Goal: Task Accomplishment & Management: Use online tool/utility

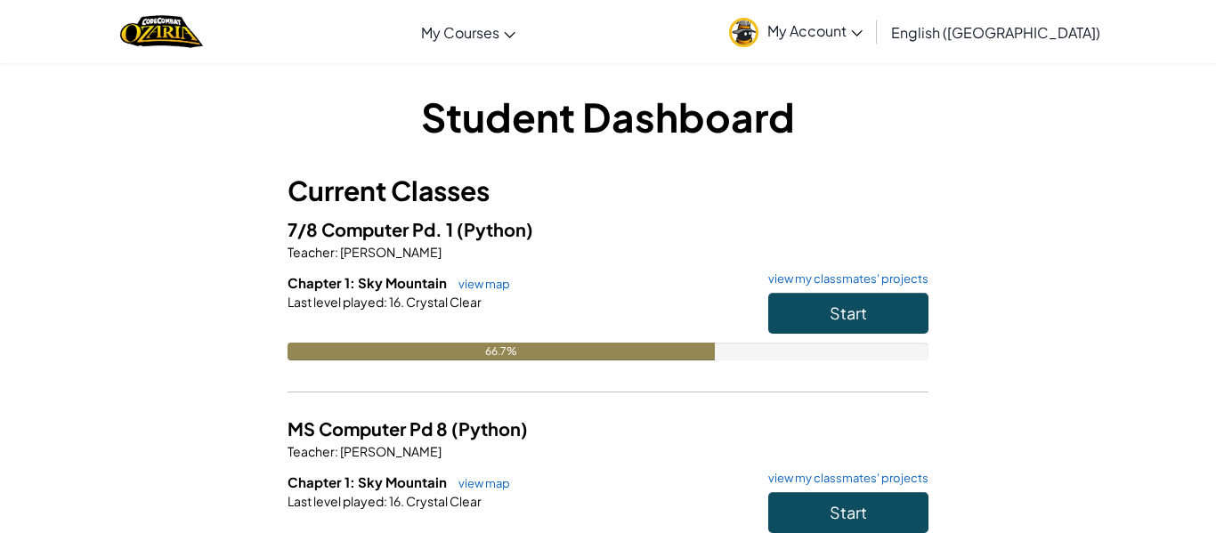
click at [1074, 212] on div "Student Dashboard Current Classes 7/8 Computer Pd. 1 (Python) Teacher : [PERSON…" at bounding box center [607, 514] width 1041 height 850
click at [887, 302] on button "Start" at bounding box center [848, 313] width 160 height 41
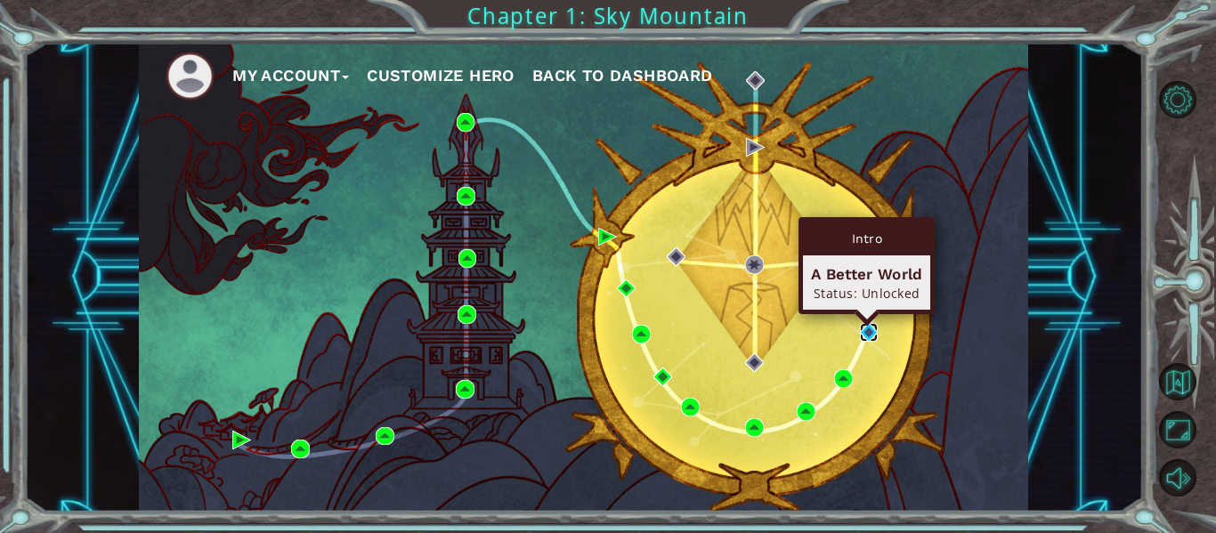
click at [871, 325] on img at bounding box center [869, 332] width 19 height 19
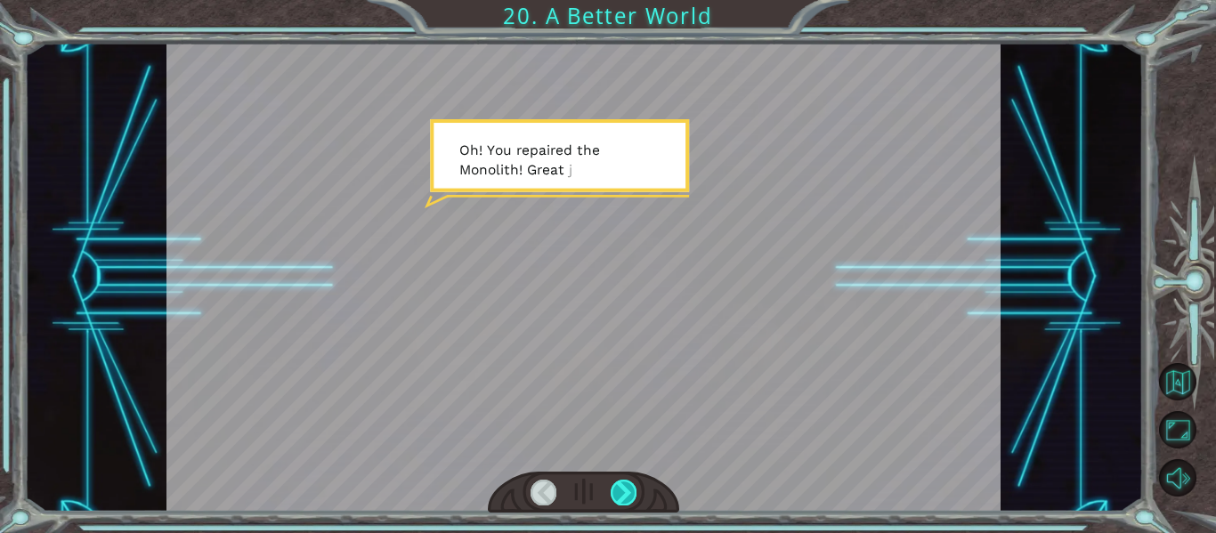
click at [633, 491] on div at bounding box center [623, 492] width 26 height 25
click at [633, 489] on div at bounding box center [623, 492] width 26 height 25
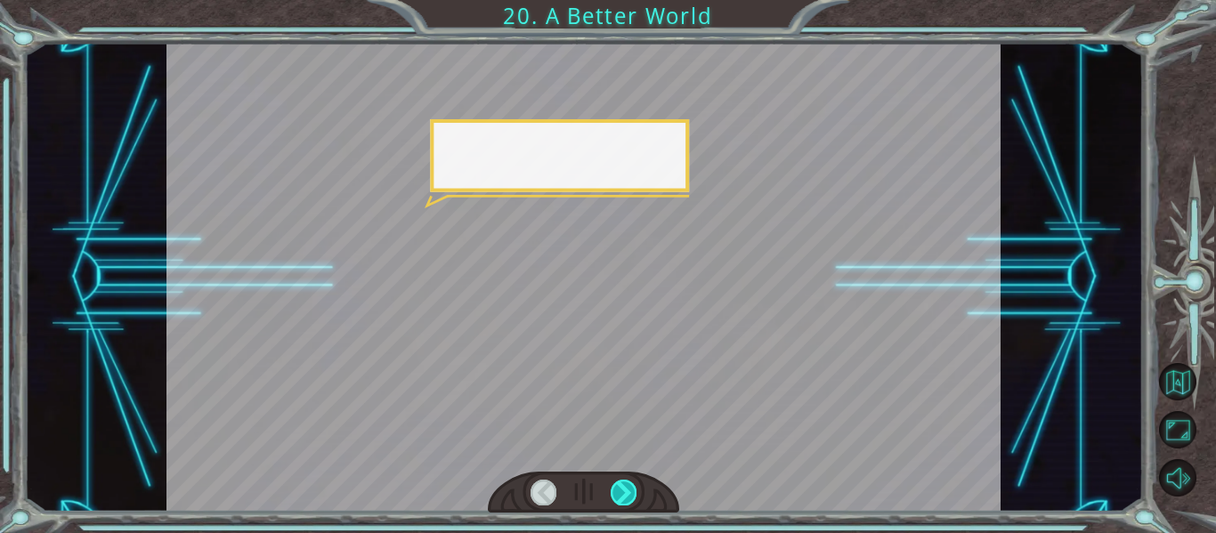
click at [633, 489] on div at bounding box center [623, 492] width 26 height 25
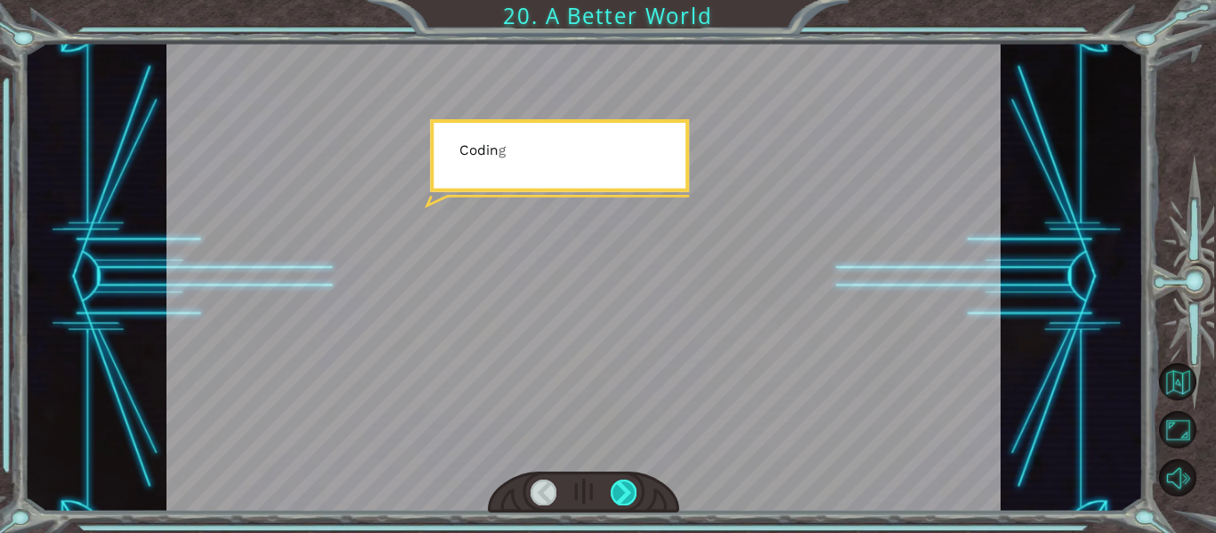
click at [633, 489] on div at bounding box center [623, 492] width 26 height 25
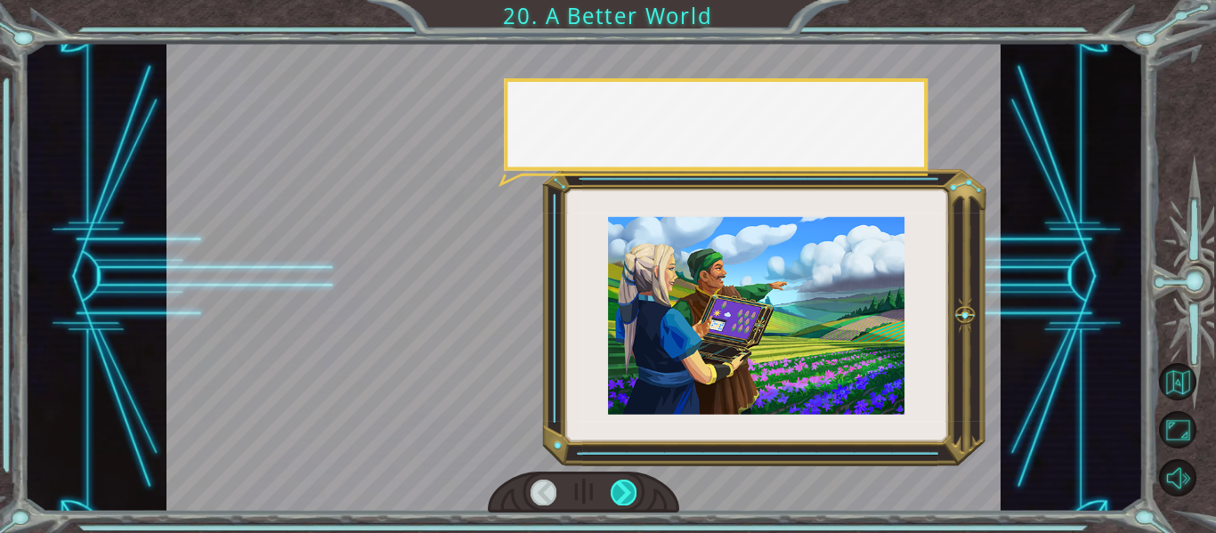
click at [633, 489] on div at bounding box center [623, 492] width 26 height 25
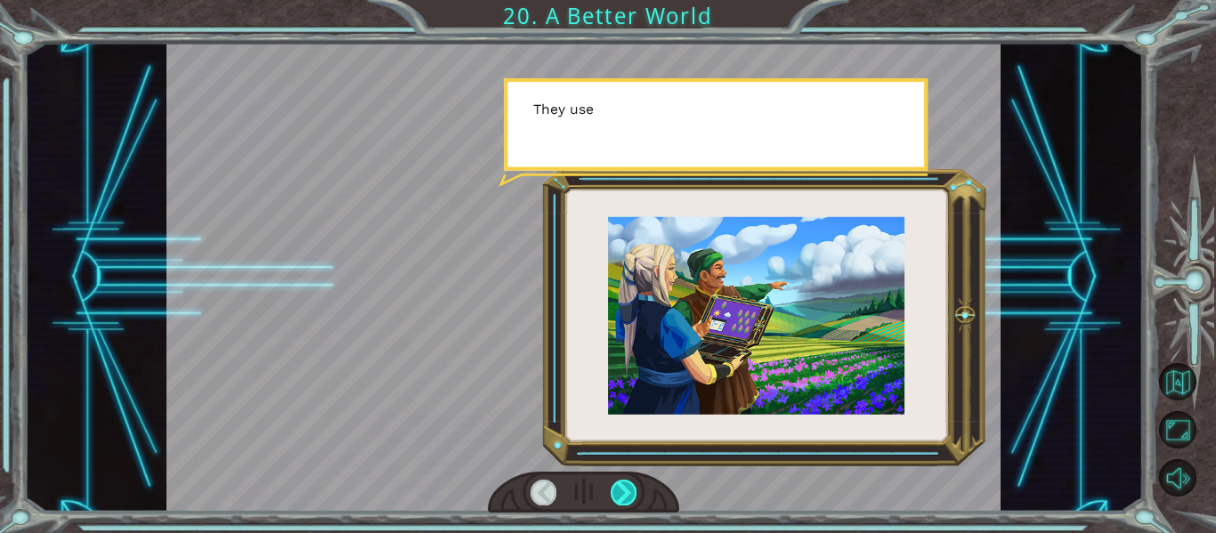
click at [633, 489] on div at bounding box center [623, 492] width 26 height 25
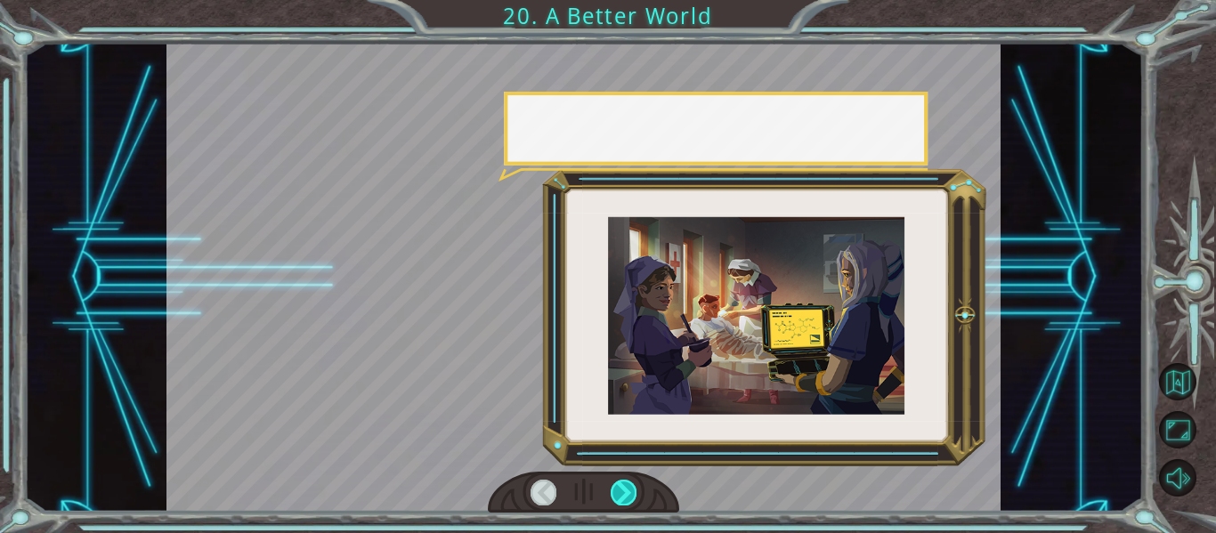
click at [633, 489] on div at bounding box center [623, 492] width 26 height 25
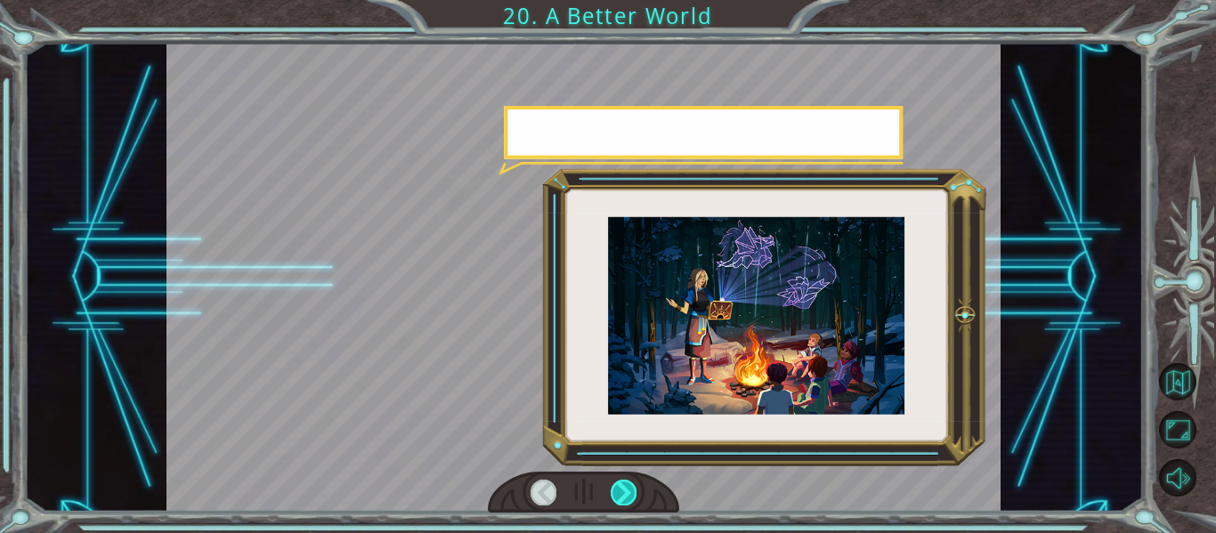
click at [633, 489] on div at bounding box center [623, 492] width 26 height 25
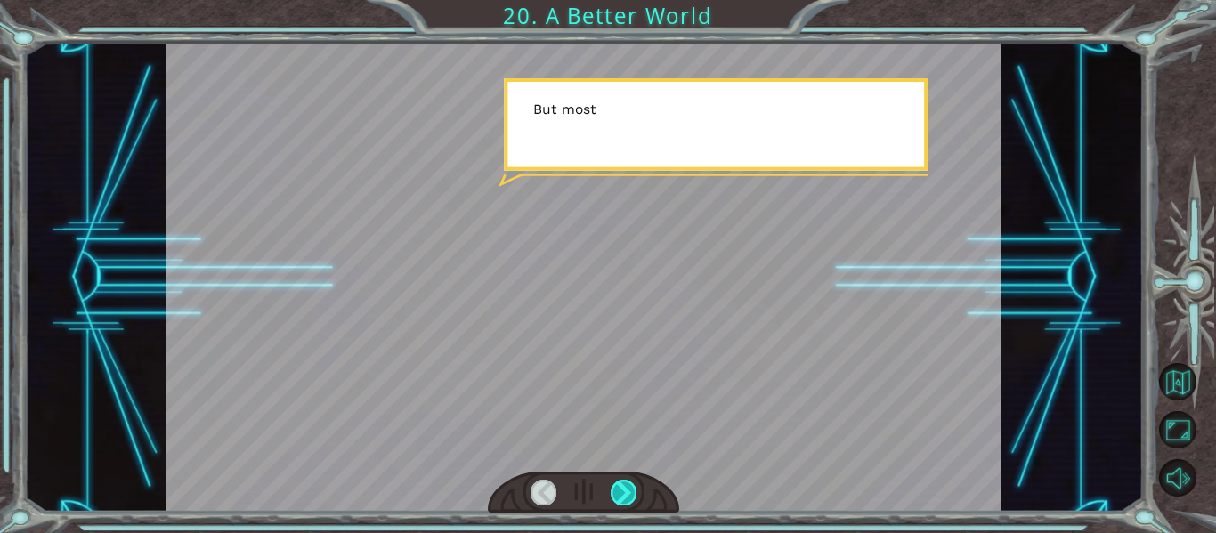
click at [633, 489] on div at bounding box center [623, 492] width 26 height 25
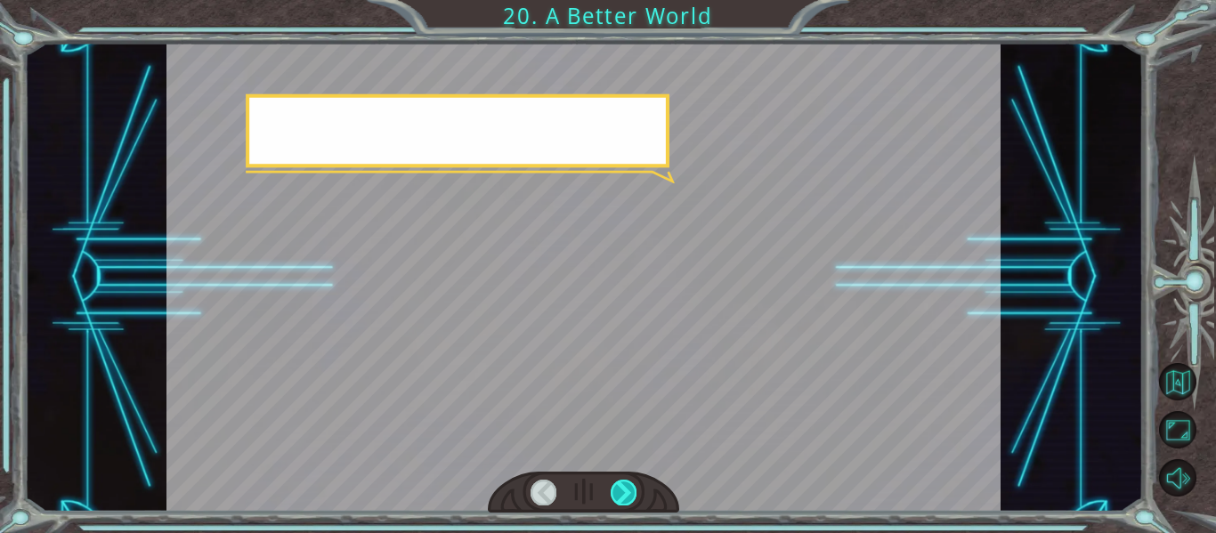
click at [633, 489] on div at bounding box center [623, 492] width 26 height 25
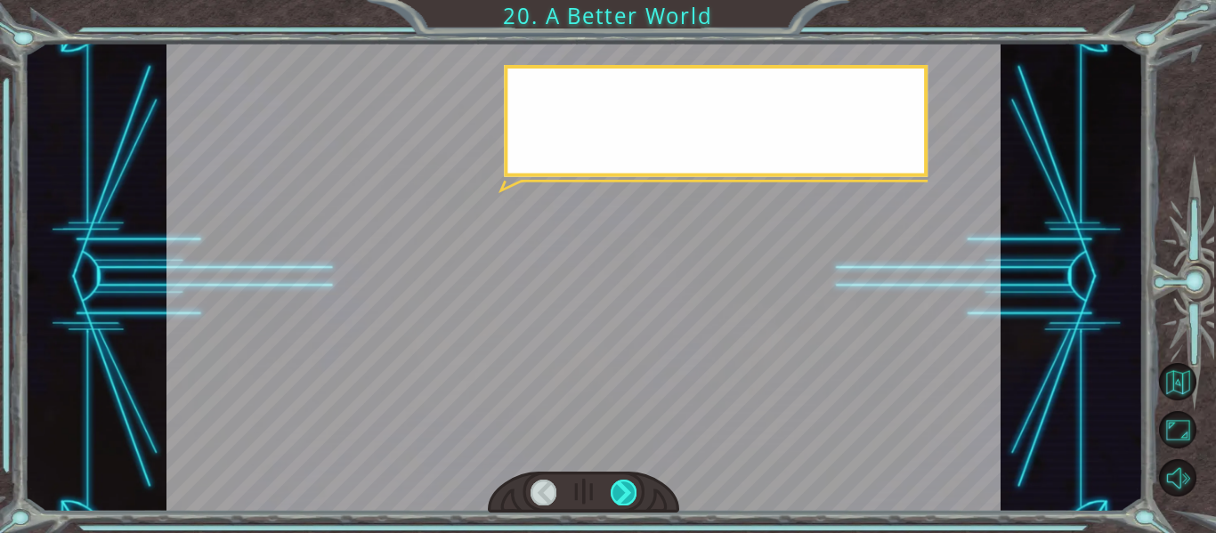
click at [633, 489] on div at bounding box center [623, 492] width 26 height 25
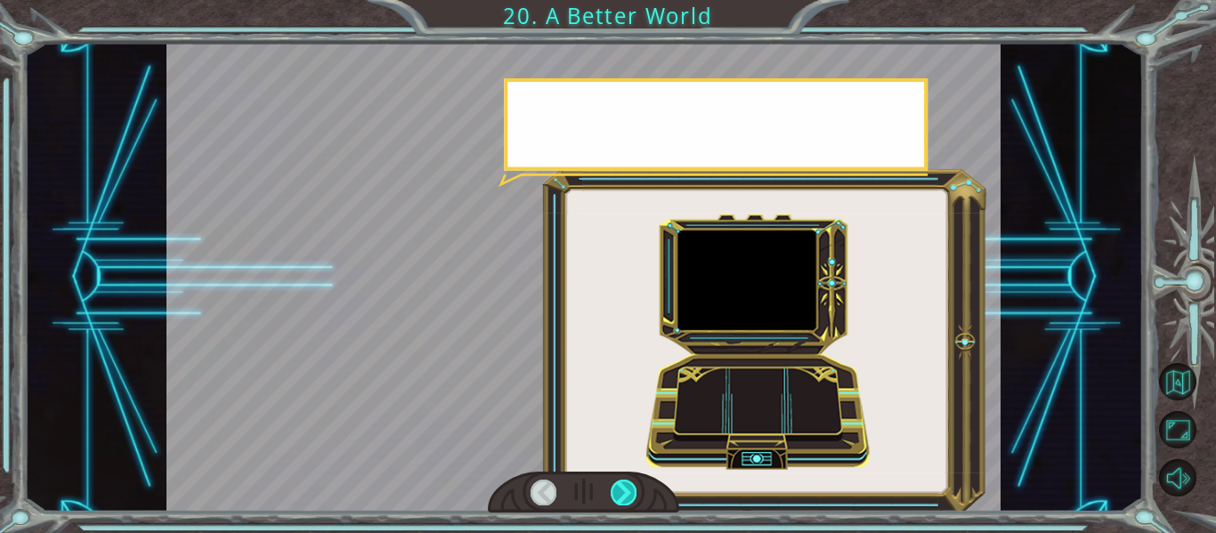
click at [633, 489] on div at bounding box center [623, 492] width 26 height 25
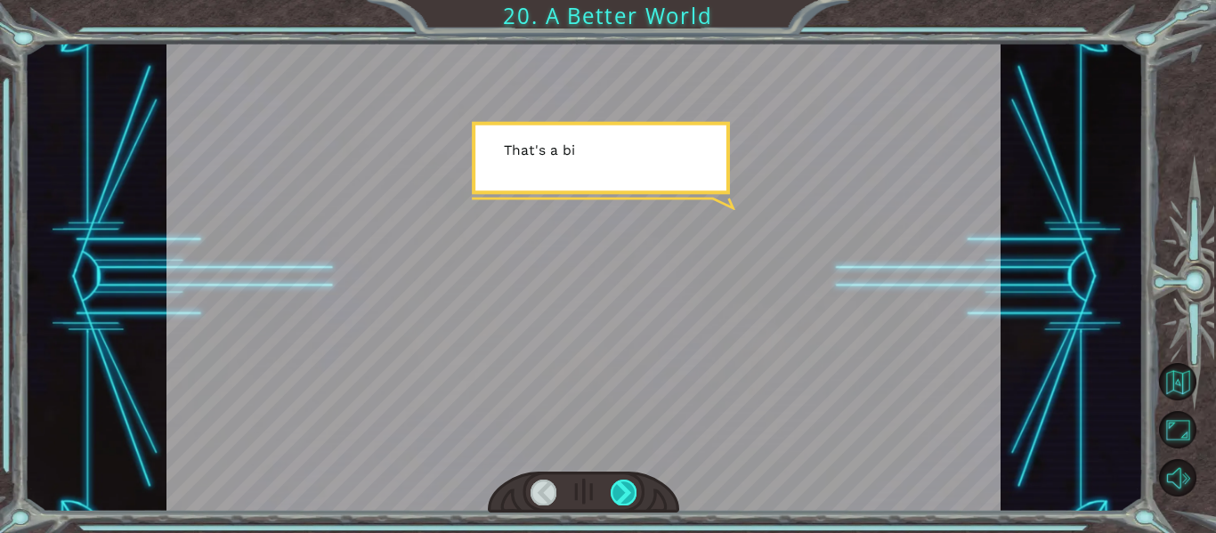
click at [633, 489] on div at bounding box center [623, 492] width 26 height 25
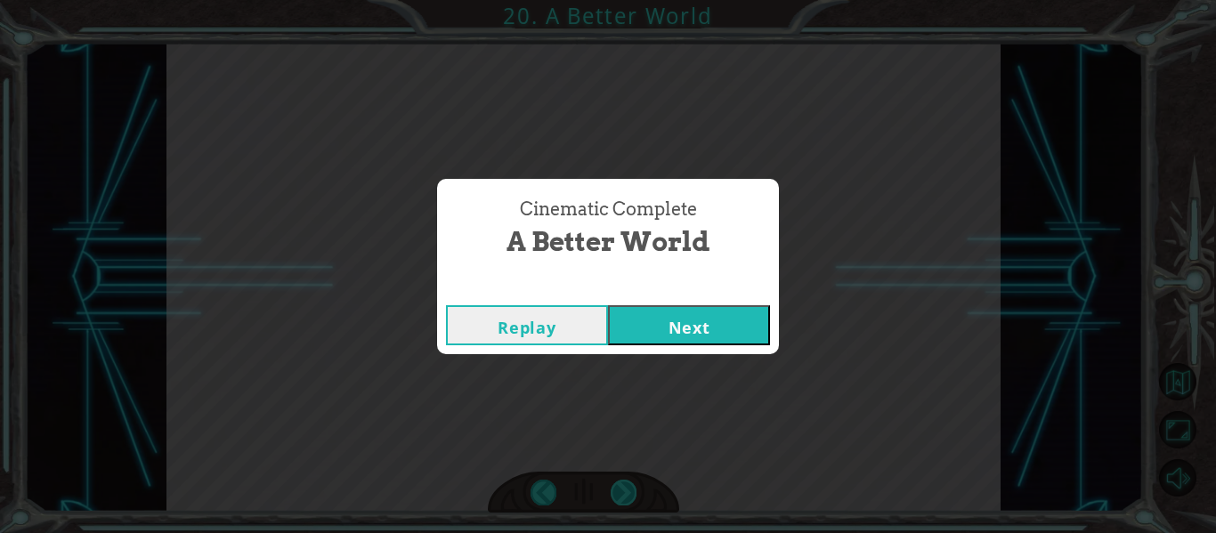
click at [633, 489] on div "Cinematic Complete A Better World Replay Next" at bounding box center [608, 266] width 1216 height 533
click at [674, 296] on div "Replay Next" at bounding box center [608, 325] width 342 height 58
click at [663, 316] on button "Next" at bounding box center [689, 325] width 162 height 40
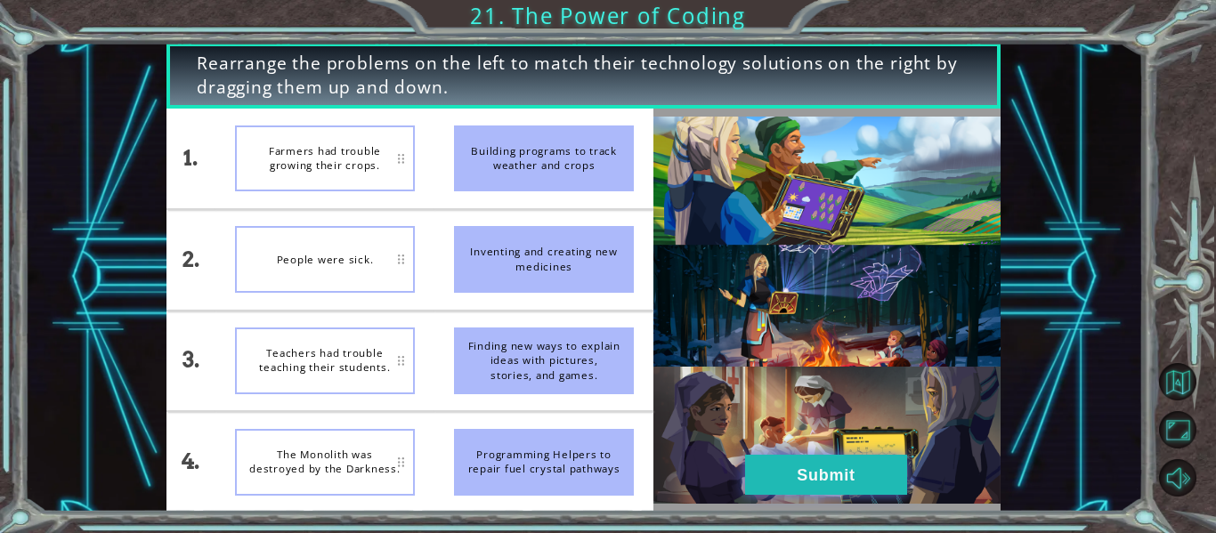
click at [818, 463] on button "Submit" at bounding box center [826, 475] width 162 height 40
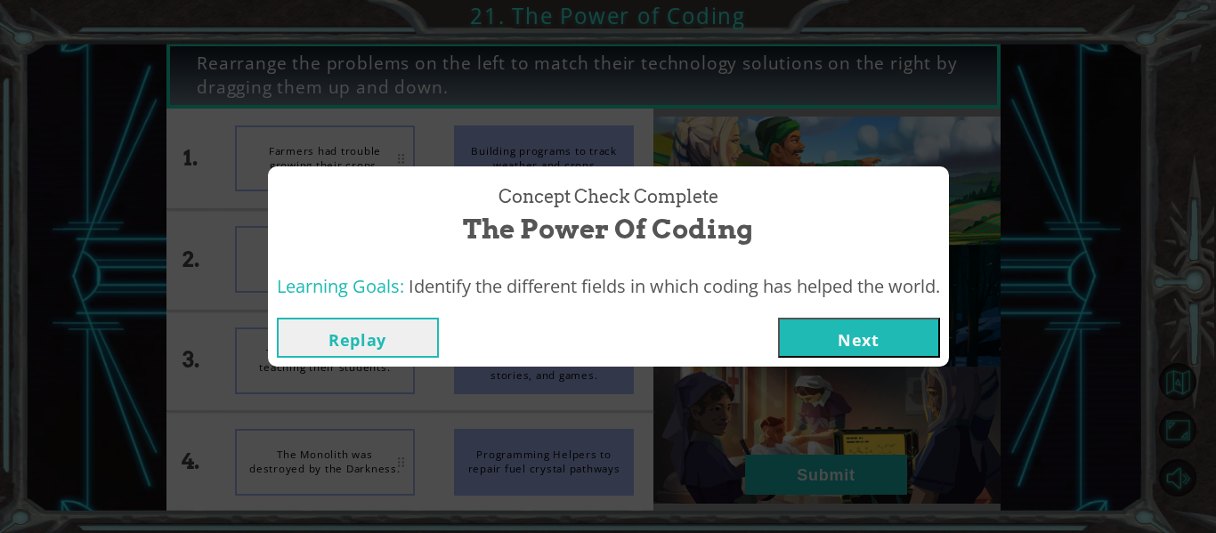
click at [812, 343] on button "Next" at bounding box center [859, 338] width 162 height 40
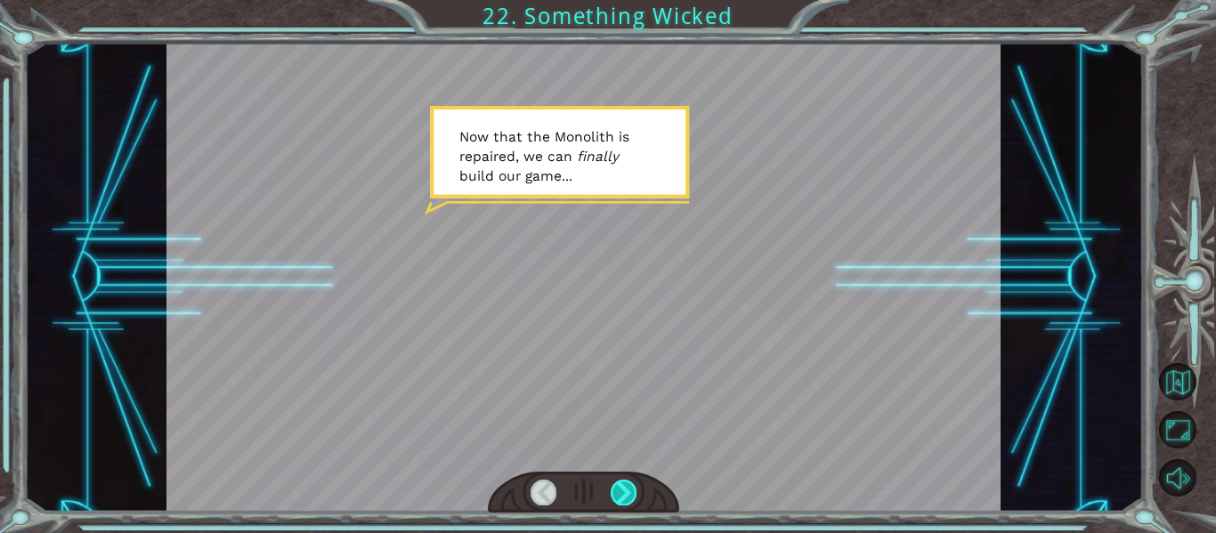
click at [630, 494] on div at bounding box center [623, 492] width 26 height 25
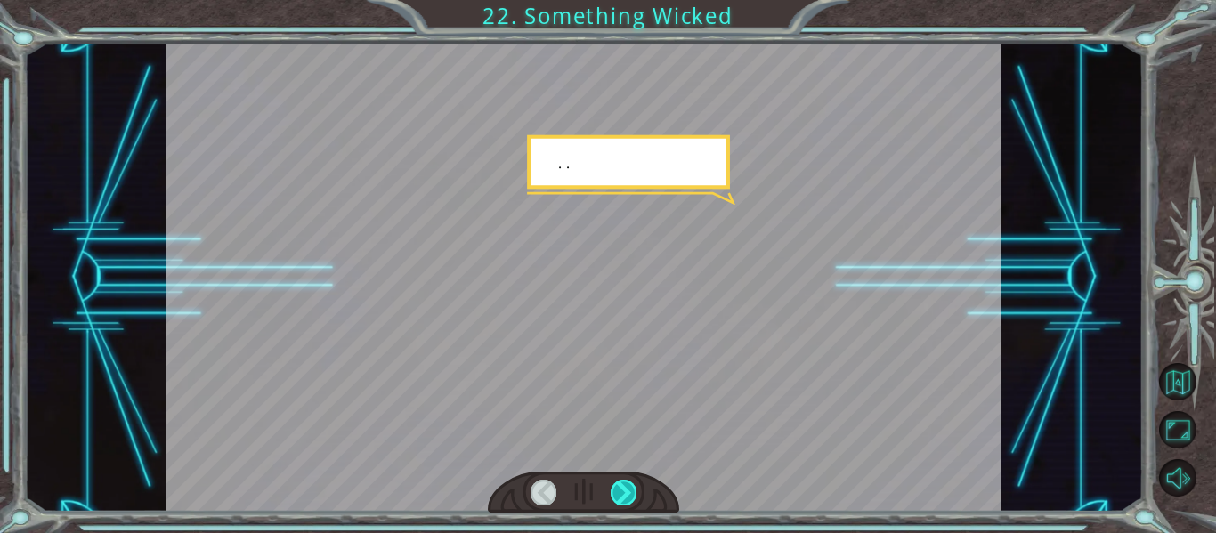
click at [630, 494] on div at bounding box center [623, 492] width 26 height 25
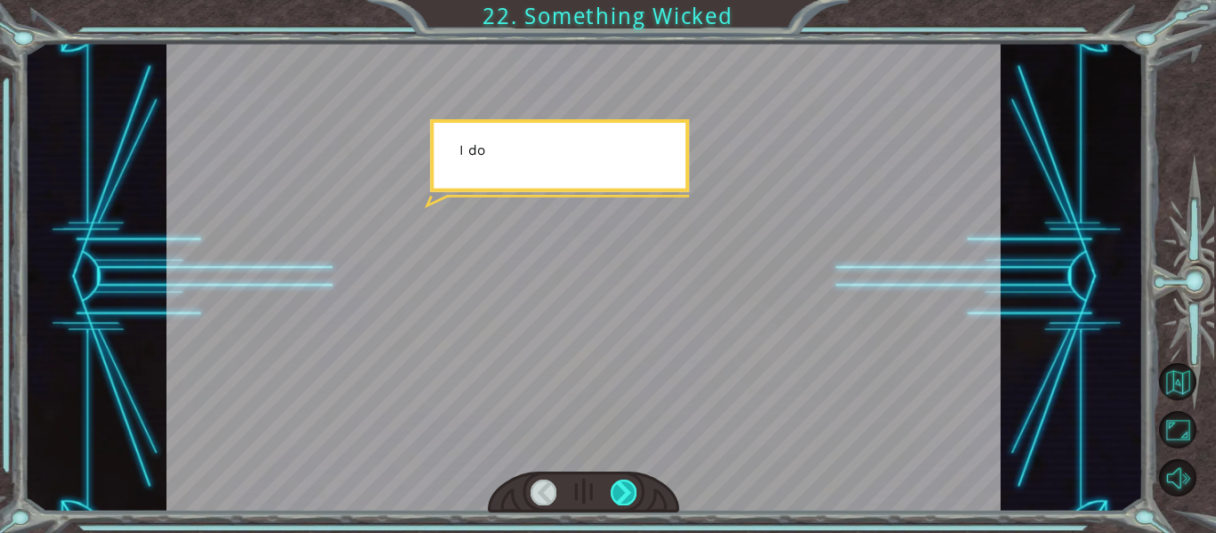
click at [630, 494] on div at bounding box center [623, 492] width 26 height 25
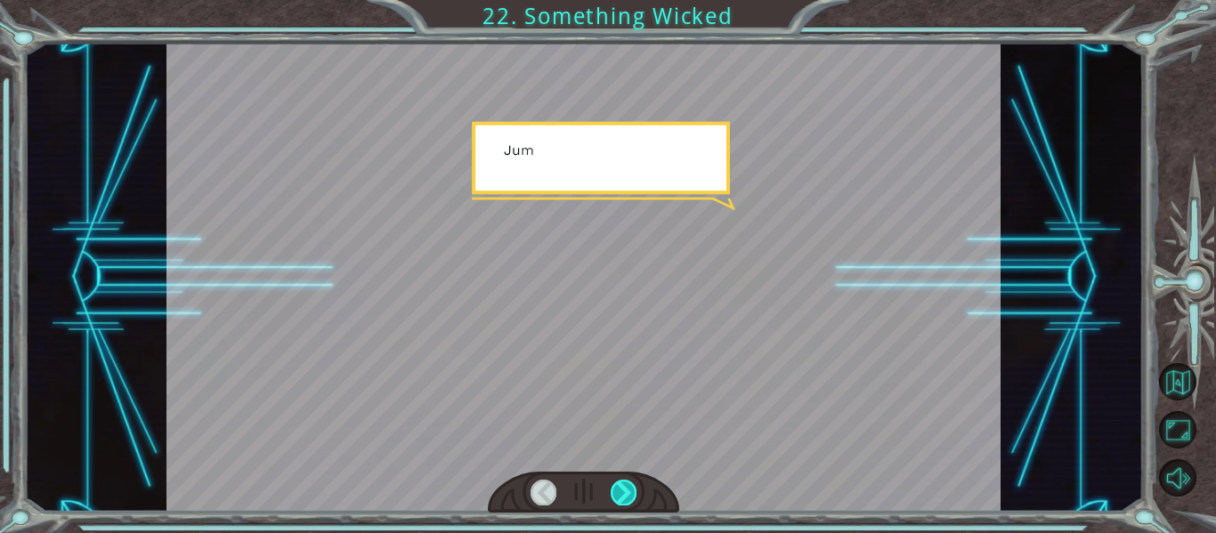
click at [630, 494] on div at bounding box center [623, 492] width 26 height 25
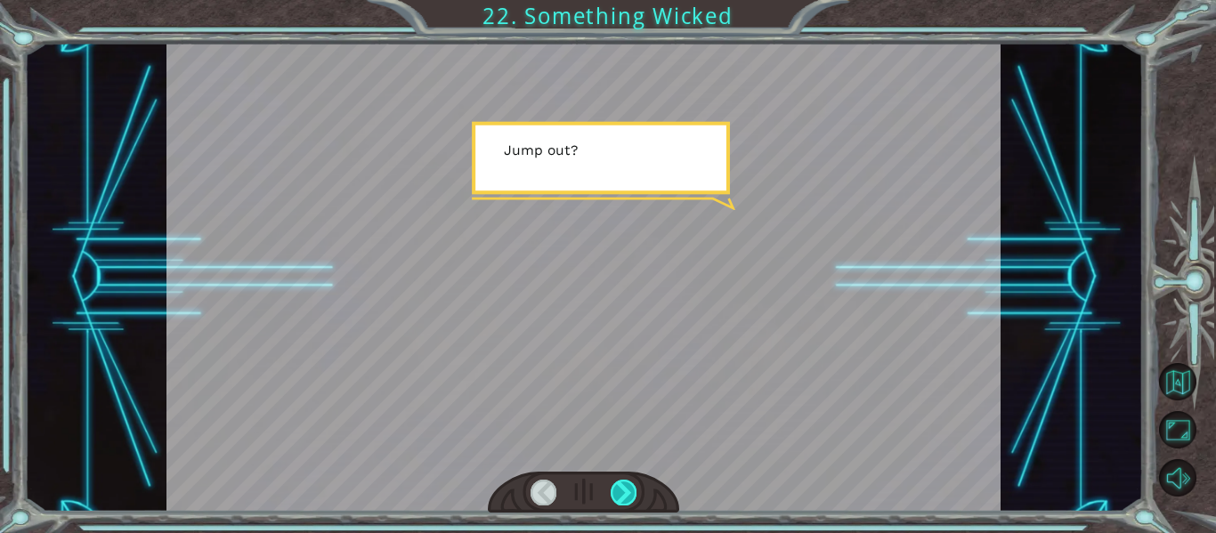
click at [630, 494] on div at bounding box center [623, 492] width 26 height 25
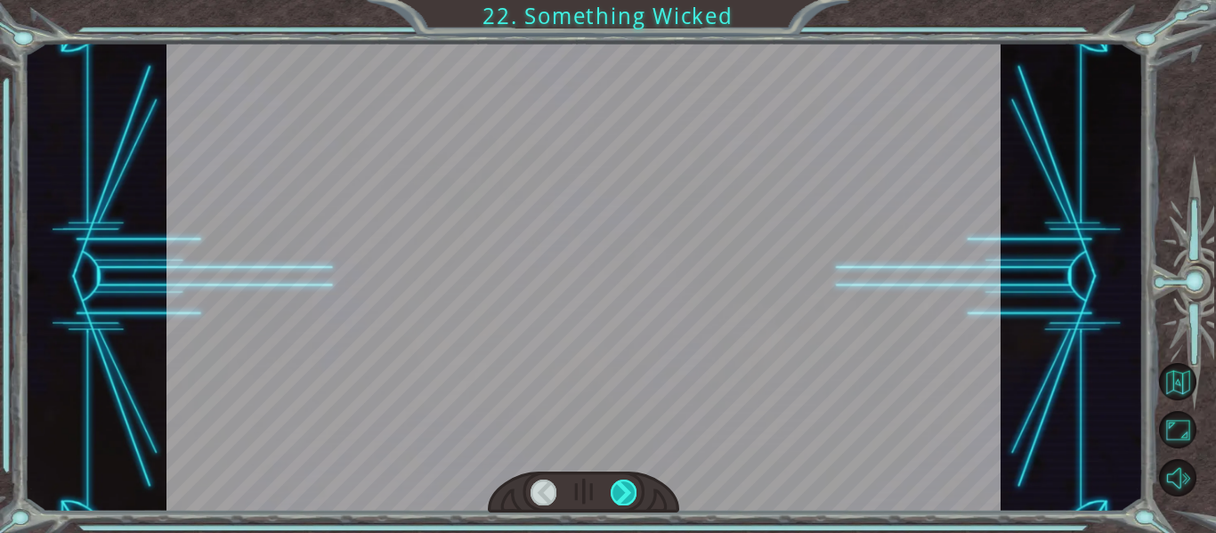
click at [630, 494] on div at bounding box center [623, 492] width 26 height 25
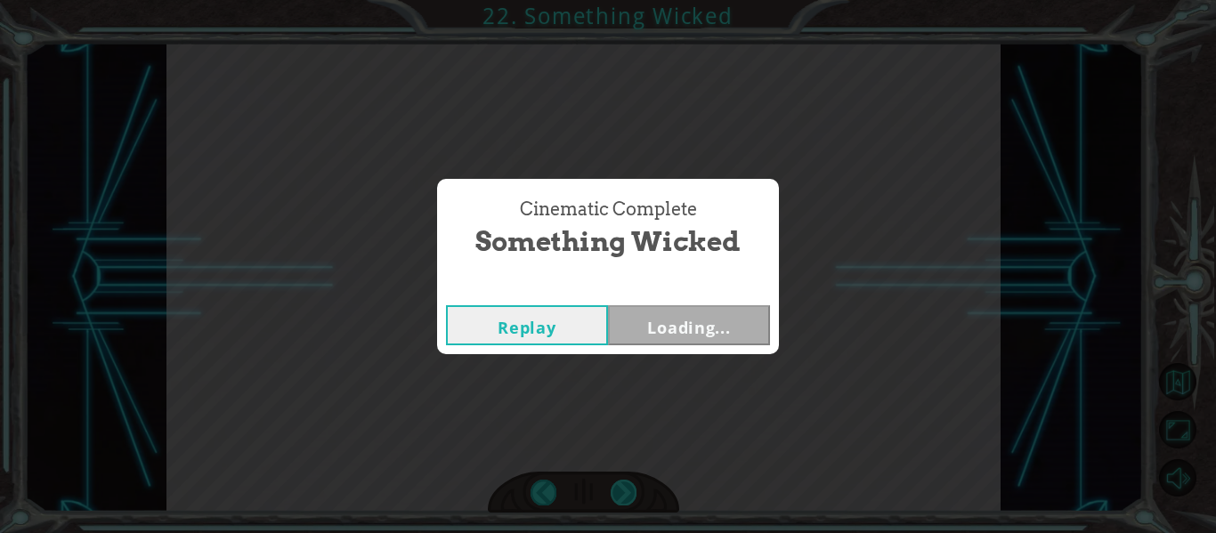
click at [630, 494] on div "Cinematic Complete Something Wicked Replay Loading..." at bounding box center [608, 266] width 1216 height 533
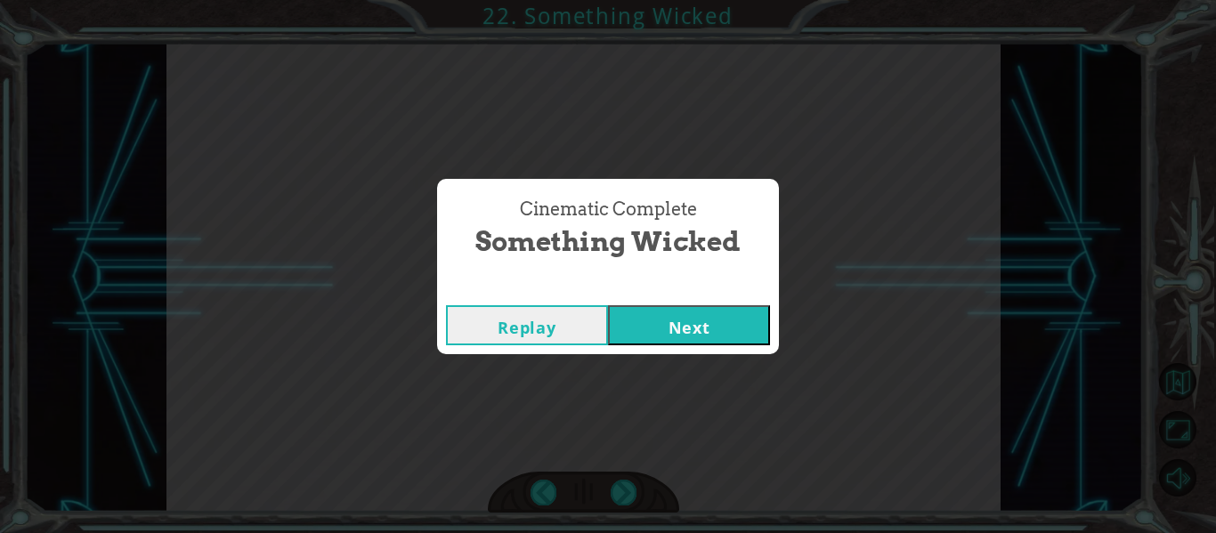
click at [673, 322] on button "Next" at bounding box center [689, 325] width 162 height 40
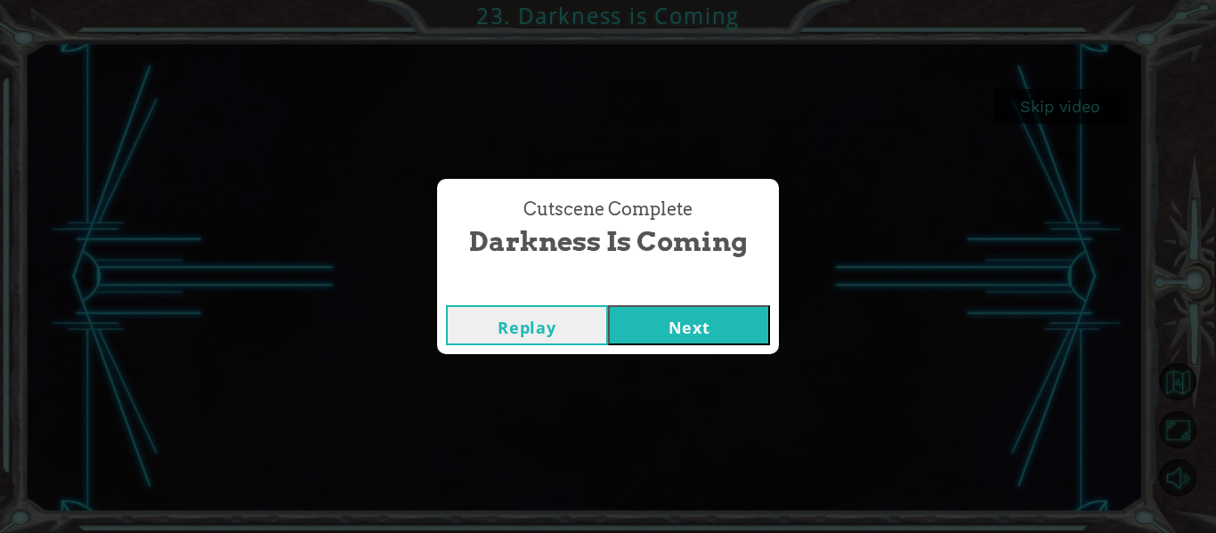
click at [670, 308] on button "Next" at bounding box center [689, 325] width 162 height 40
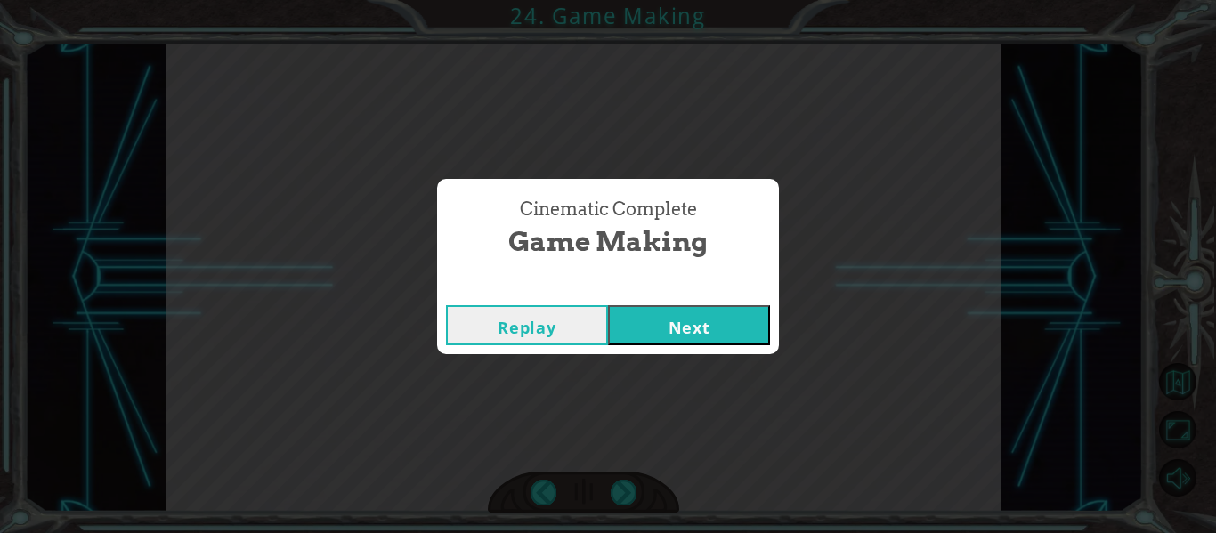
click at [685, 330] on button "Next" at bounding box center [689, 325] width 162 height 40
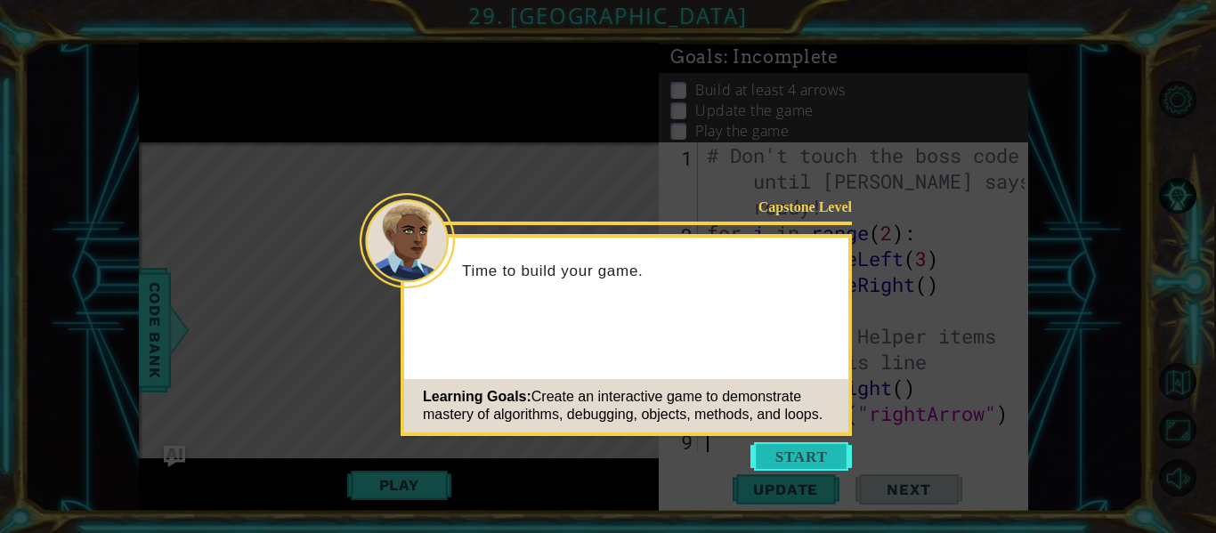
click at [771, 453] on button "Start" at bounding box center [800, 456] width 101 height 28
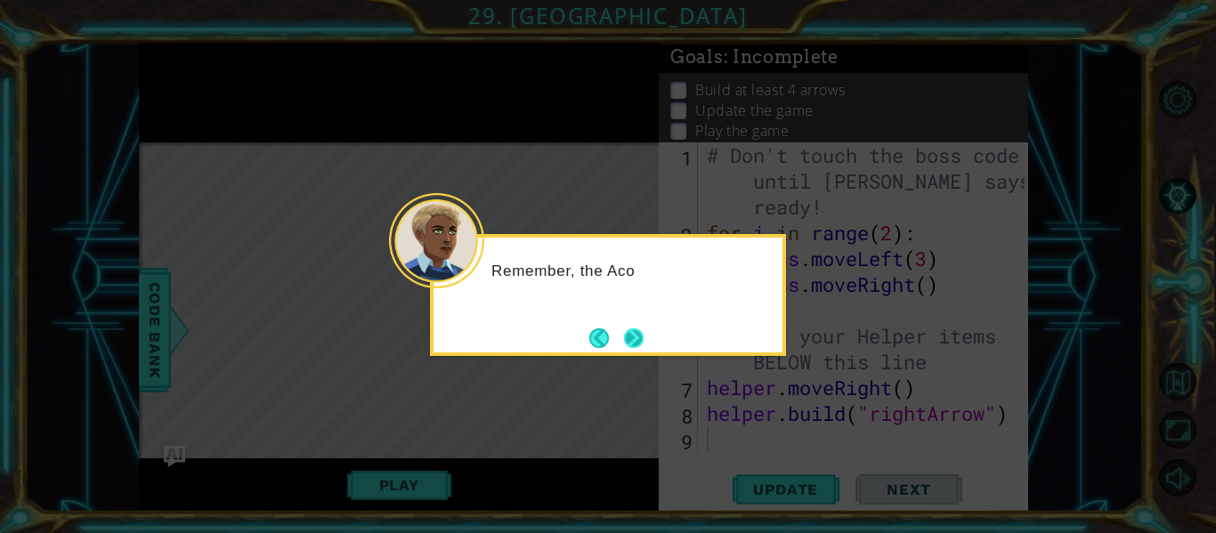
click at [637, 329] on button "Next" at bounding box center [633, 337] width 21 height 21
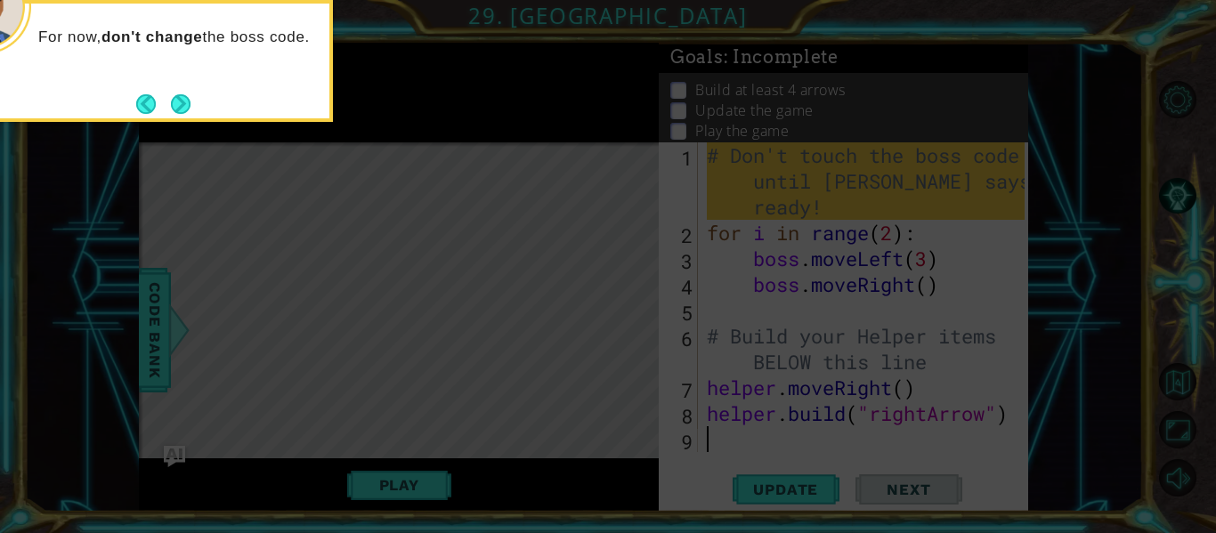
click at [198, 119] on div "For now, don't change the boss code." at bounding box center [155, 61] width 356 height 122
click at [197, 116] on div "For now, don't change the boss code. We'll work on that la" at bounding box center [155, 61] width 356 height 122
click at [189, 109] on button "Next" at bounding box center [180, 103] width 33 height 33
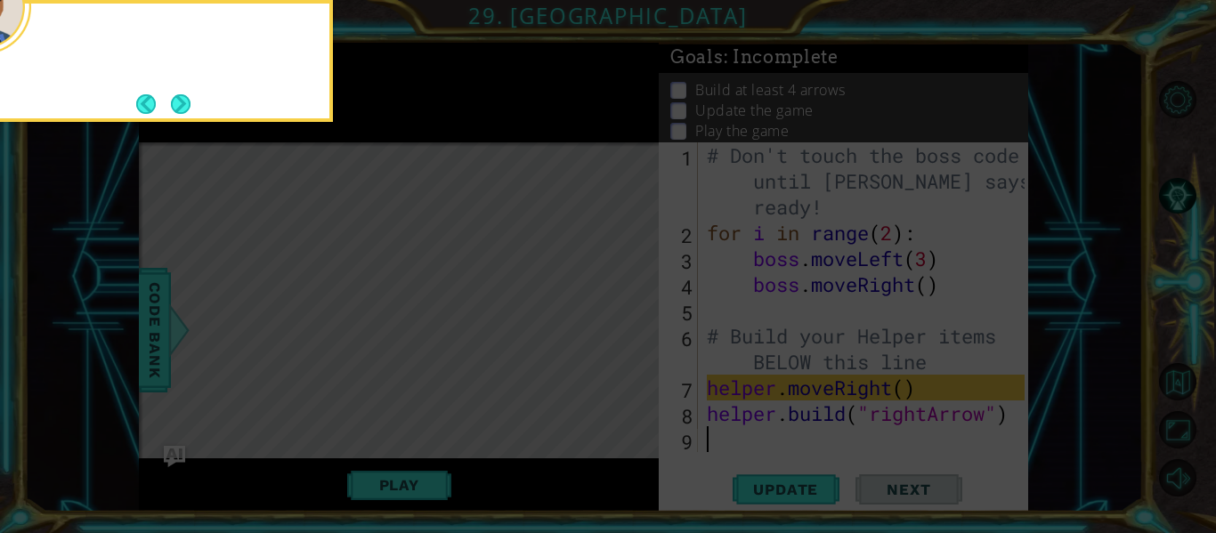
click at [189, 109] on button "Next" at bounding box center [181, 103] width 33 height 33
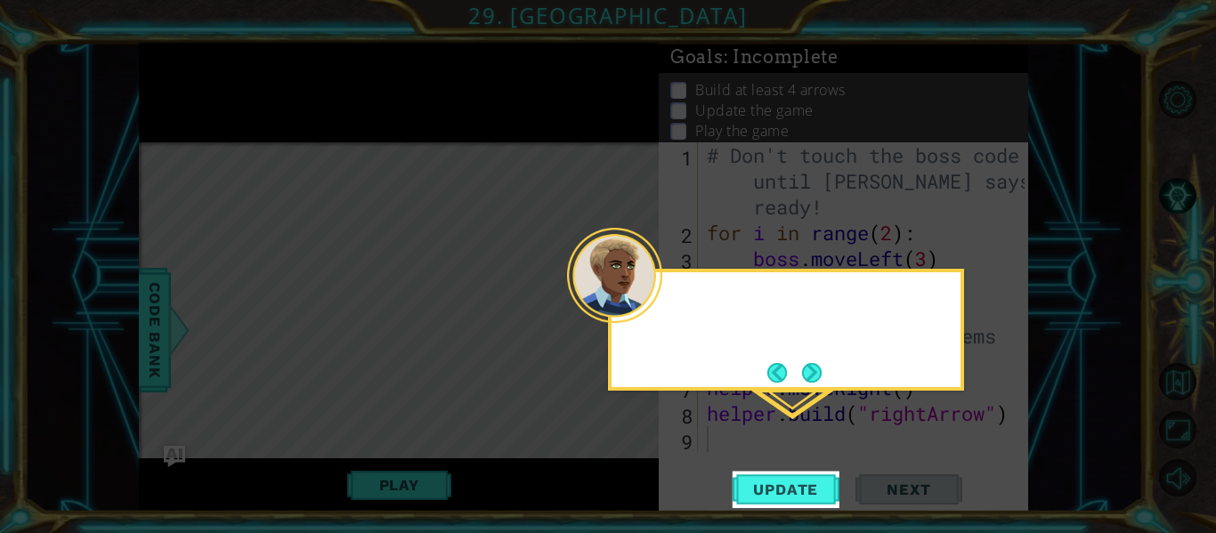
click at [189, 109] on icon at bounding box center [608, 266] width 1216 height 533
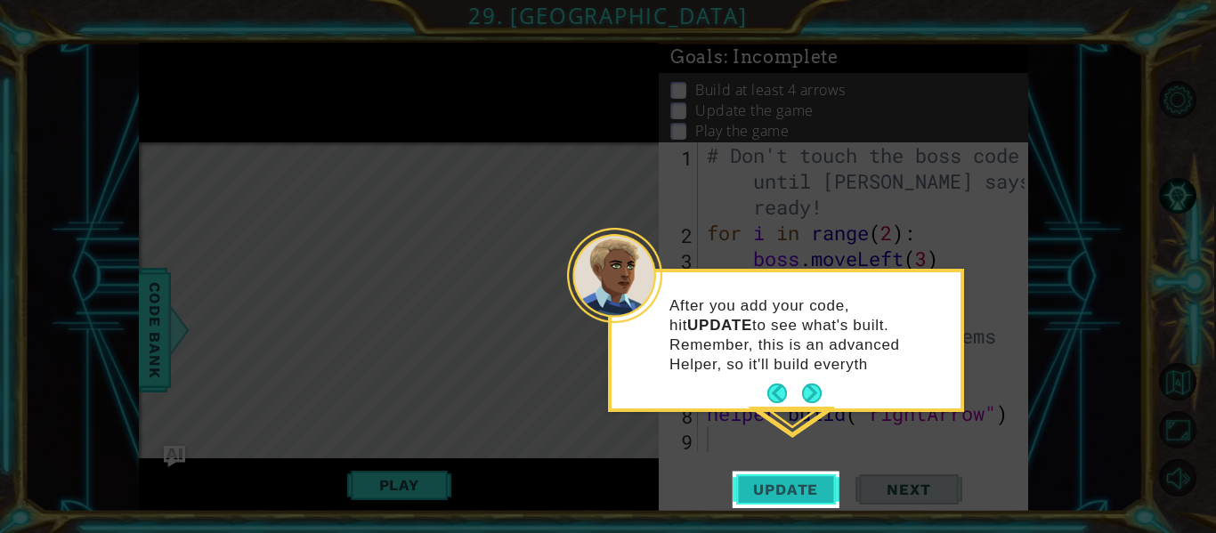
click at [771, 484] on span "Update" at bounding box center [785, 490] width 101 height 18
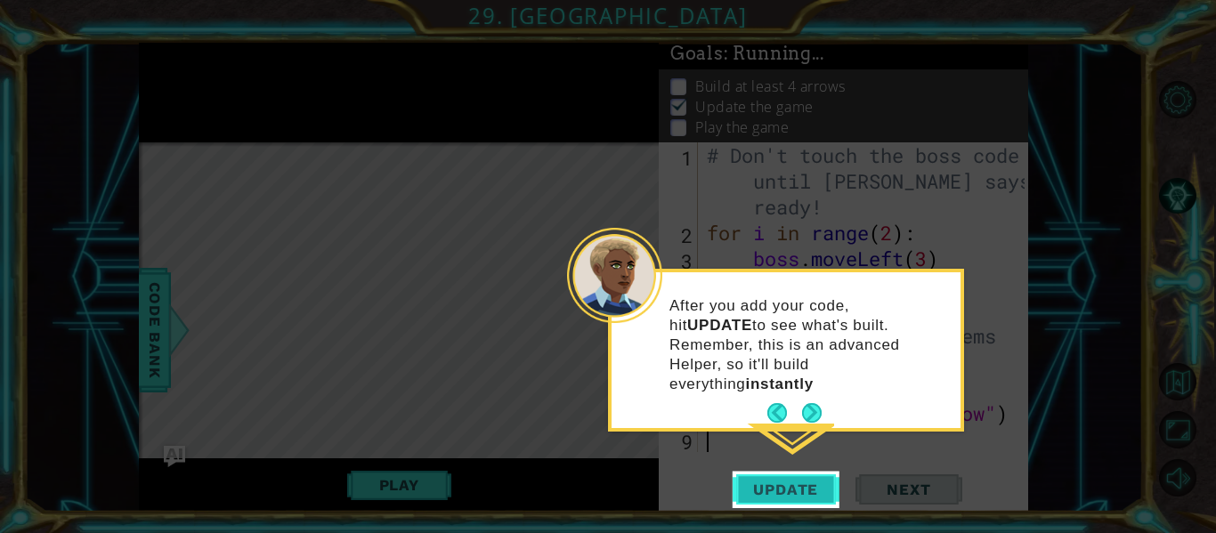
scroll to position [4, 0]
click at [771, 484] on span "Update" at bounding box center [785, 490] width 101 height 18
click at [818, 400] on button "Next" at bounding box center [811, 414] width 28 height 28
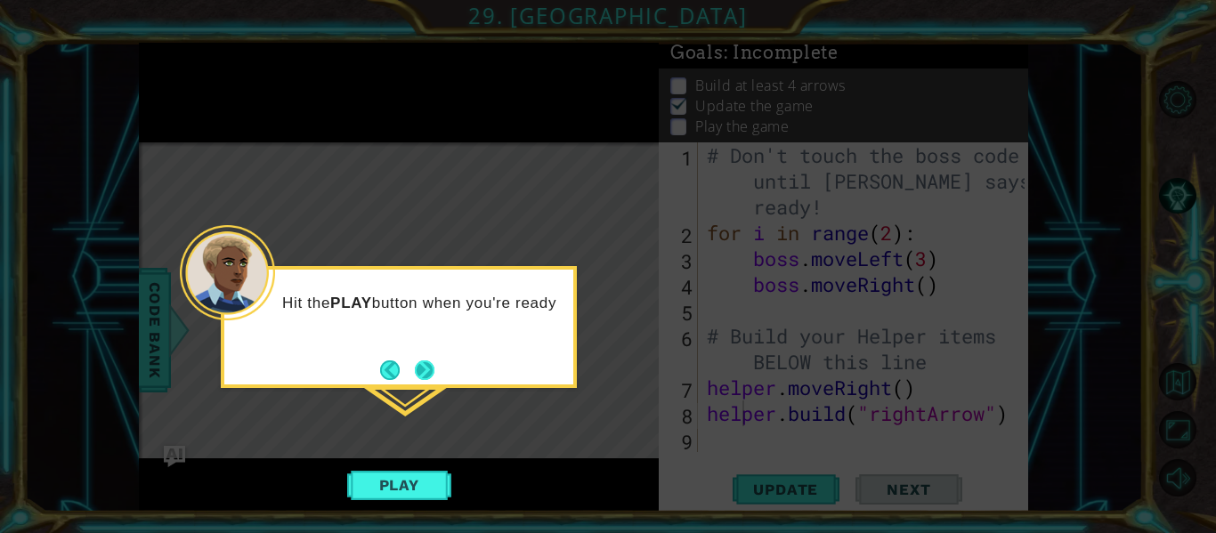
click at [409, 376] on button "Next" at bounding box center [424, 369] width 33 height 33
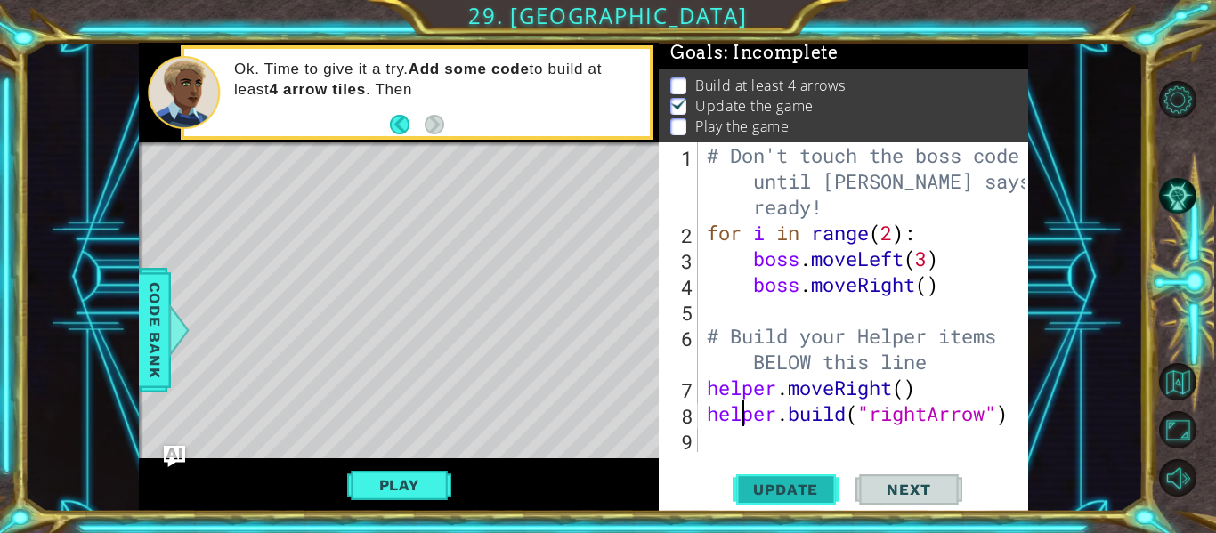
click at [747, 481] on span "Update" at bounding box center [785, 490] width 101 height 18
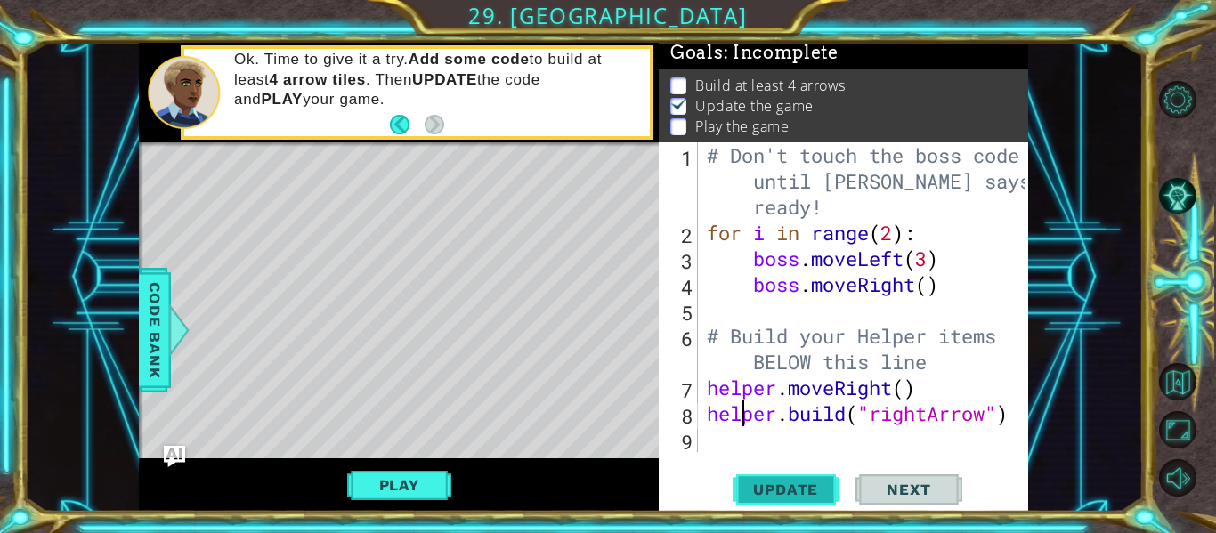
click at [746, 479] on button "Update" at bounding box center [785, 490] width 107 height 36
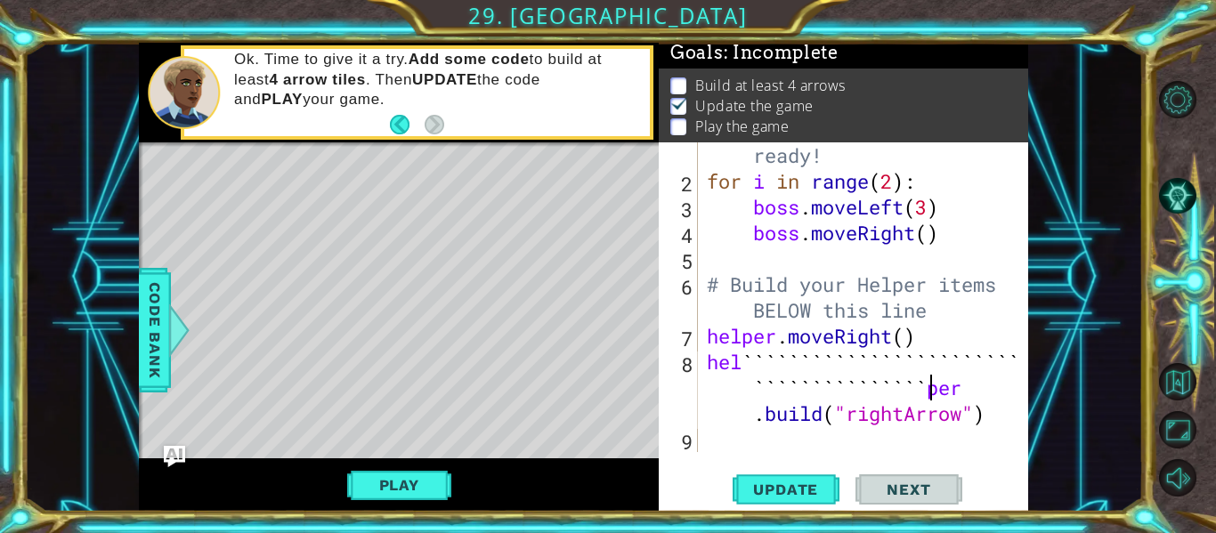
scroll to position [0, 23]
click at [463, 214] on div "Level Map" at bounding box center [550, 404] width 822 height 524
click at [816, 531] on div "1 ההההההההההההההההההההההההההההההההההההההההההההההההההההההההההההההההההההההההההההה…" at bounding box center [608, 266] width 1216 height 533
click at [790, 476] on button "Update" at bounding box center [785, 490] width 107 height 36
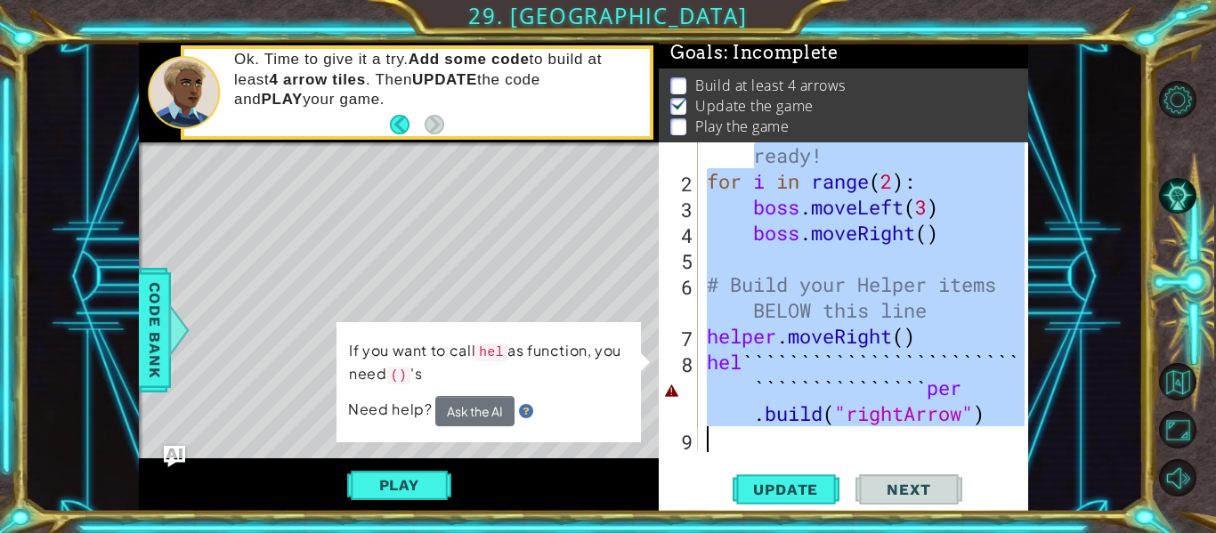
drag, startPoint x: 741, startPoint y: 153, endPoint x: 1087, endPoint y: 512, distance: 497.8
click at [1087, 512] on div "1 ההההההההההההההההההההההההההההההההההההההההההההההההההההההההההההההההההההההההההההה…" at bounding box center [608, 266] width 1216 height 533
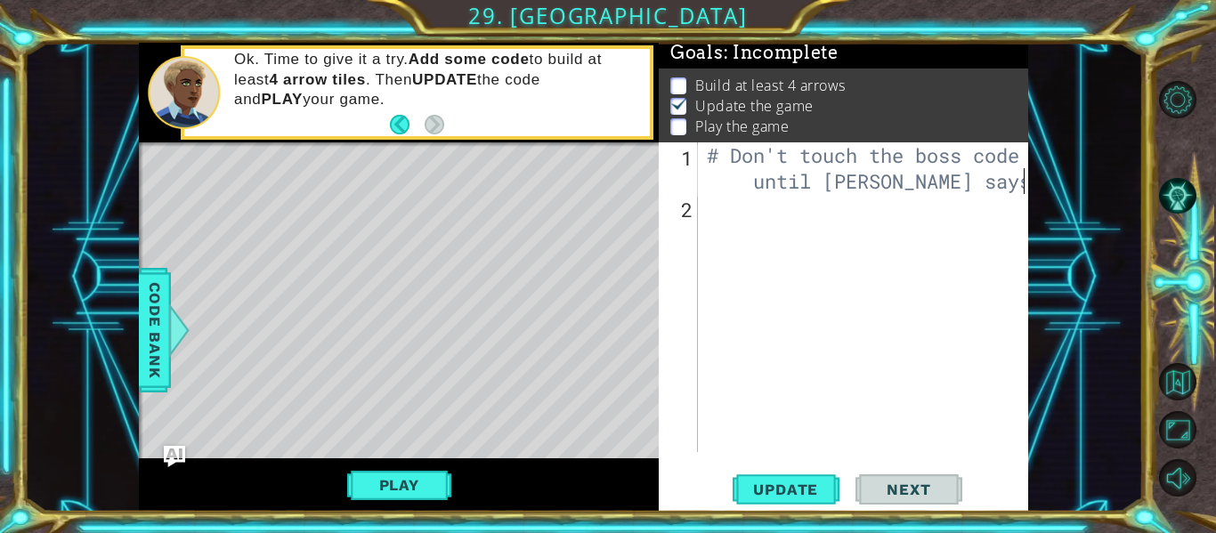
click at [710, 149] on div "# Don't touch the boss code until [PERSON_NAME] says you're" at bounding box center [868, 335] width 330 height 387
click at [1015, 183] on div "# Don't touch the boss code until [PERSON_NAME] says you're" at bounding box center [868, 335] width 330 height 387
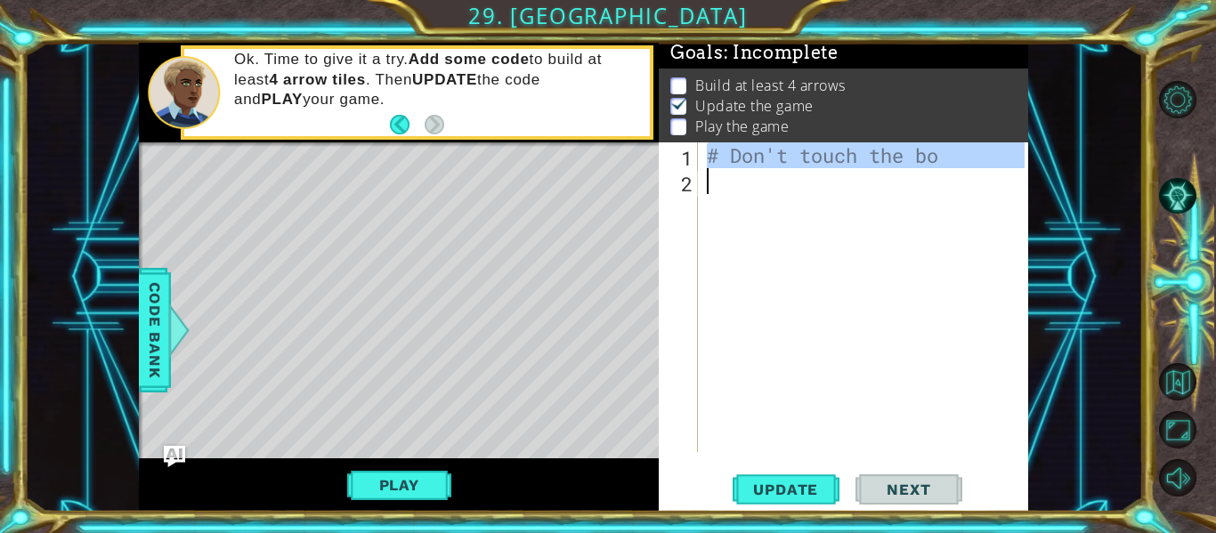
drag, startPoint x: 706, startPoint y: 157, endPoint x: 941, endPoint y: 169, distance: 236.1
click at [941, 169] on div "# Don't touch the bo" at bounding box center [868, 322] width 330 height 361
type textarea "# Don't touch the bo"
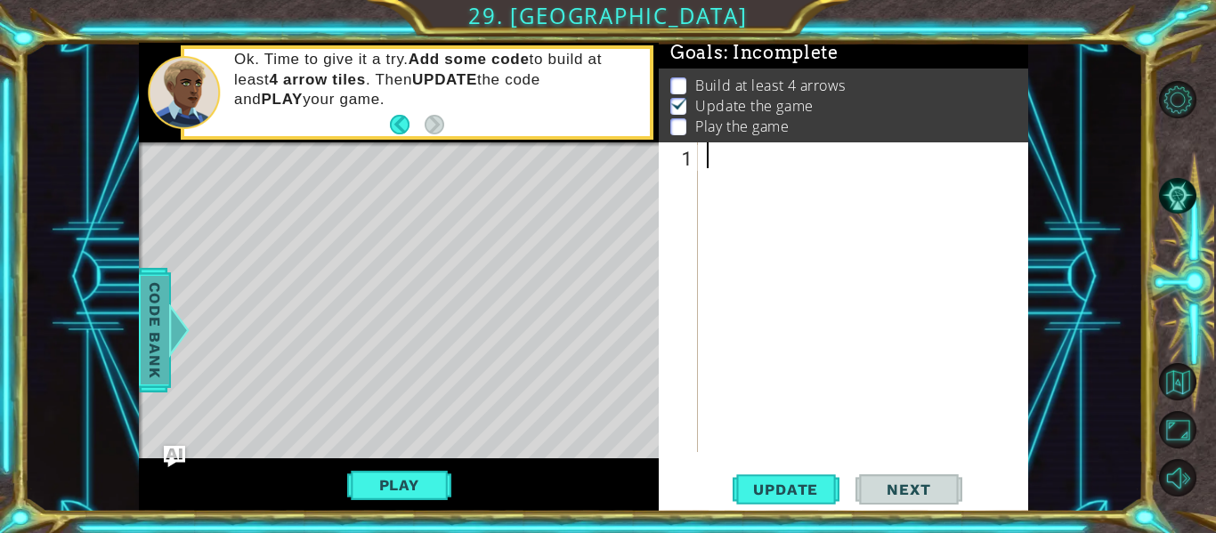
click at [172, 311] on div at bounding box center [179, 329] width 22 height 53
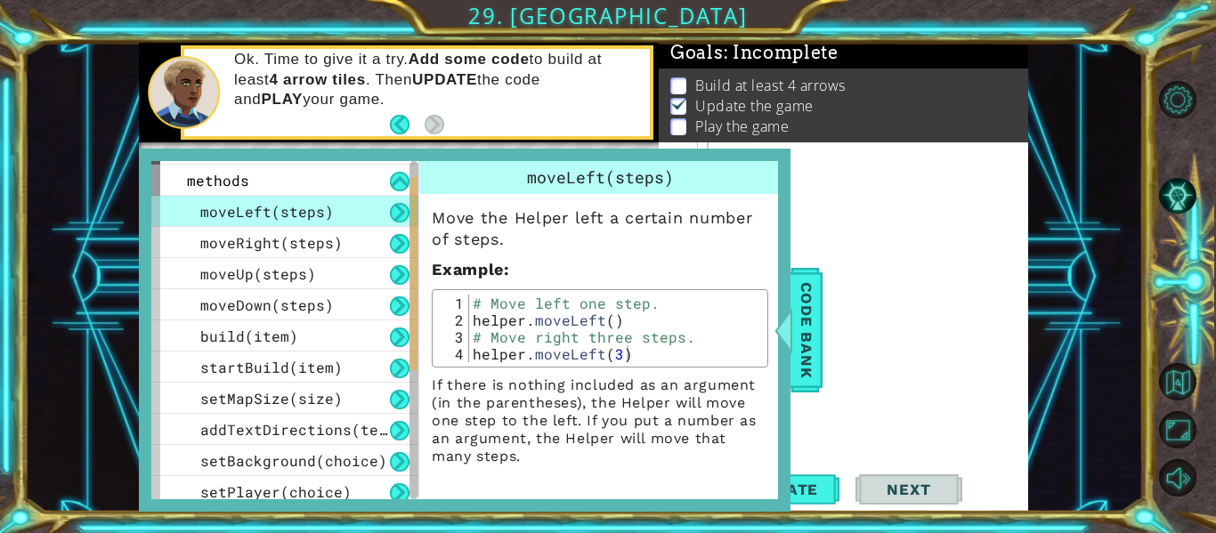
scroll to position [31, 0]
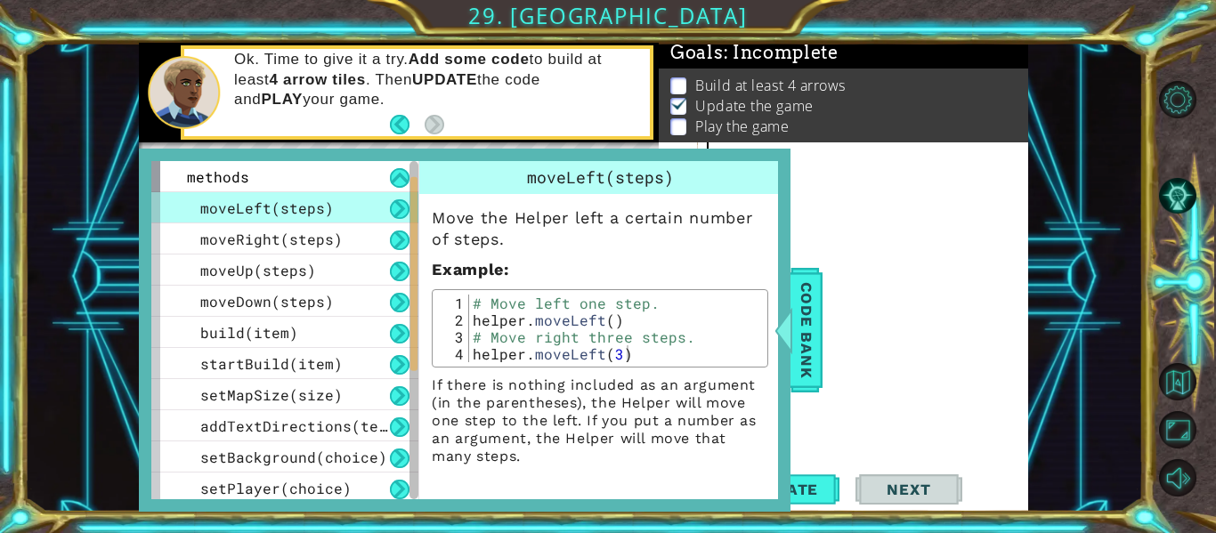
click at [991, 217] on div at bounding box center [868, 322] width 330 height 361
click at [804, 282] on span "Code Bank" at bounding box center [806, 330] width 28 height 109
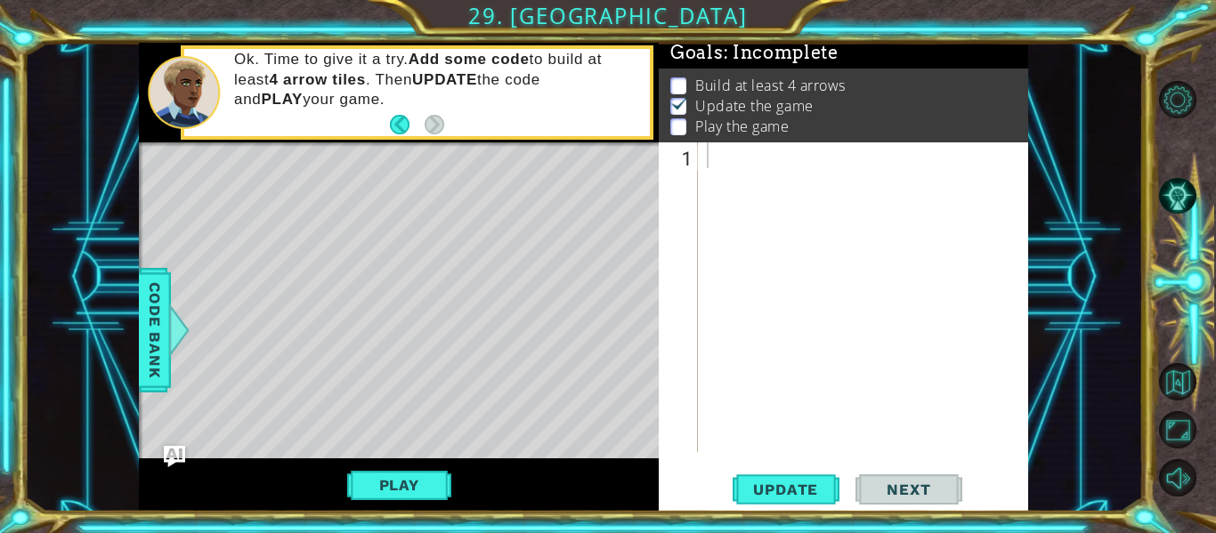
click at [707, 167] on div at bounding box center [868, 322] width 330 height 361
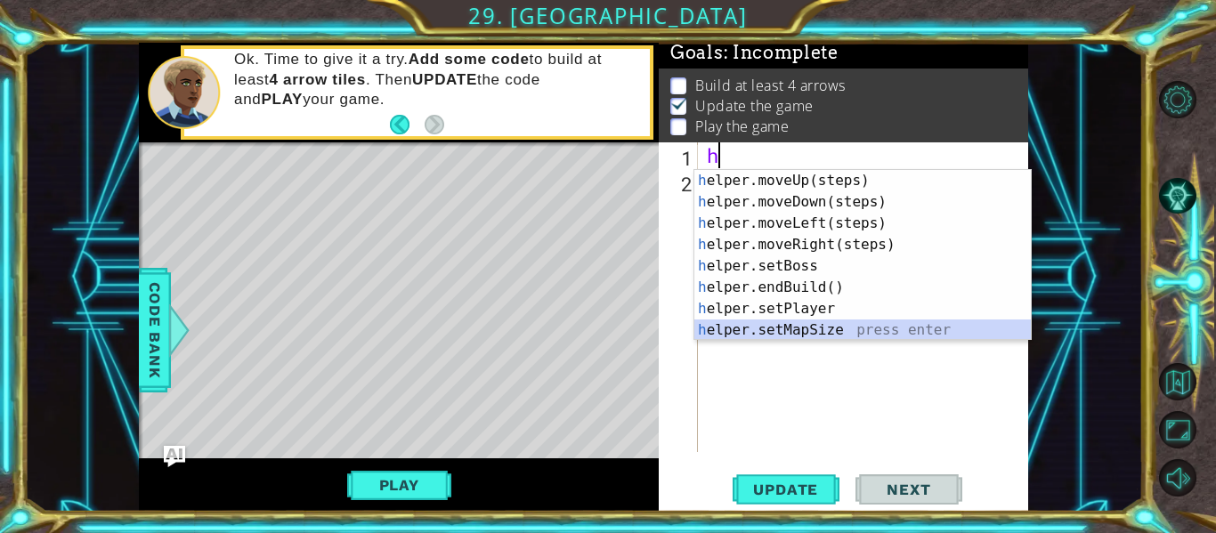
click at [852, 327] on div "h elper.moveUp(steps) press enter h elper.moveDown(steps) press enter h elper.m…" at bounding box center [862, 277] width 336 height 214
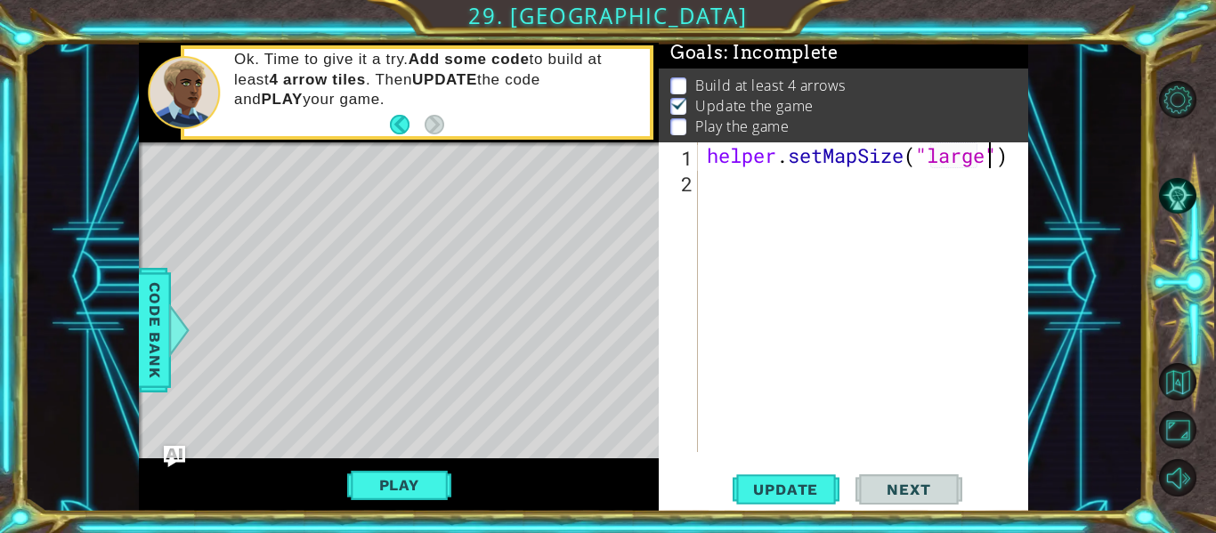
scroll to position [0, 13]
type textarea "helper.setMapSize("large")"
click at [781, 495] on span "Update" at bounding box center [785, 490] width 101 height 18
click at [785, 486] on span "Update" at bounding box center [785, 490] width 101 height 18
click at [741, 204] on div "helper . setMapSize ( "large" )" at bounding box center [868, 322] width 330 height 361
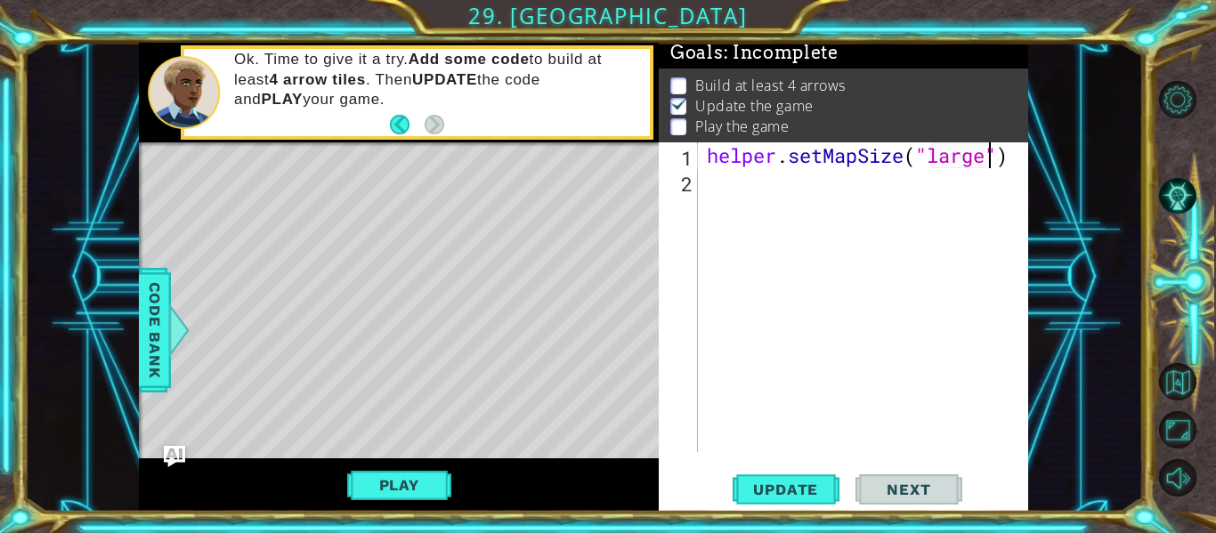
scroll to position [0, 0]
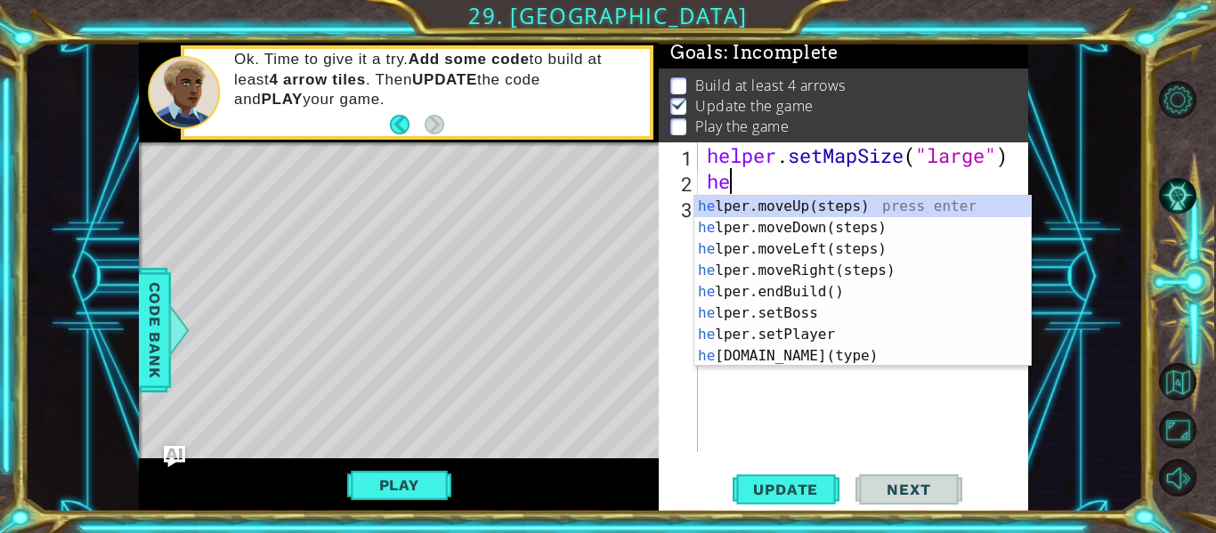
type textarea "hel"
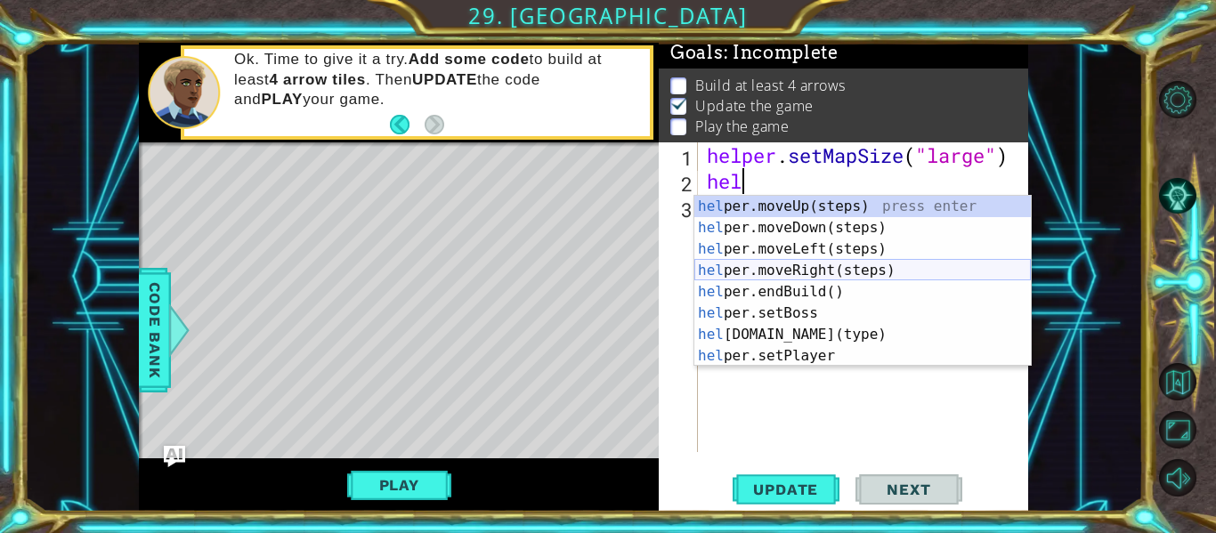
click at [837, 272] on div "hel per.moveUp(steps) press enter hel per.moveDown(steps) press enter hel per.m…" at bounding box center [862, 303] width 336 height 214
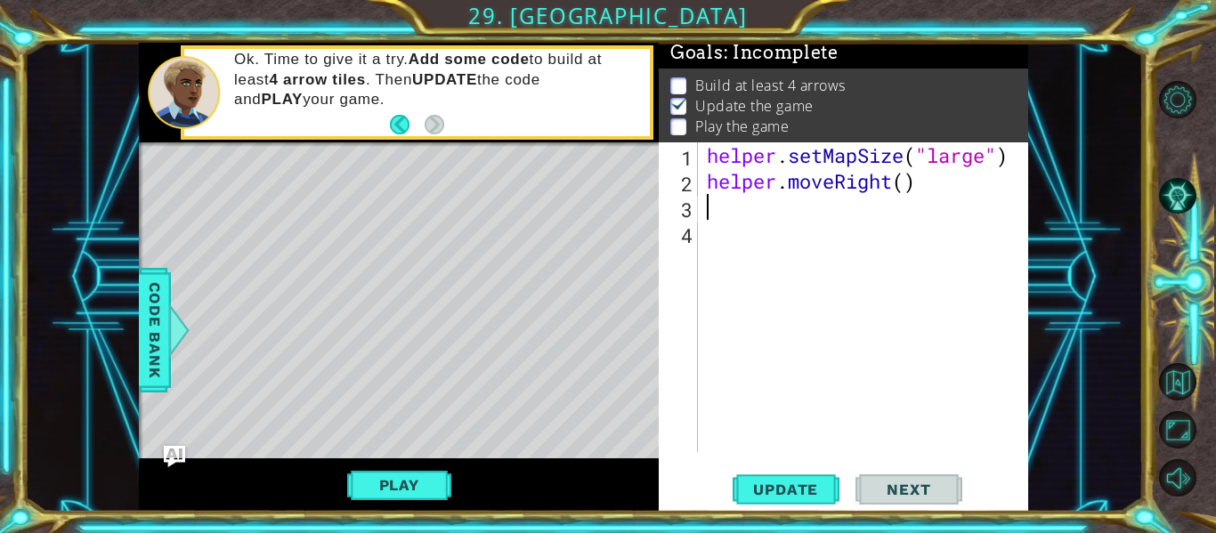
scroll to position [0, 0]
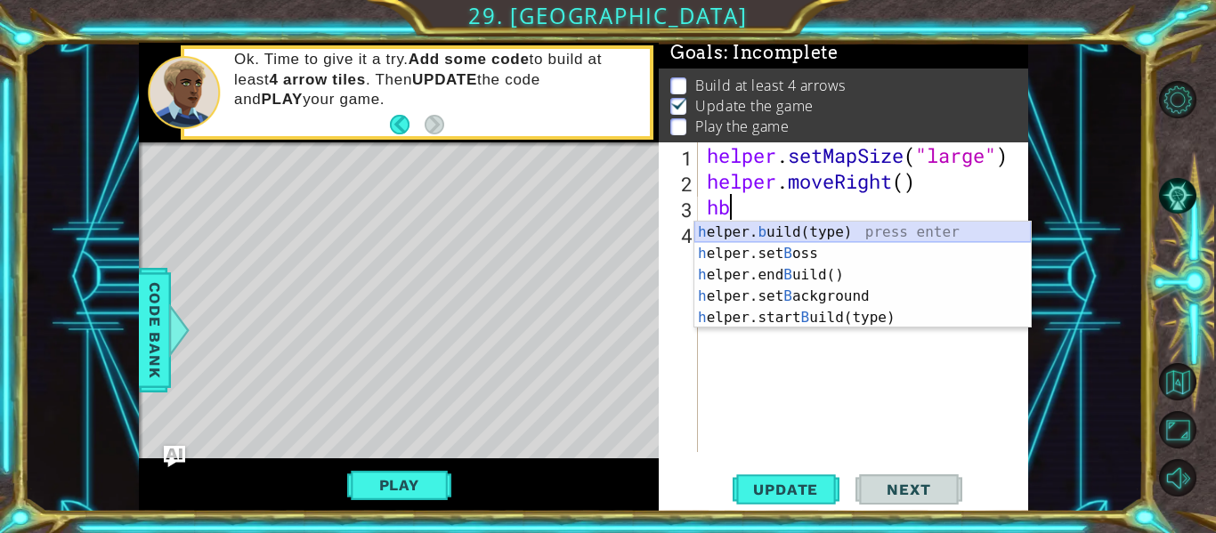
click at [860, 231] on div "h elper. b uild(type) press enter h elper.set B oss press enter h elper.end B u…" at bounding box center [862, 296] width 336 height 149
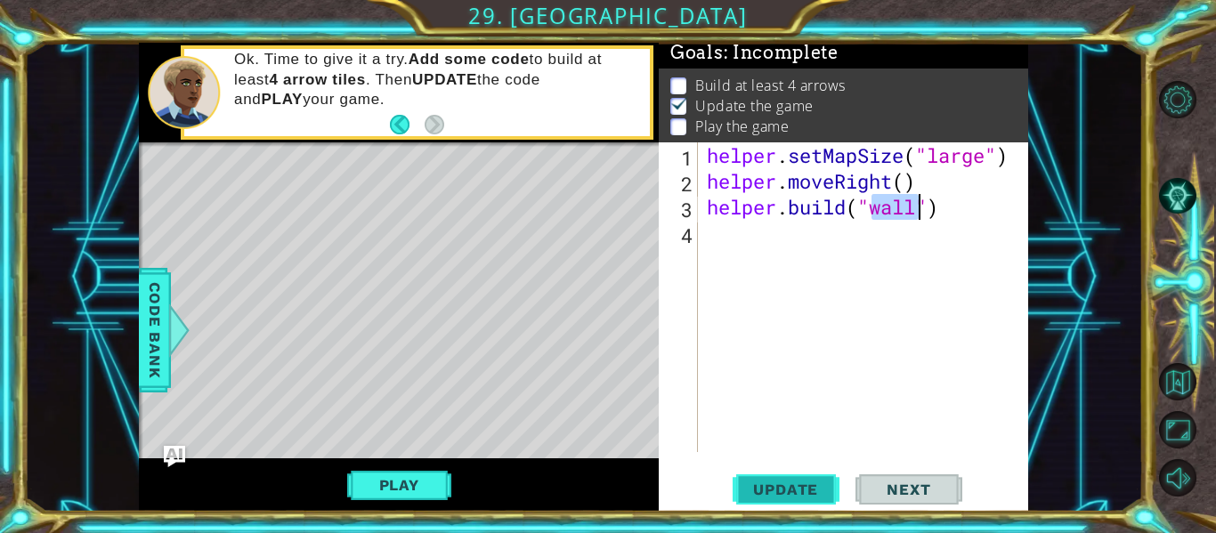
type textarea "[DOMAIN_NAME]("wall")"
click at [812, 492] on span "Update" at bounding box center [785, 490] width 101 height 18
click at [389, 470] on button "Play" at bounding box center [399, 485] width 104 height 34
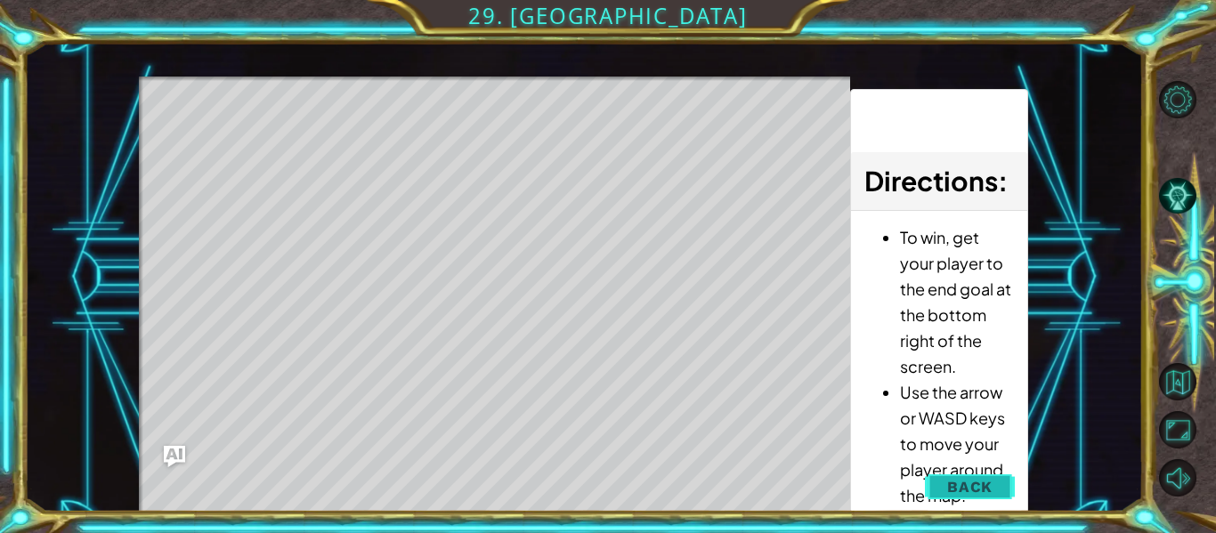
click at [979, 488] on span "Back" at bounding box center [969, 487] width 45 height 18
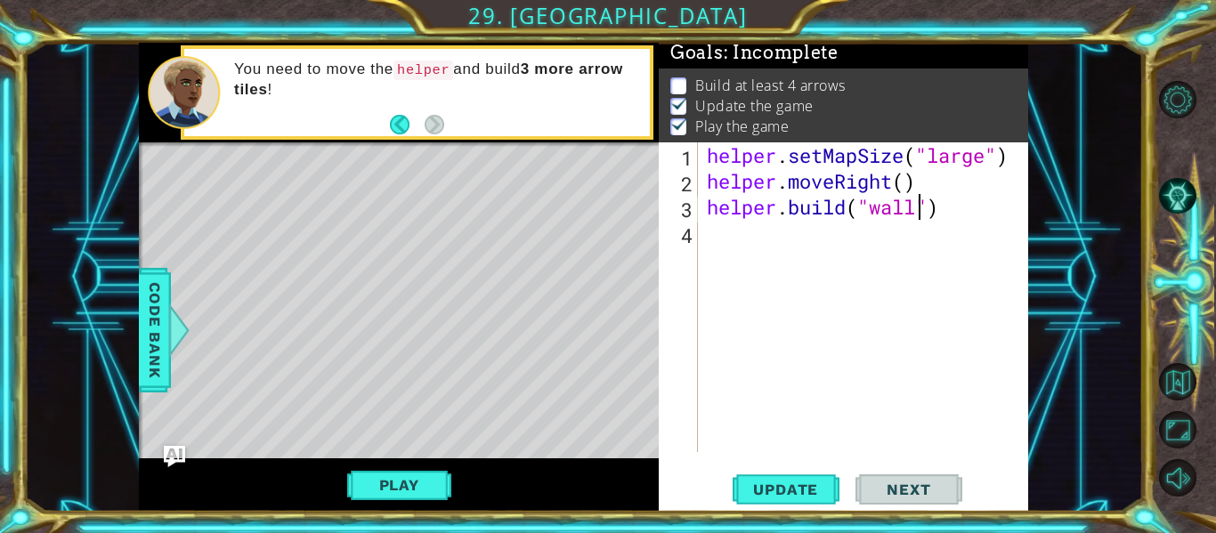
click at [795, 244] on div "helper . setMapSize ( "large" ) helper . moveRight ( ) helper . build ( "wall" )" at bounding box center [868, 322] width 330 height 361
type textarea "nwbfjhyjgdsoucvd"
type textarea "vb'd"
type textarea "vb"
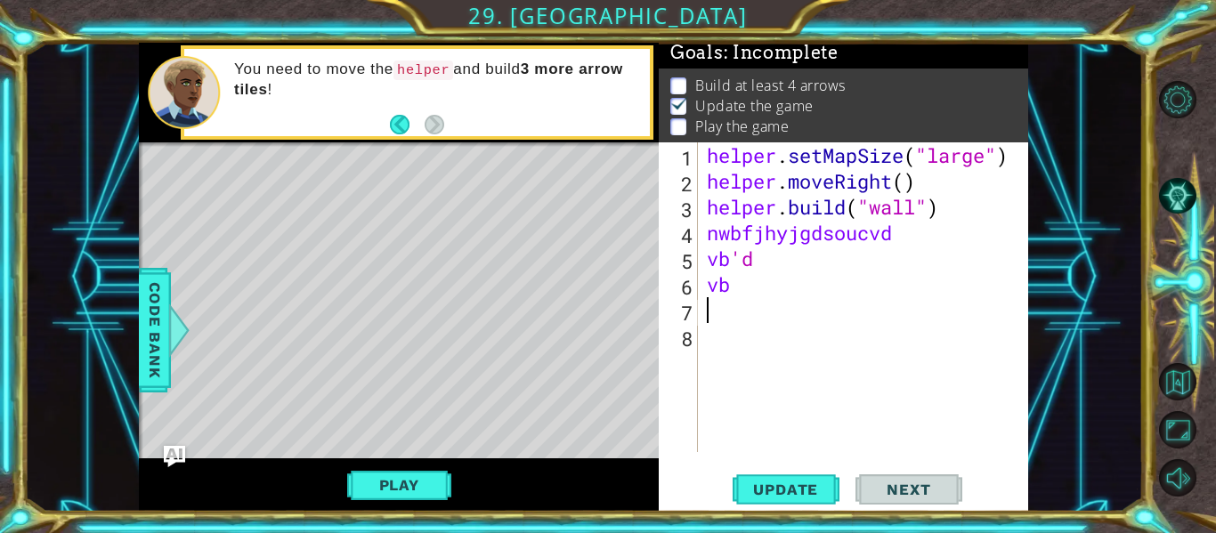
type textarea "dfb"
type textarea "d"
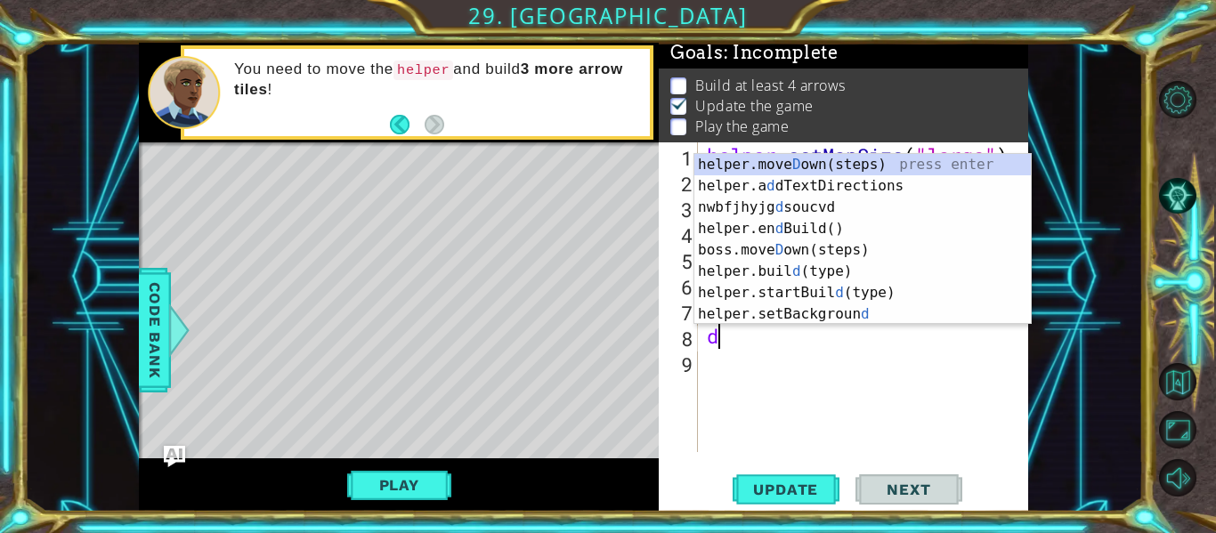
scroll to position [0, 0]
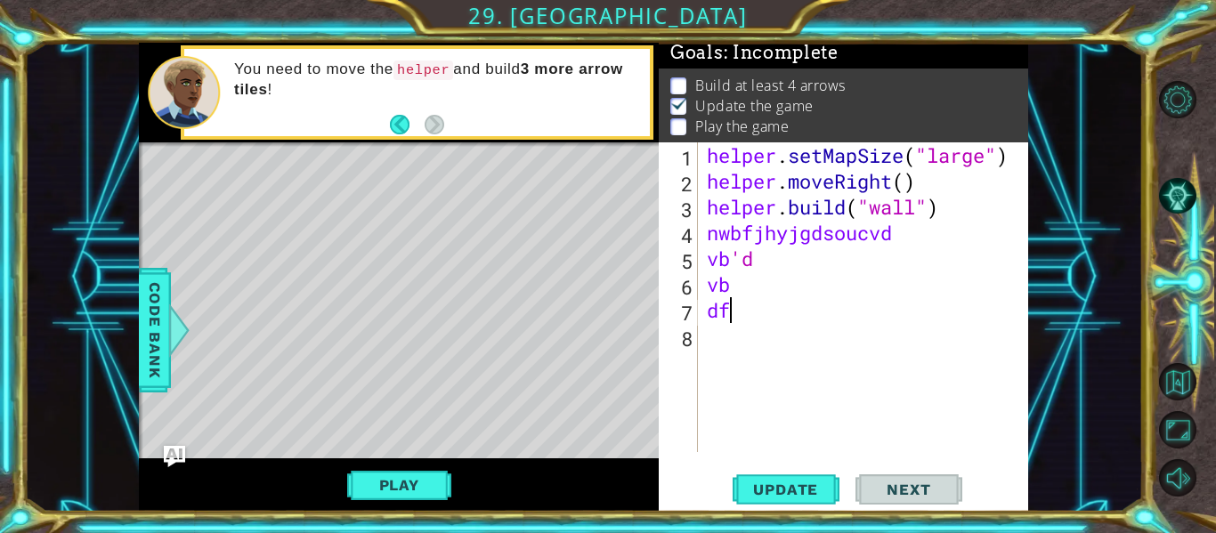
type textarea "d"
type textarea "v"
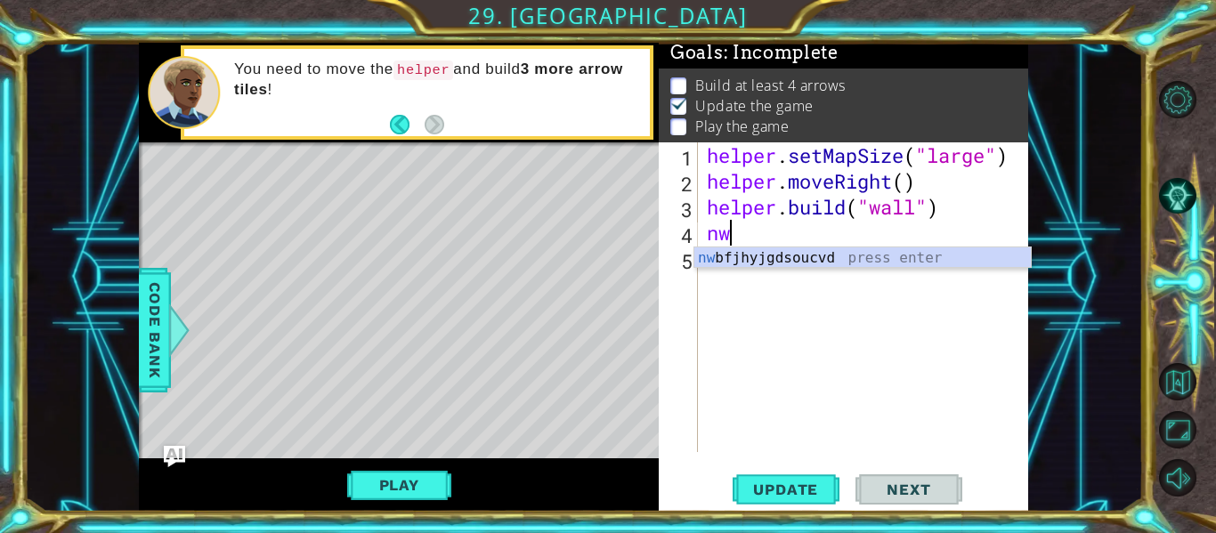
type textarea "n"
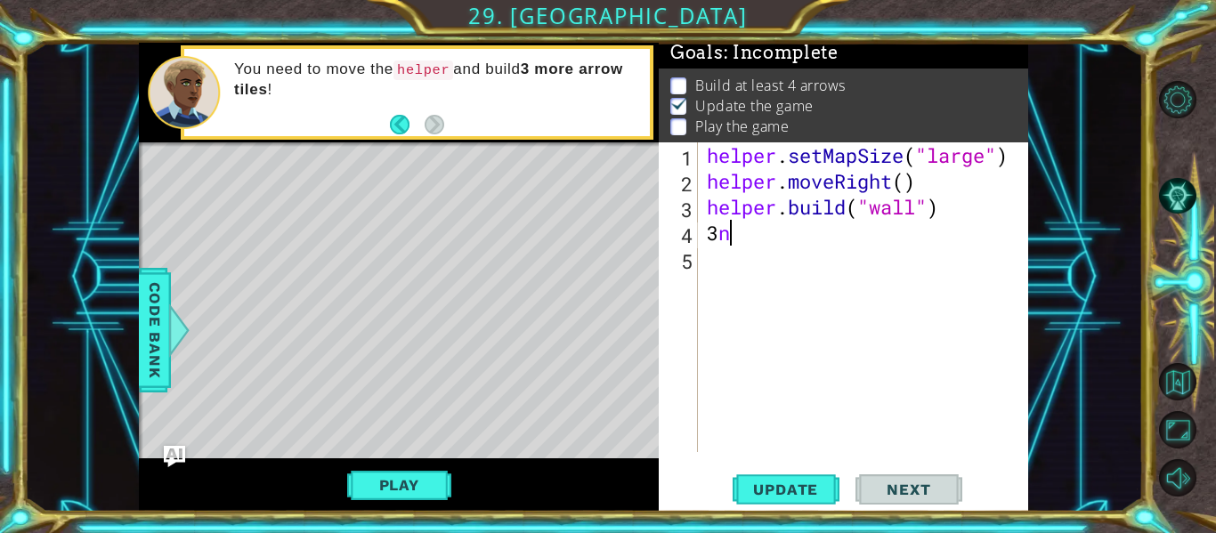
type textarea "3"
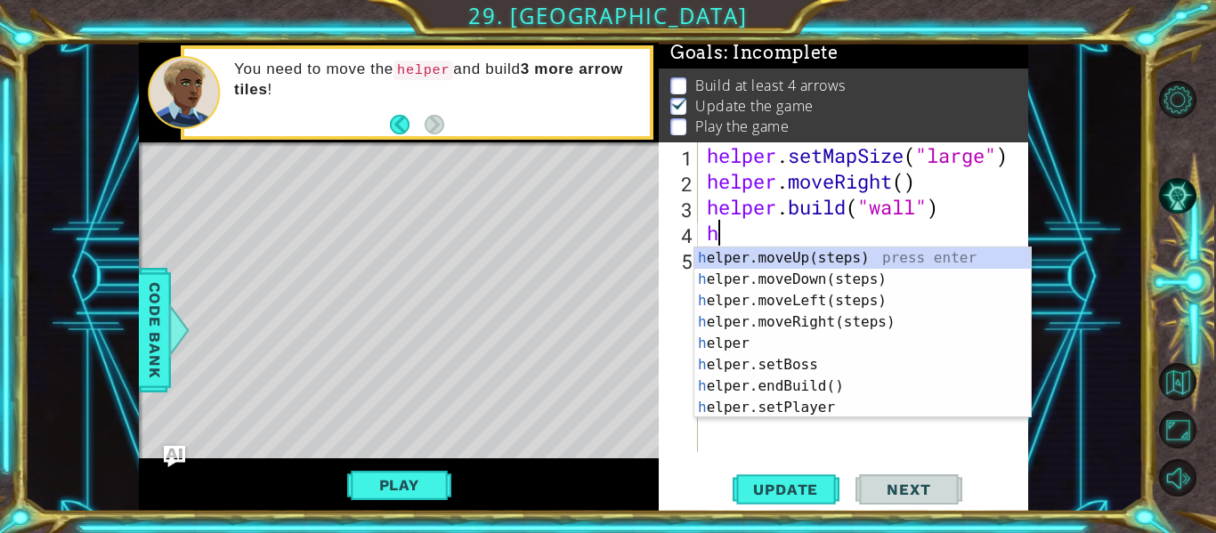
type textarea "he"
click at [854, 279] on div "he lper.moveUp(steps) press enter he lper.moveDown(steps) press enter he lper.m…" at bounding box center [862, 354] width 336 height 214
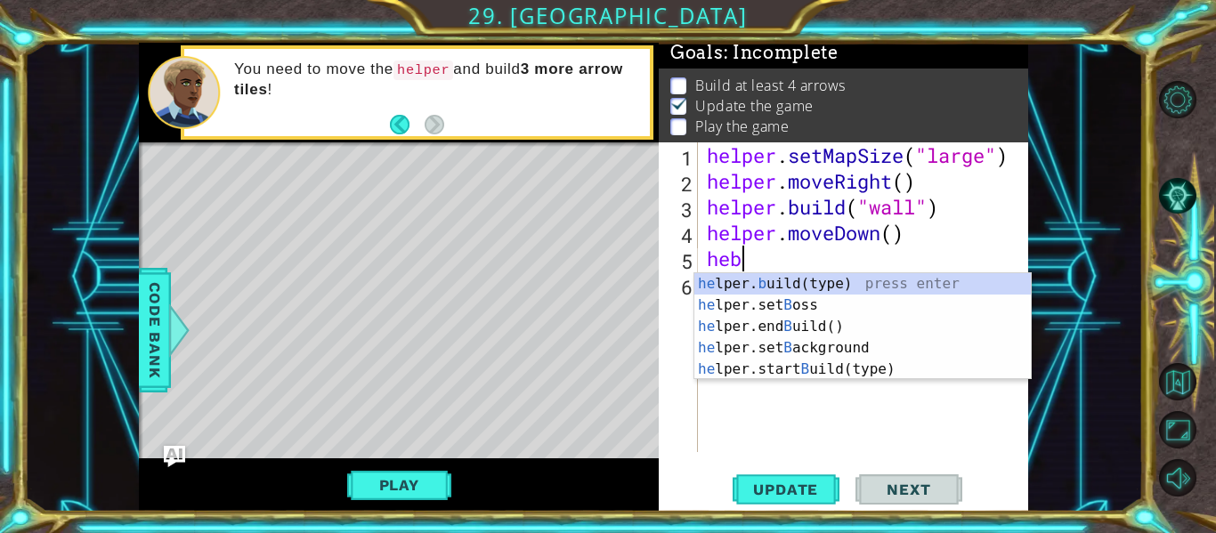
scroll to position [0, 1]
click at [854, 279] on div "he lper. b uild(type) press enter he lper.set B oss press enter he lper.end B u…" at bounding box center [862, 347] width 336 height 149
type textarea "[DOMAIN_NAME]("wall")"
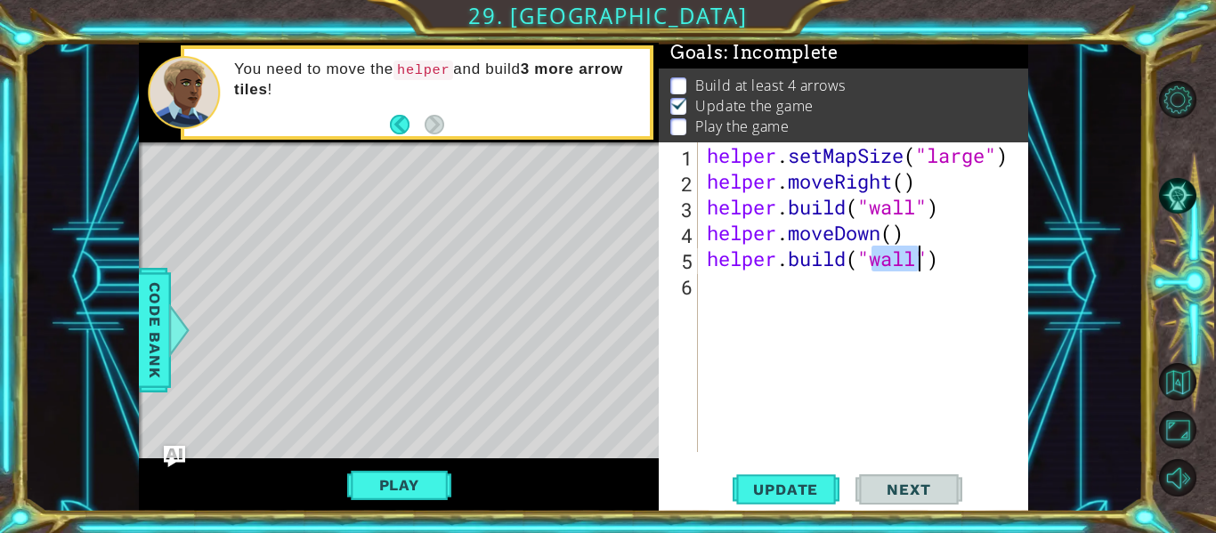
click at [717, 285] on div "helper . setMapSize ( "large" ) helper . moveRight ( ) helper . build ( "wall" …" at bounding box center [868, 322] width 330 height 361
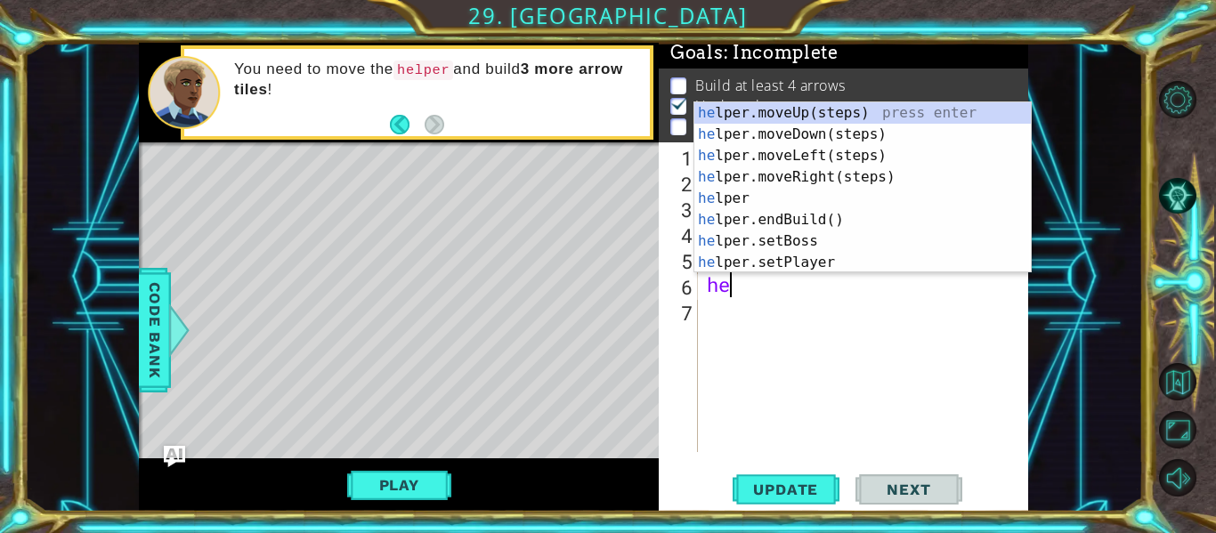
type textarea "her"
click at [782, 129] on div "he lpe r .moveUp(steps) press enter he lpe r .moveDown(steps) press enter he lp…" at bounding box center [862, 209] width 336 height 214
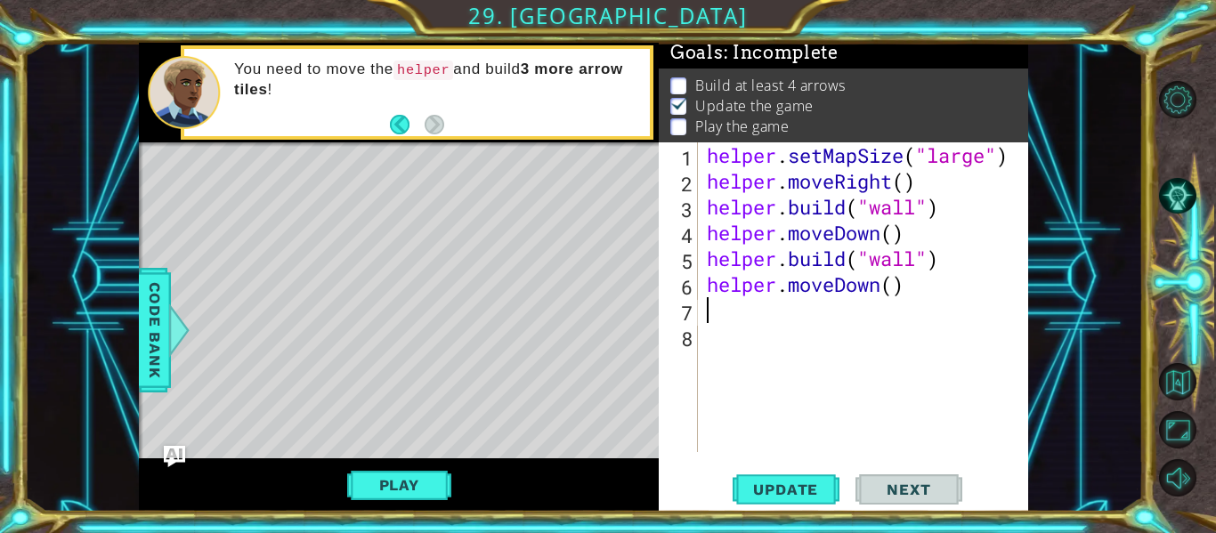
click at [817, 352] on div "helper . setMapSize ( "large" ) helper . moveRight ( ) helper . build ( "wall" …" at bounding box center [868, 322] width 330 height 361
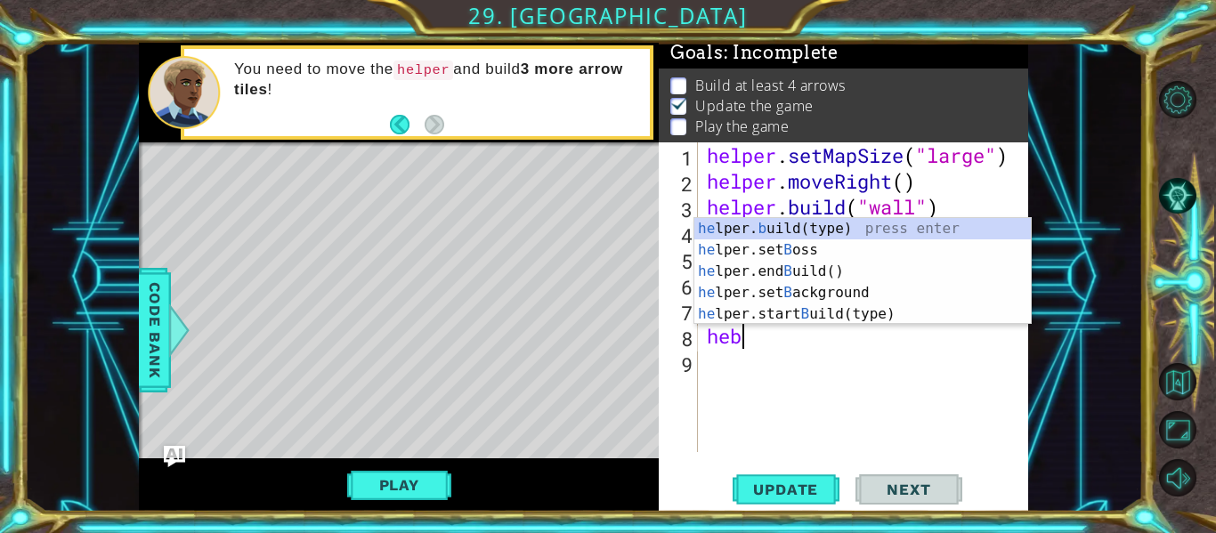
scroll to position [0, 1]
click at [807, 232] on div "he lper. b uild(type) press enter he lper.set B oss press enter he lper.end B u…" at bounding box center [862, 292] width 336 height 149
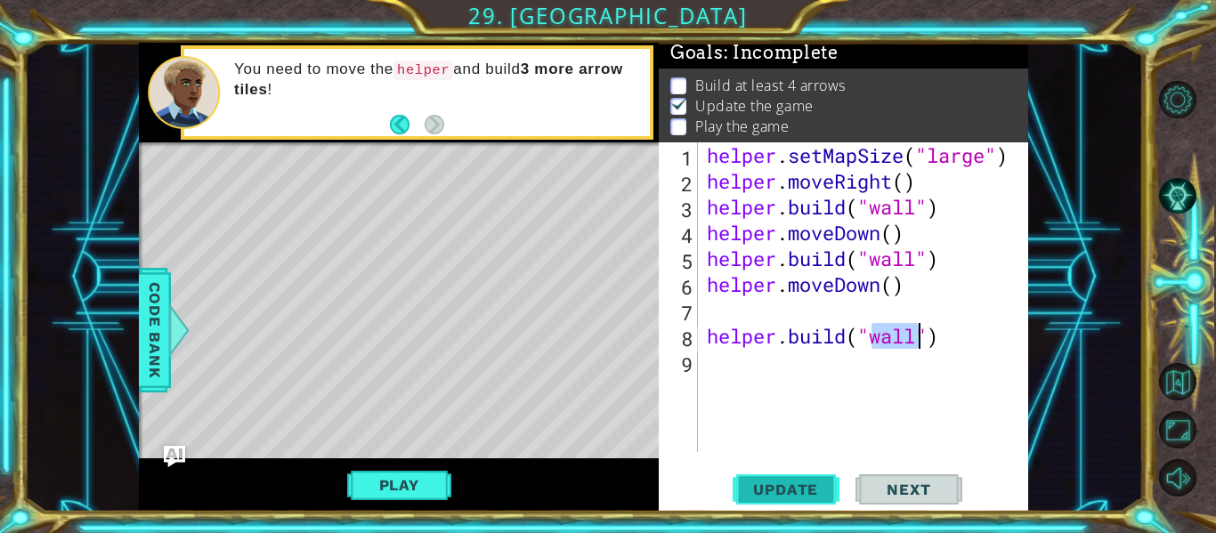
type textarea "[DOMAIN_NAME]("wall")"
click at [780, 497] on span "Update" at bounding box center [785, 490] width 101 height 18
click at [704, 314] on div "helper . setMapSize ( "large" ) helper . moveRight ( ) helper . build ( "wall" …" at bounding box center [868, 322] width 330 height 361
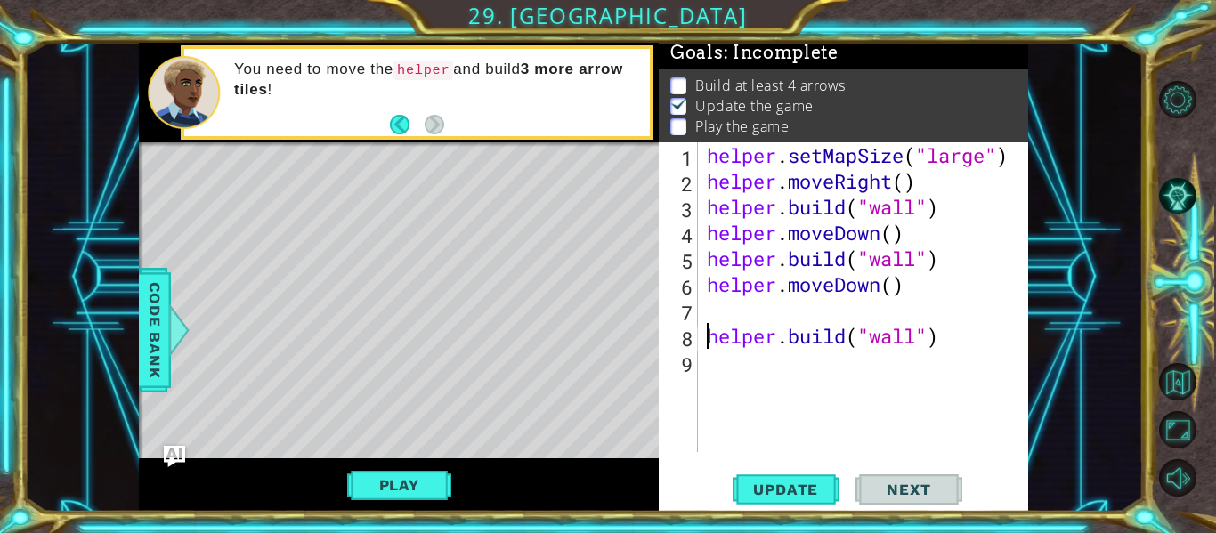
click at [706, 340] on div "helper . setMapSize ( "large" ) helper . moveRight ( ) helper . build ( "wall" …" at bounding box center [868, 322] width 330 height 361
type textarea "[DOMAIN_NAME]("wall")"
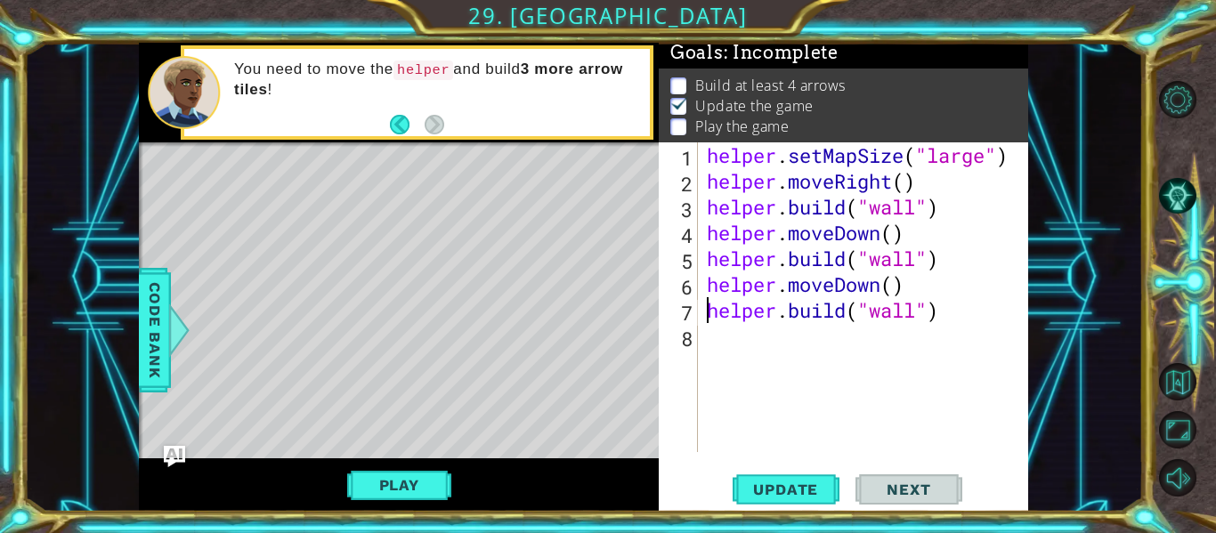
click at [703, 350] on div "helper . setMapSize ( "large" ) helper . moveRight ( ) helper . build ( "wall" …" at bounding box center [868, 322] width 330 height 361
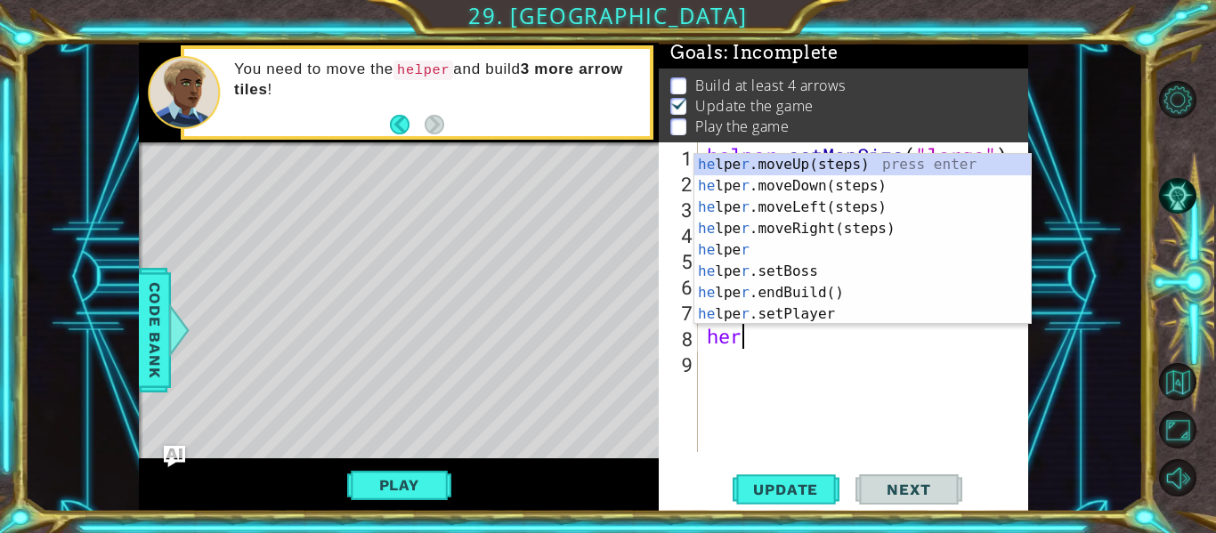
scroll to position [0, 1]
type textarea "hero"
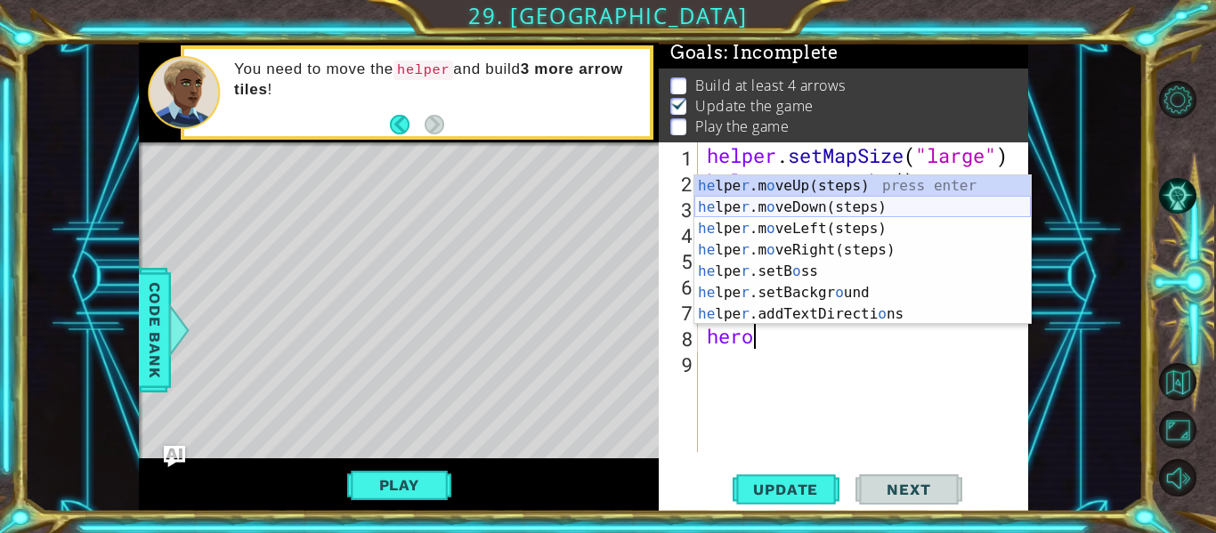
click at [819, 200] on div "he lpe r .m o veUp(steps) press enter he lpe r .m o veDown(steps) press enter h…" at bounding box center [862, 271] width 336 height 192
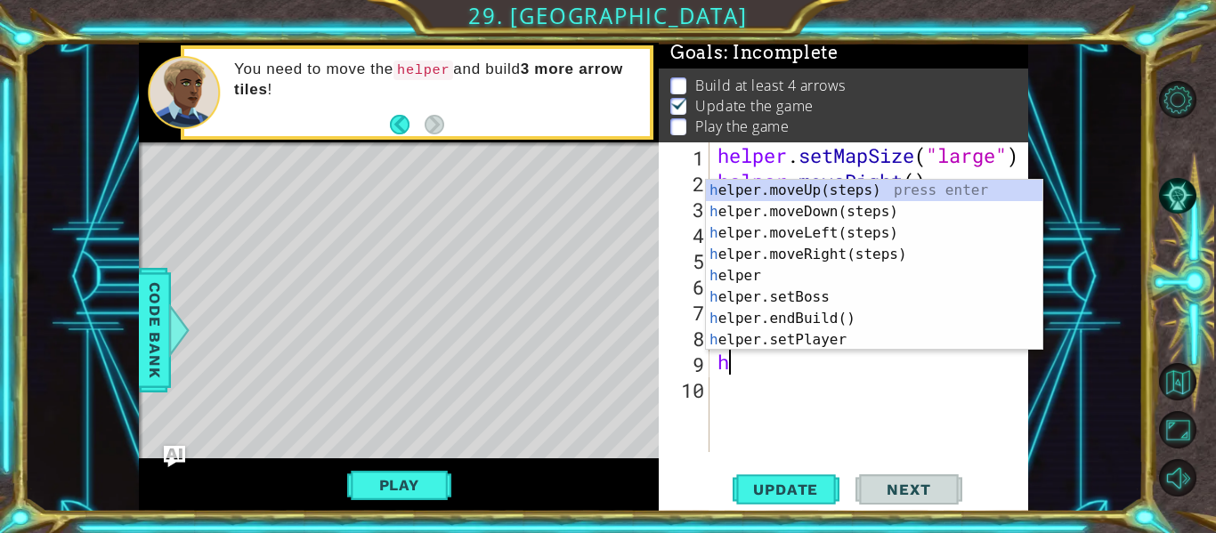
type textarea "he"
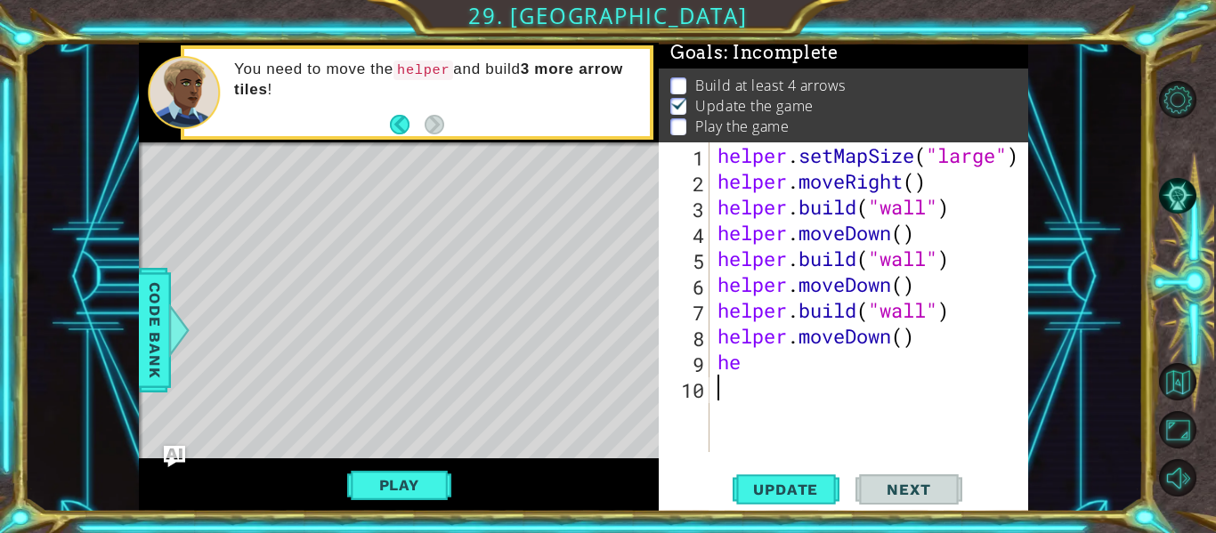
click at [791, 408] on div "helper . setMapSize ( "large" ) helper . moveRight ( ) helper . build ( "wall" …" at bounding box center [873, 322] width 319 height 361
click at [755, 369] on div "helper . setMapSize ( "large" ) helper . moveRight ( ) helper . build ( "wall" …" at bounding box center [873, 322] width 319 height 361
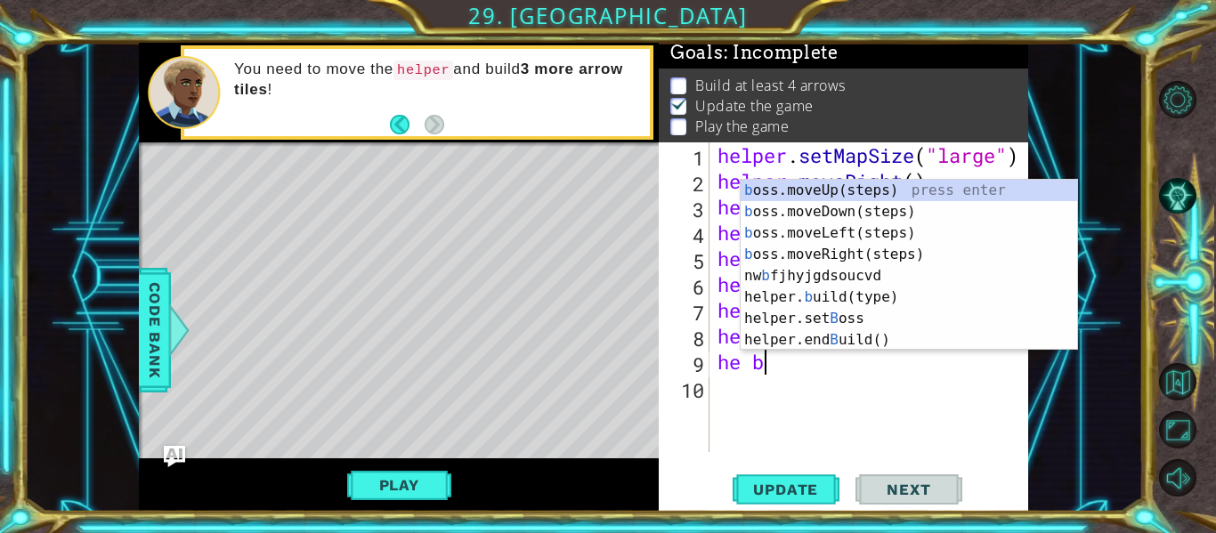
scroll to position [0, 1]
click at [862, 300] on div "b oss.moveUp(steps) press enter b oss.moveDown(steps) press enter b oss.moveLef…" at bounding box center [908, 287] width 336 height 214
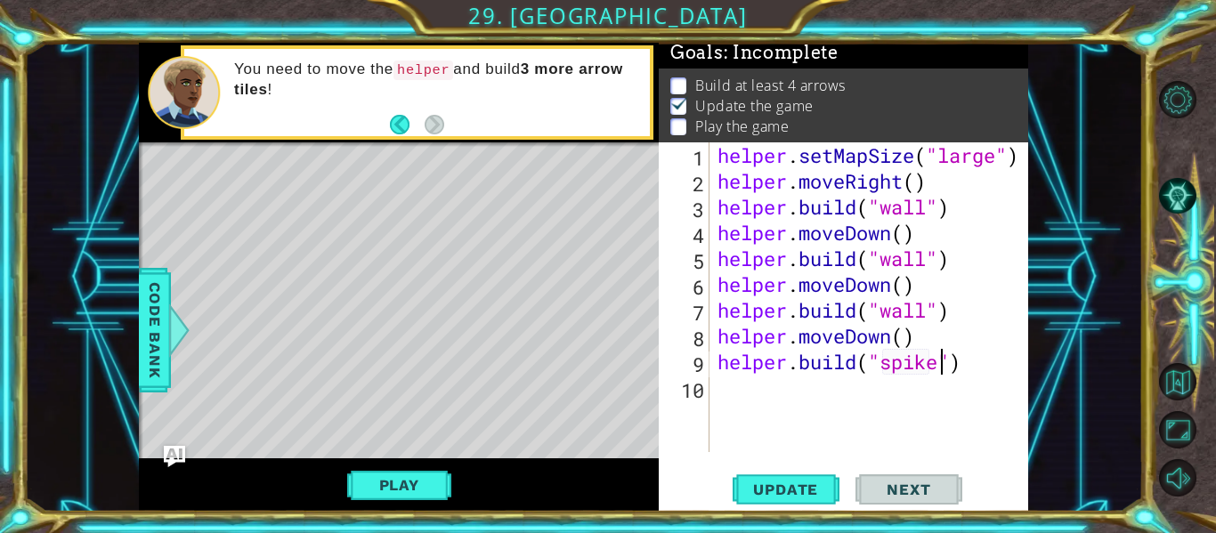
scroll to position [0, 11]
click at [792, 482] on span "Update" at bounding box center [785, 490] width 101 height 18
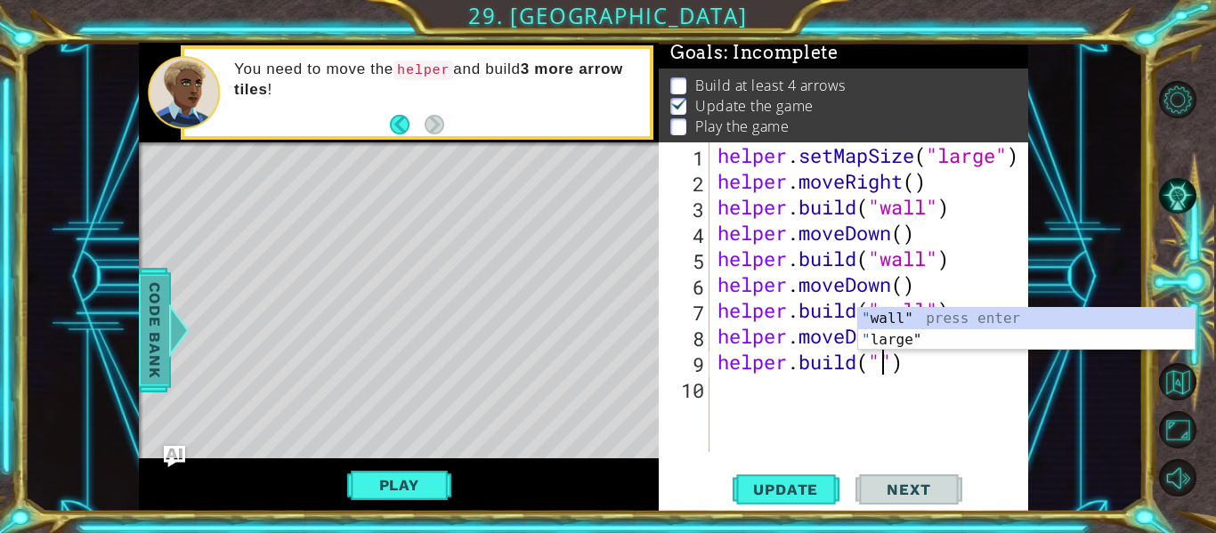
click at [166, 355] on span "Code Bank" at bounding box center [155, 330] width 28 height 109
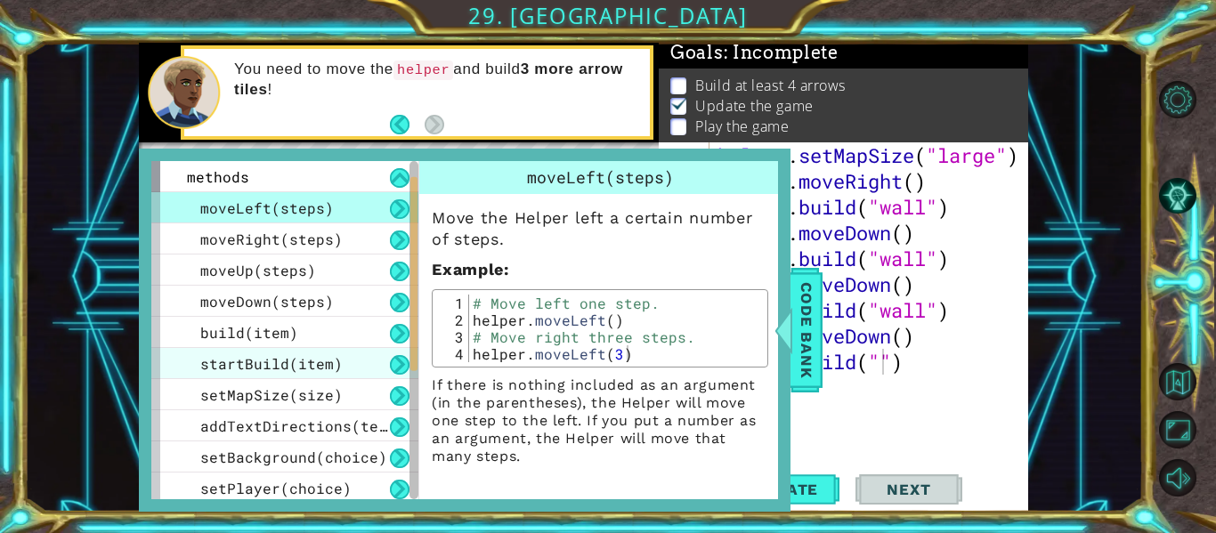
click at [293, 372] on span "startBuild(item)" at bounding box center [271, 363] width 142 height 19
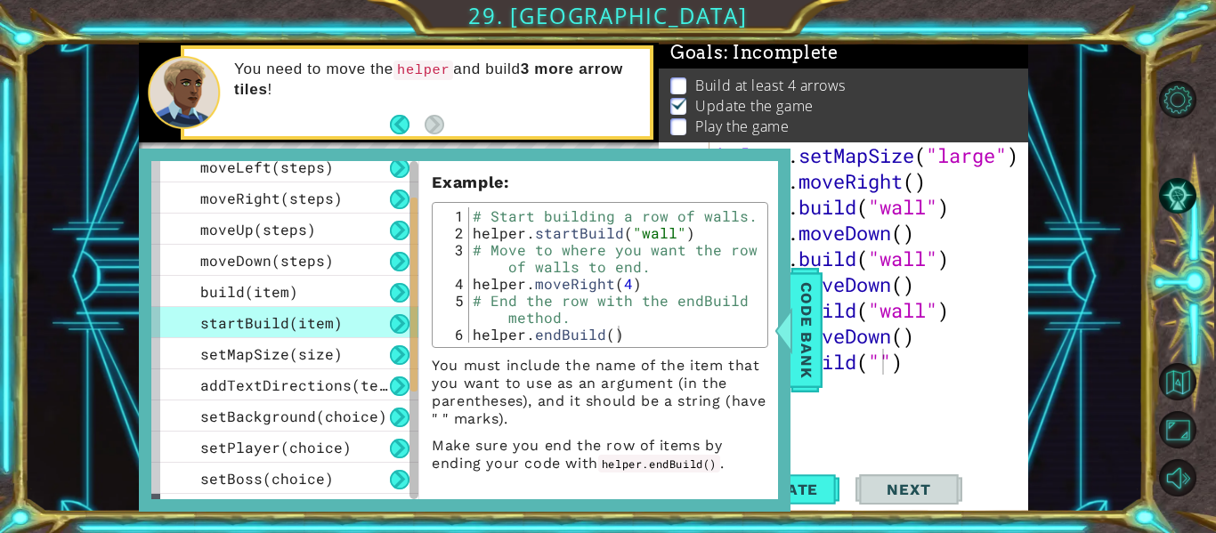
scroll to position [67, 0]
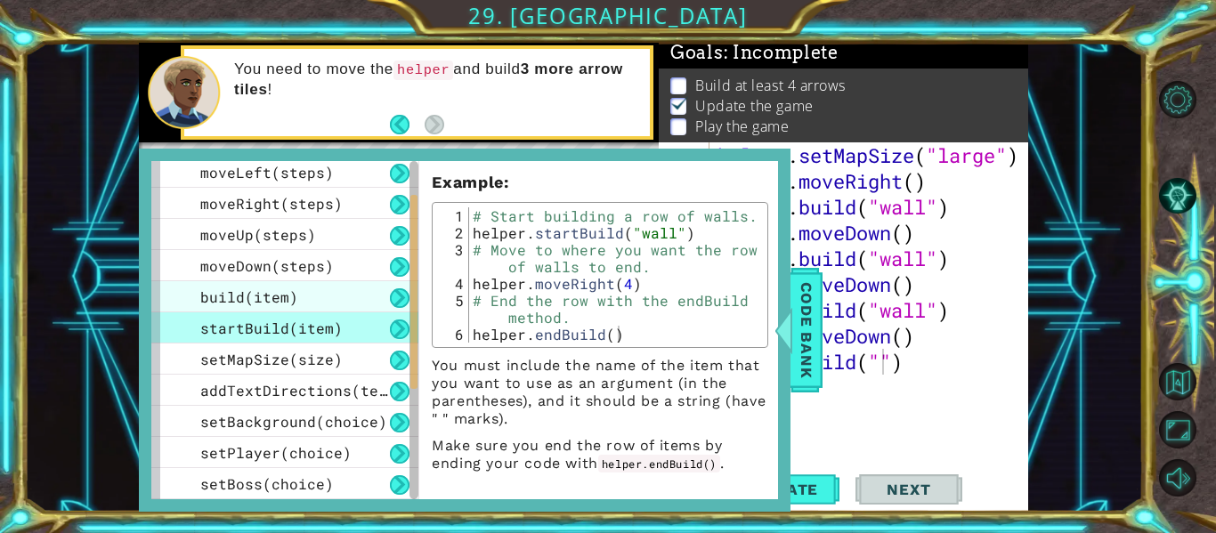
click at [241, 303] on span "build(item)" at bounding box center [249, 296] width 98 height 19
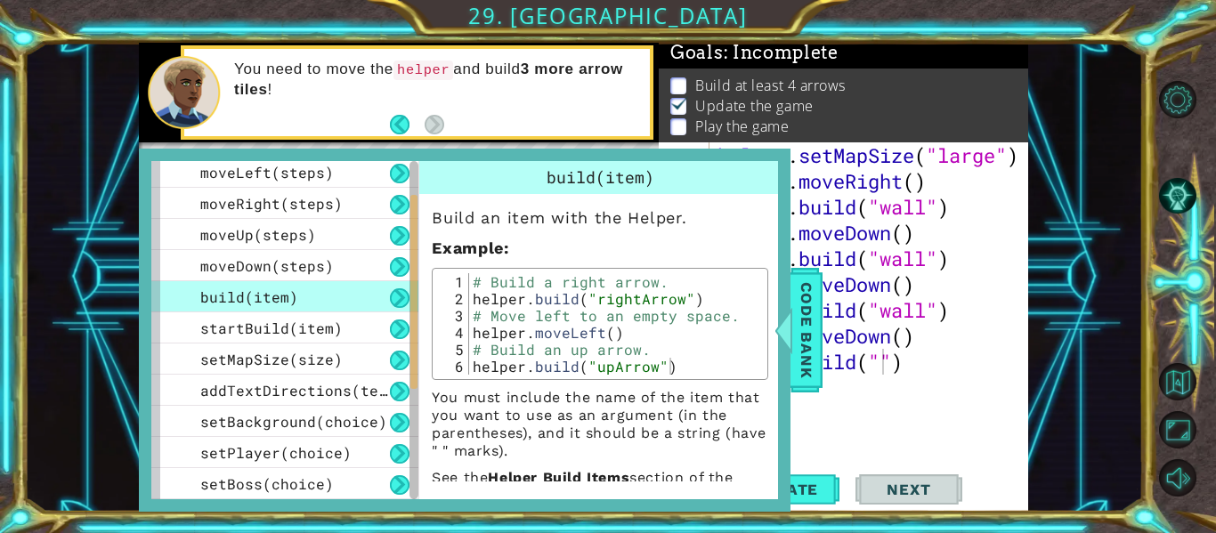
scroll to position [50, 0]
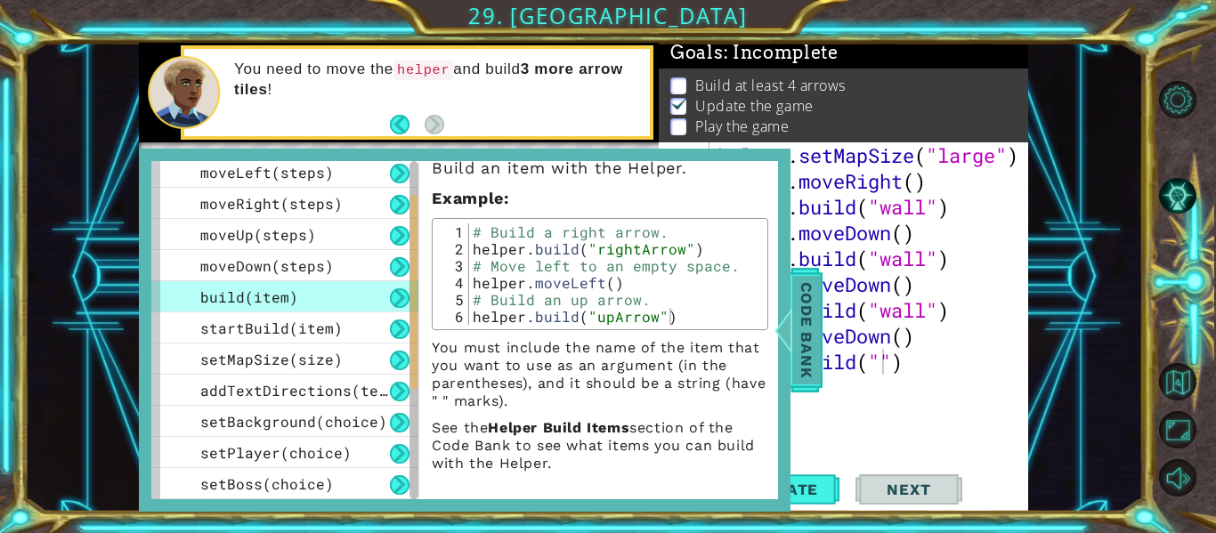
click at [792, 345] on div at bounding box center [783, 329] width 22 height 53
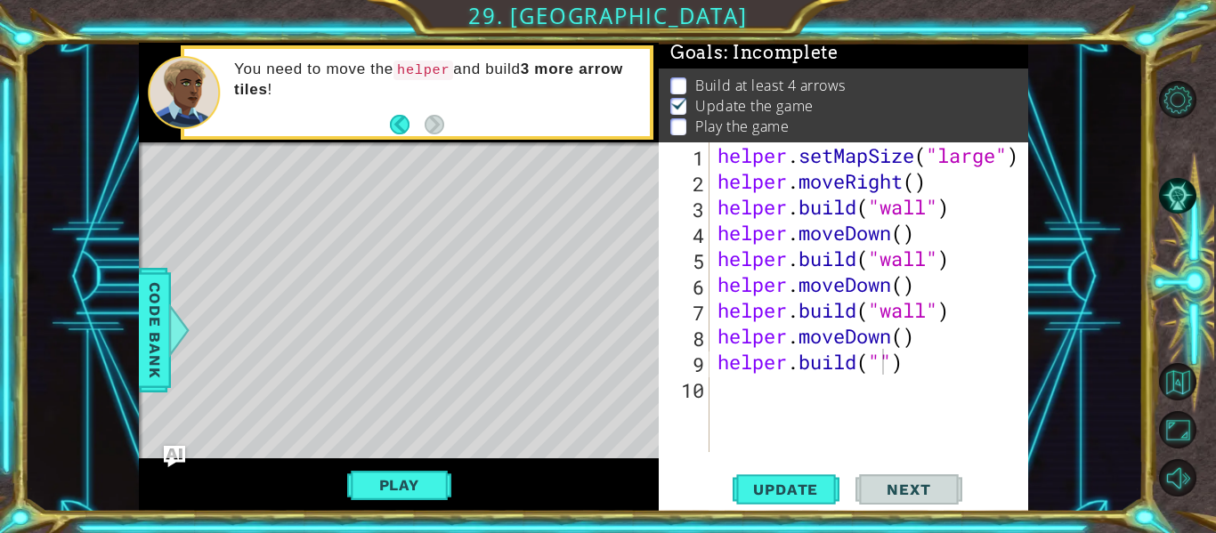
click at [879, 363] on div "helper . setMapSize ( "large" ) helper . moveRight ( ) helper . build ( "wall" …" at bounding box center [873, 322] width 319 height 361
type textarea "[DOMAIN_NAME]("spikes")"
click at [796, 494] on span "Update" at bounding box center [785, 490] width 101 height 18
click at [730, 400] on div "helper . setMapSize ( "large" ) helper . moveRight ( ) helper . build ( "wall" …" at bounding box center [873, 322] width 319 height 361
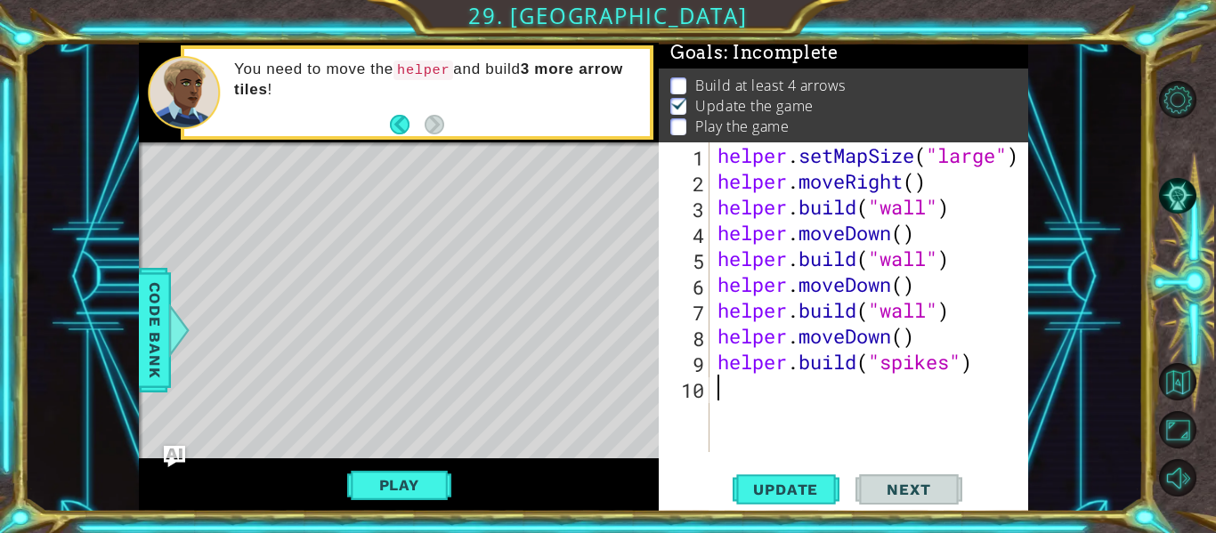
scroll to position [0, 0]
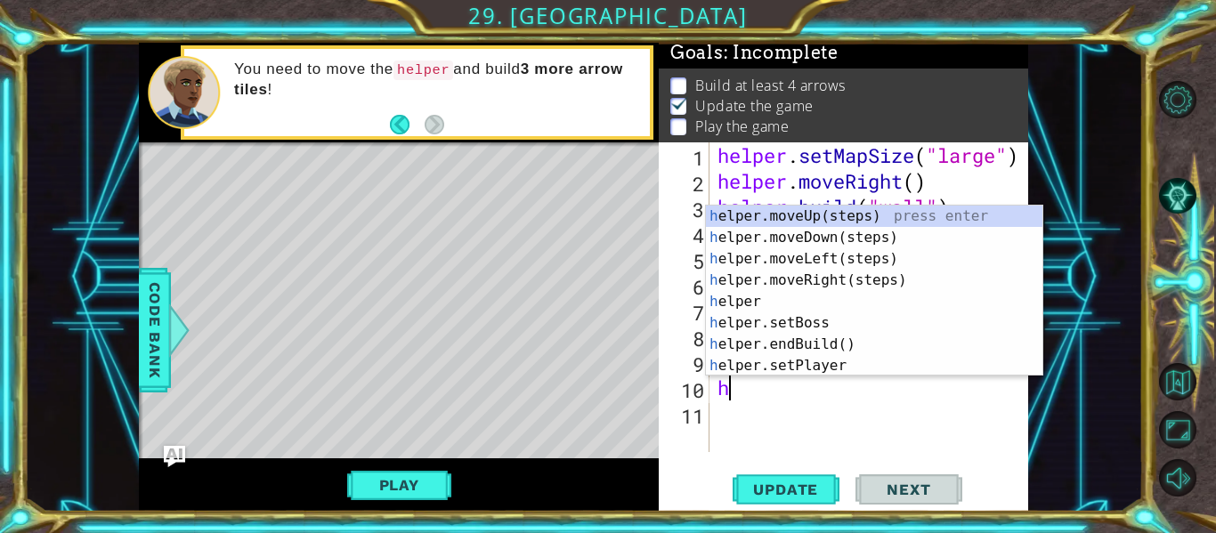
type textarea "h"
click at [760, 242] on div "h elper.moveUp(steps) press enter h elper.moveDown(steps) press enter h elper.m…" at bounding box center [874, 313] width 336 height 214
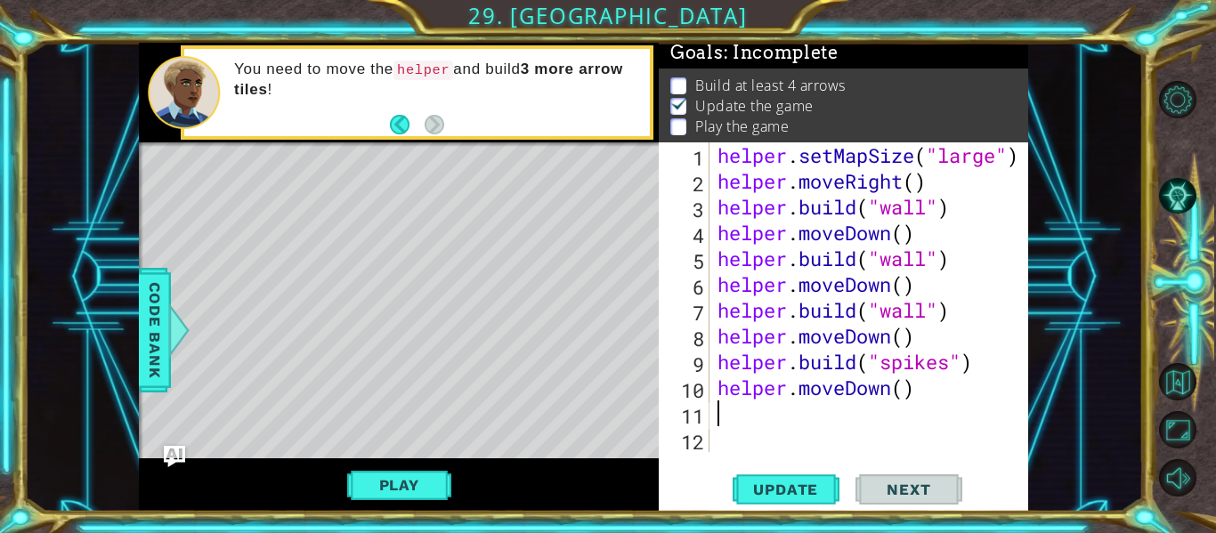
click at [904, 391] on div "helper . setMapSize ( "large" ) helper . moveRight ( ) helper . build ( "wall" …" at bounding box center [873, 322] width 319 height 361
type textarea "helper.moveDown(2)"
click at [796, 486] on span "Update" at bounding box center [785, 490] width 101 height 18
click at [717, 420] on div "helper . setMapSize ( "large" ) helper . moveRight ( ) helper . build ( "wall" …" at bounding box center [873, 322] width 319 height 361
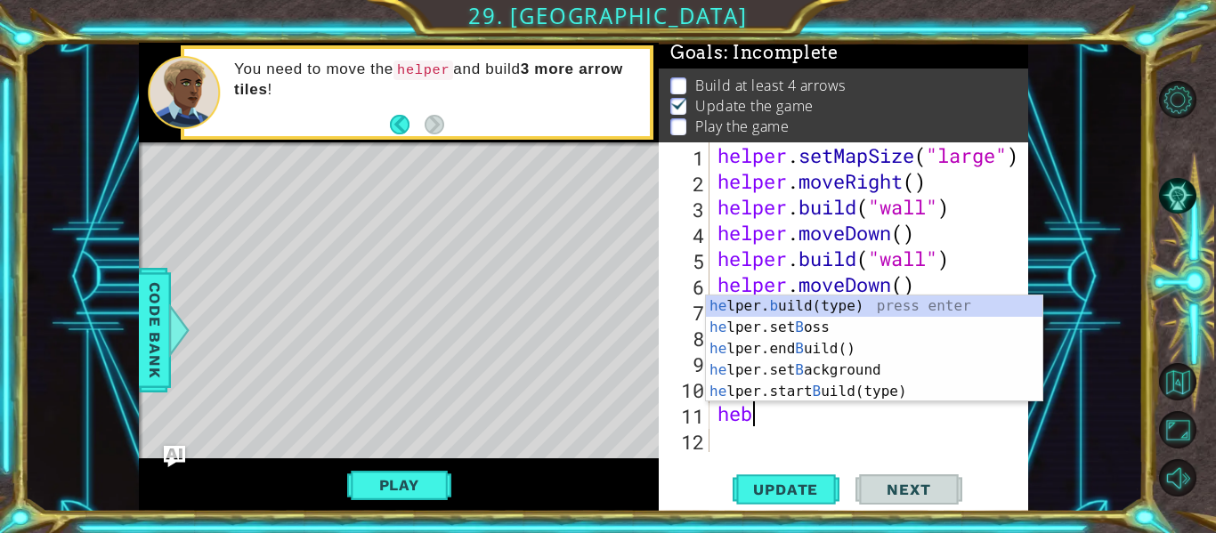
scroll to position [0, 1]
click at [848, 303] on div "he lper. b uild(type) press enter he lper.set B oss press enter he lper.end B u…" at bounding box center [874, 369] width 336 height 149
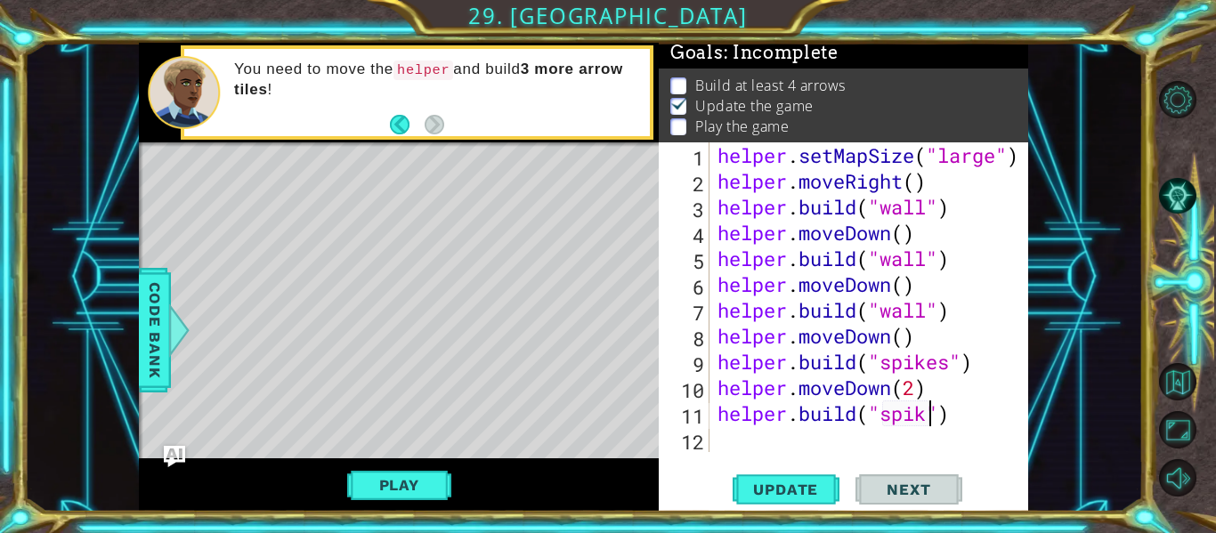
scroll to position [0, 11]
type textarea "[DOMAIN_NAME]("spikes")"
click at [809, 465] on div "[DOMAIN_NAME]("spikes") 1 2 3 4 5 6 7 8 9 10 11 12 helper . setMapSize ( "large…" at bounding box center [842, 326] width 369 height 369
click at [806, 486] on span "Update" at bounding box center [785, 490] width 101 height 18
click at [724, 435] on div "helper . setMapSize ( "large" ) helper . moveRight ( ) helper . build ( "wall" …" at bounding box center [873, 322] width 319 height 361
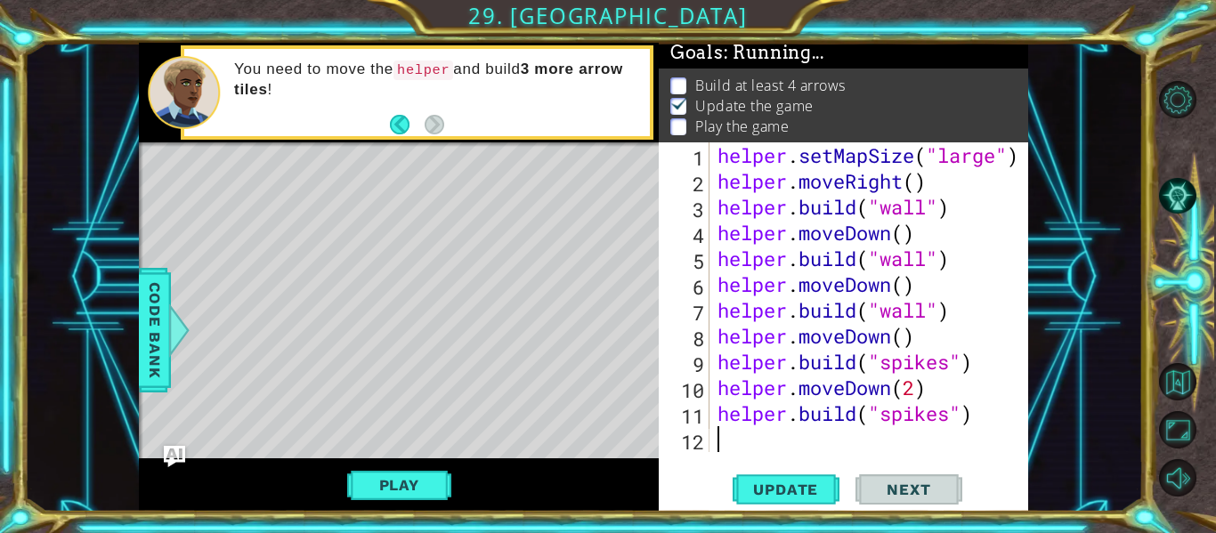
scroll to position [0, 0]
type textarea "he"
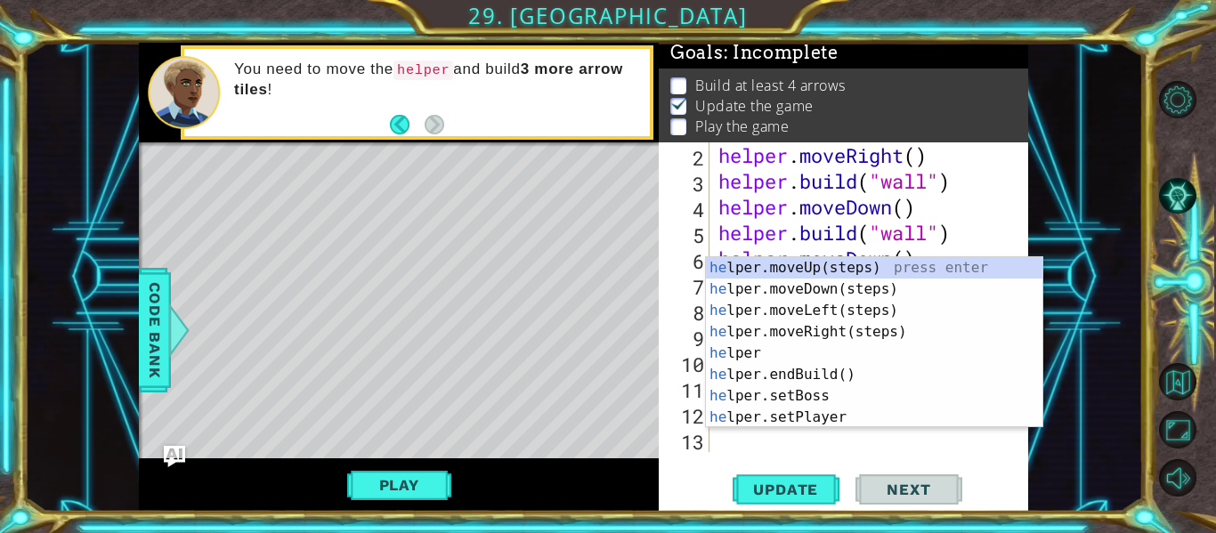
scroll to position [26, 0]
click at [739, 283] on div "he lper.moveUp(steps) press enter he lper.moveDown(steps) press enter he lper.m…" at bounding box center [874, 364] width 336 height 214
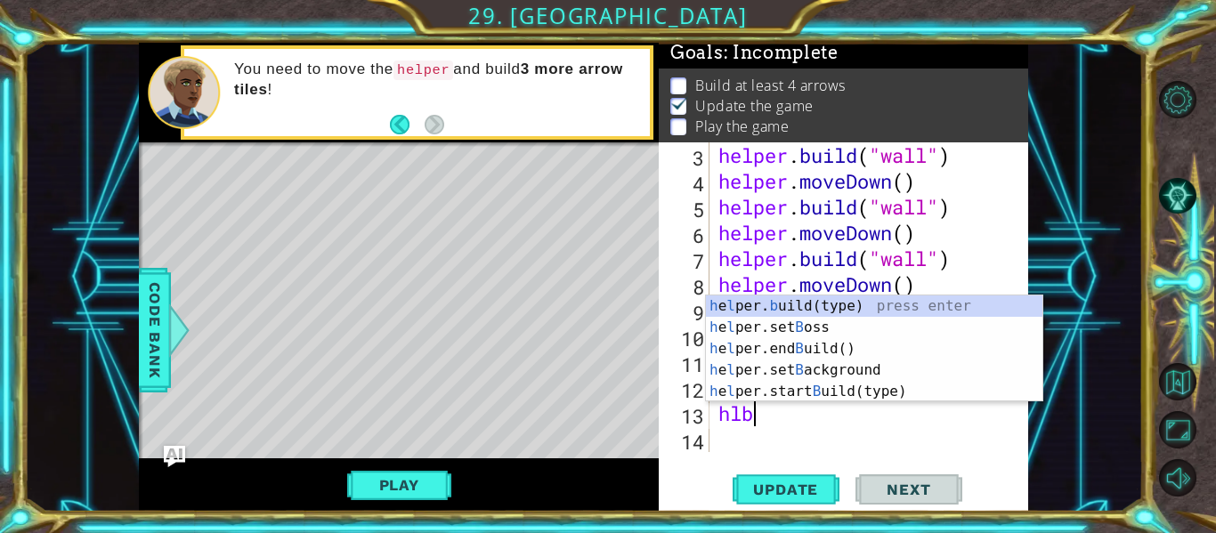
scroll to position [0, 1]
click at [852, 309] on div "h e l per. b uild(type) press enter h e l per.set B oss press enter h e l per.e…" at bounding box center [874, 369] width 336 height 149
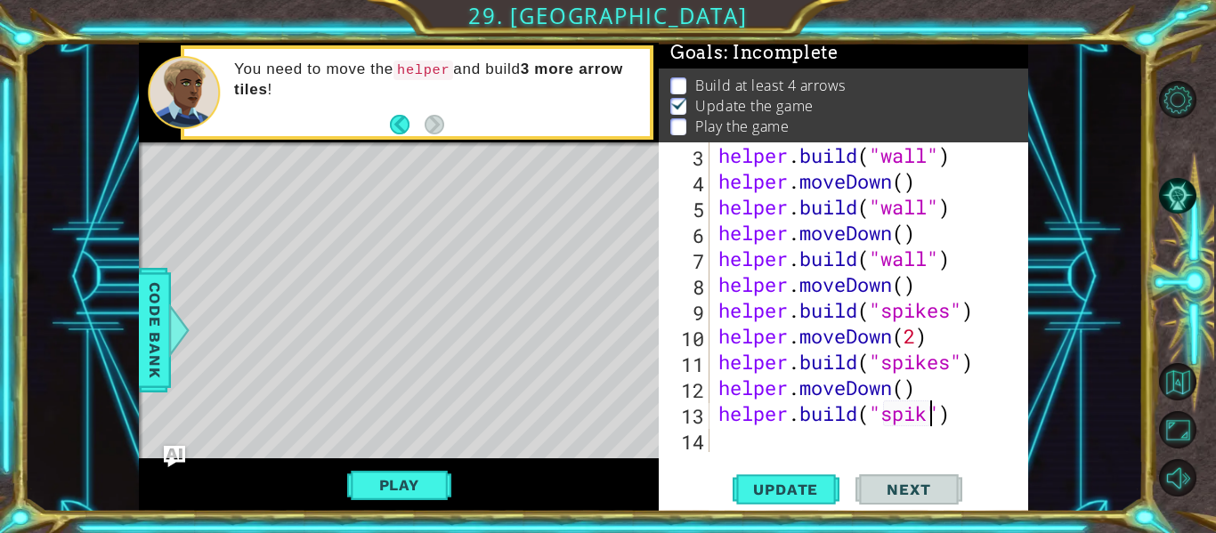
scroll to position [0, 11]
type textarea "[DOMAIN_NAME]("spikes")"
click at [824, 491] on span "Update" at bounding box center [785, 490] width 101 height 18
click at [723, 446] on div "helper . build ( "wall" ) helper . moveDown ( ) helper . build ( "wall" ) helpe…" at bounding box center [874, 322] width 319 height 361
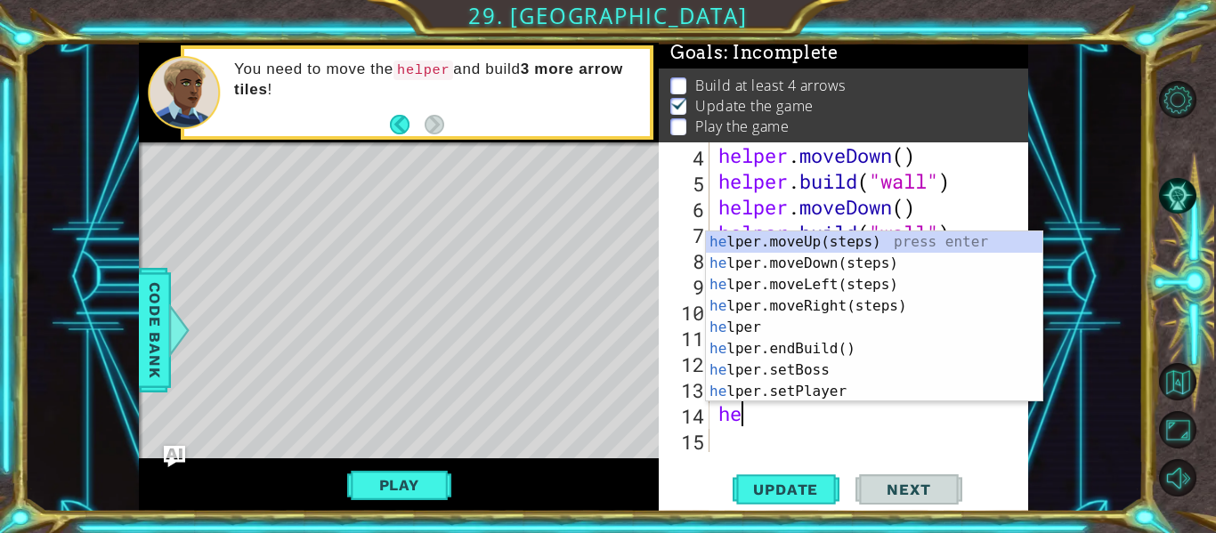
scroll to position [77, 0]
type textarea "hel"
click at [815, 266] on div "hel per.moveUp(steps) press enter hel per.moveDown(steps) press enter hel per.m…" at bounding box center [874, 338] width 336 height 214
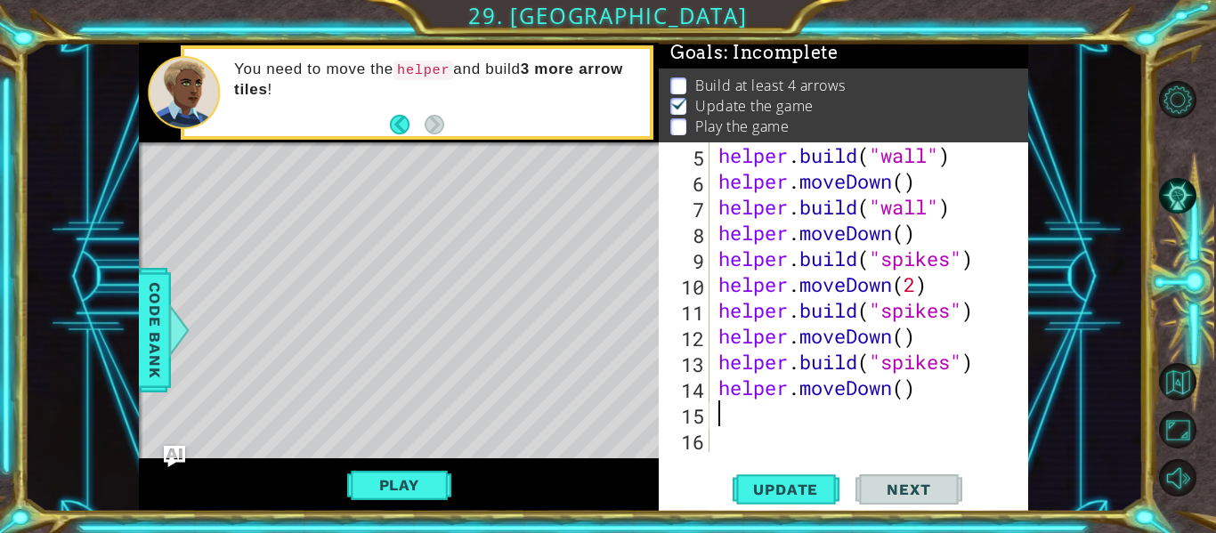
scroll to position [103, 0]
type textarea "j"
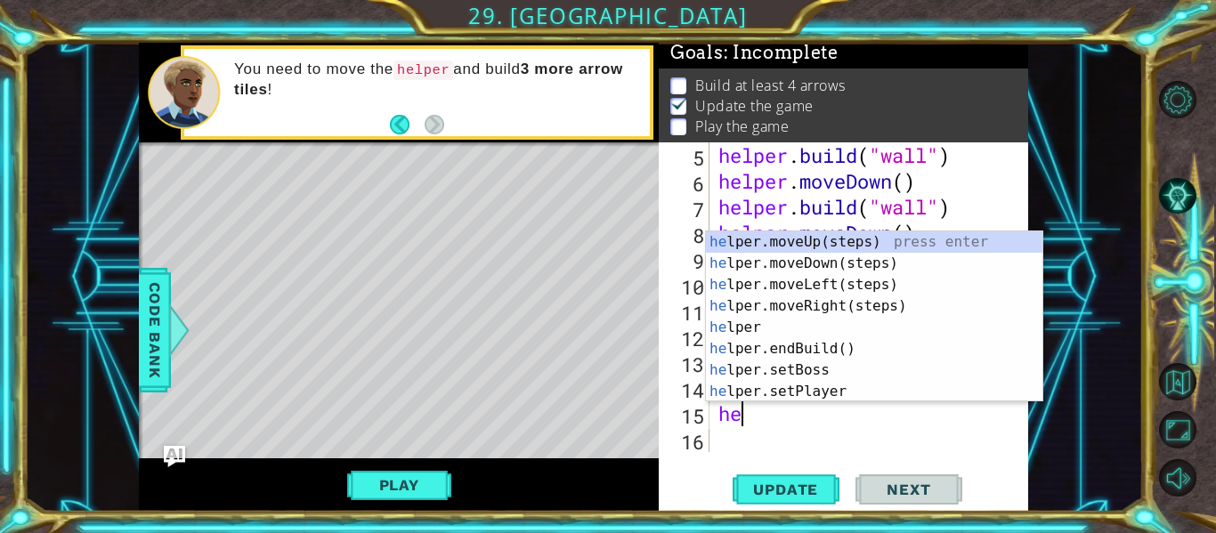
scroll to position [0, 1]
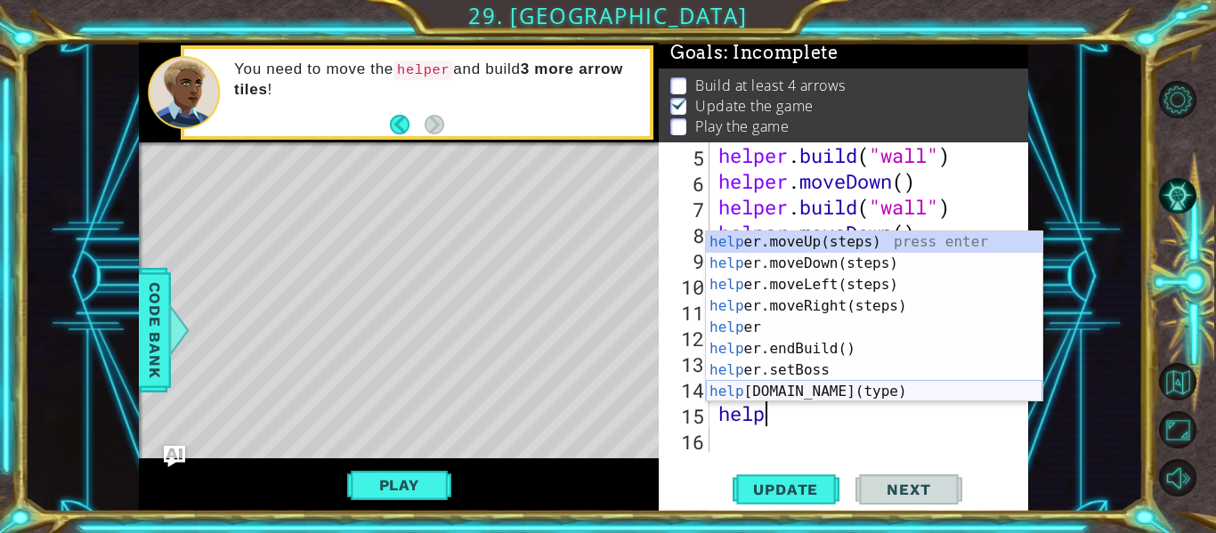
click at [812, 391] on div "help er.moveUp(steps) press enter help er.moveDown(steps) press enter help er.m…" at bounding box center [874, 338] width 336 height 214
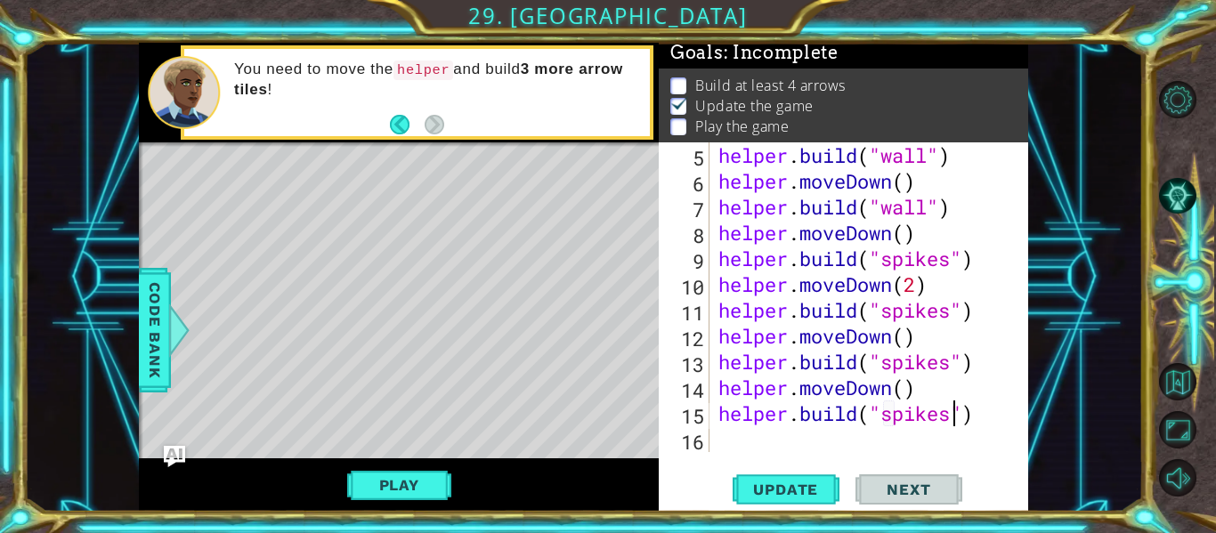
scroll to position [0, 11]
type textarea "[DOMAIN_NAME]("spikes")"
click at [773, 485] on span "Update" at bounding box center [785, 490] width 101 height 18
click at [719, 439] on div "helper . build ( "wall" ) helper . moveDown ( ) helper . build ( "wall" ) helpe…" at bounding box center [874, 322] width 319 height 361
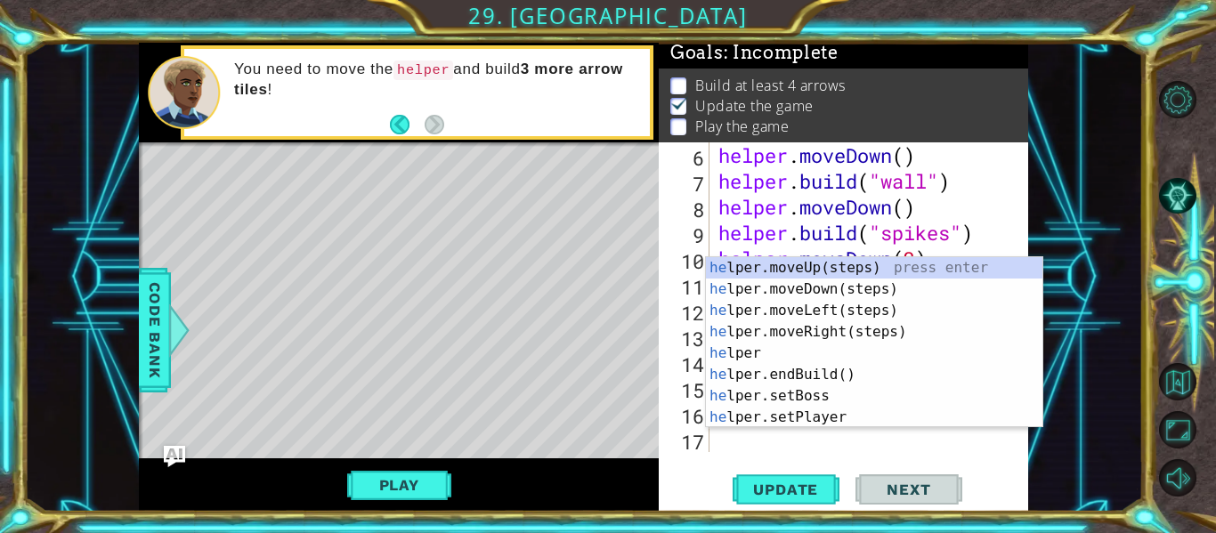
scroll to position [129, 0]
click at [791, 387] on div "he lper.moveUp(steps) press enter he lper.moveDown(steps) press enter he lper.m…" at bounding box center [874, 364] width 336 height 214
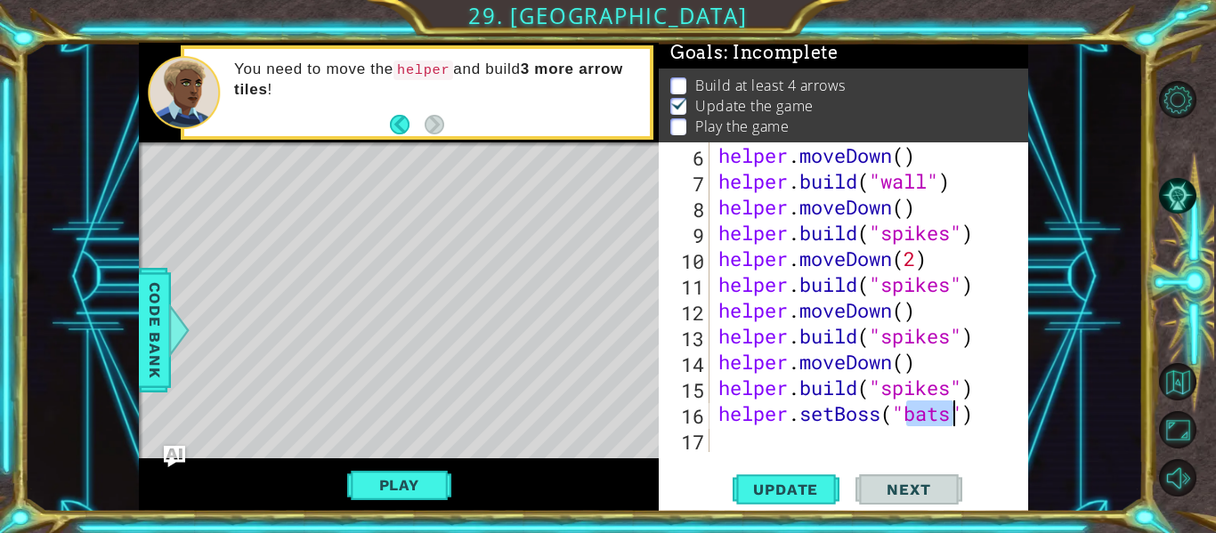
click at [975, 417] on div "helper . moveDown ( ) helper . build ( "wall" ) helper . moveDown ( ) helper . …" at bounding box center [874, 322] width 319 height 361
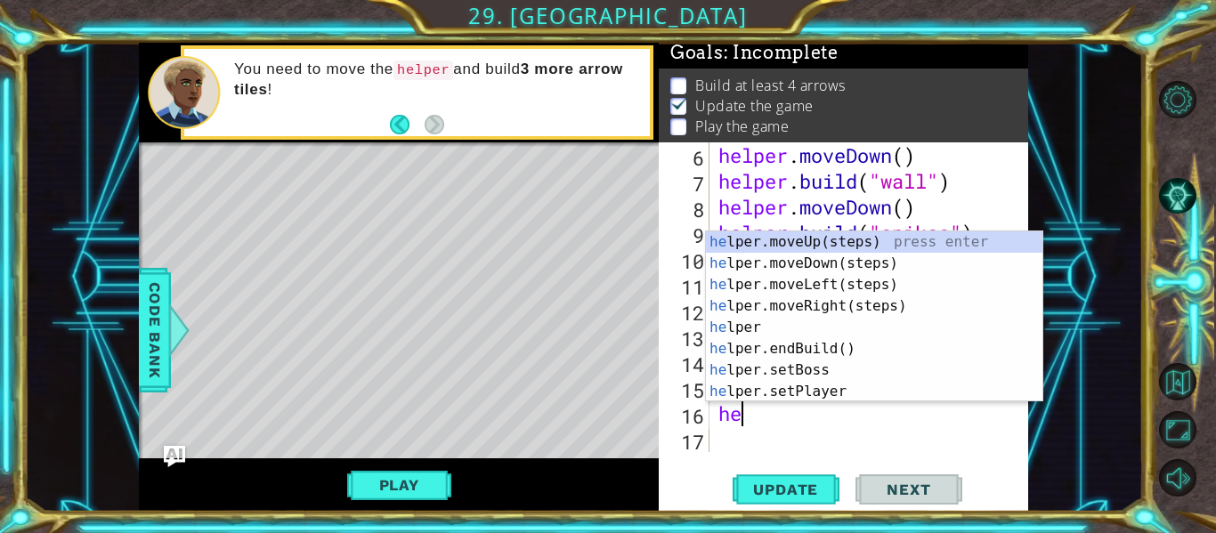
type textarea "h"
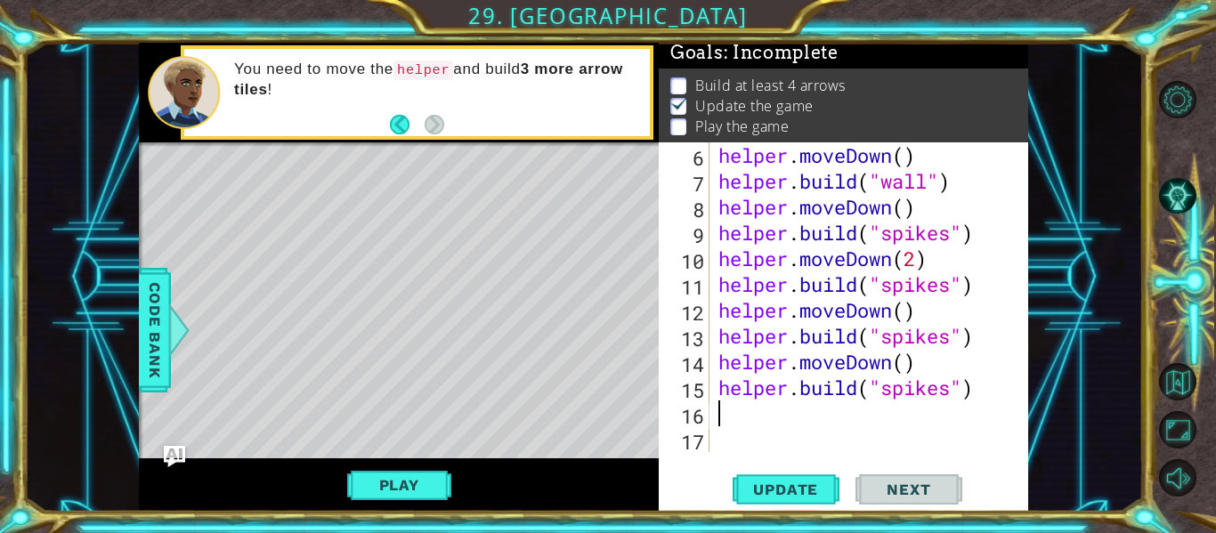
type textarea "h"
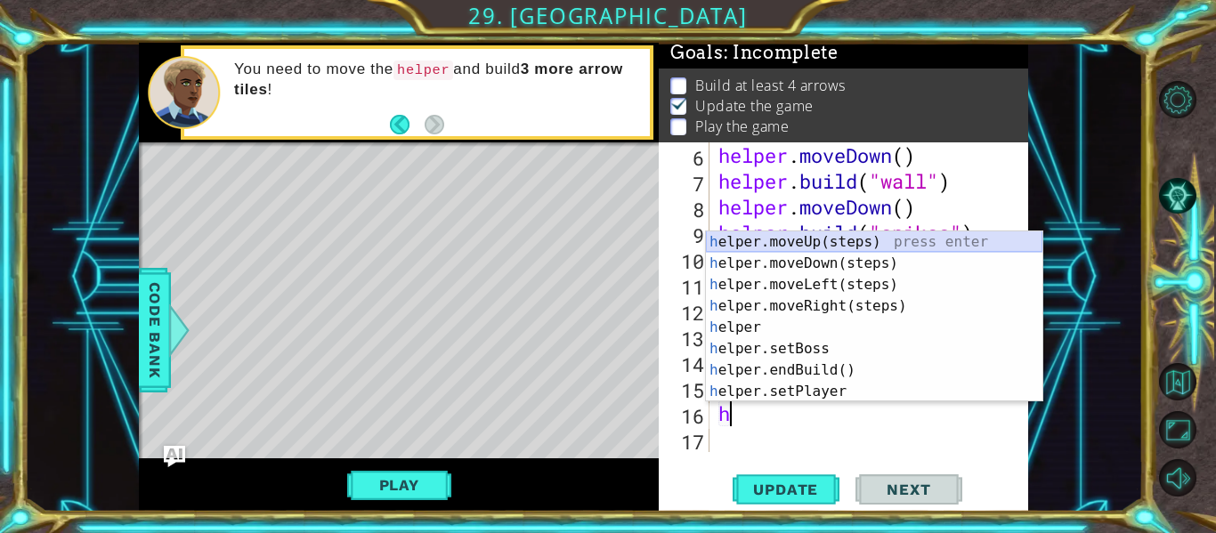
click at [893, 240] on div "h elper.moveUp(steps) press enter h elper.moveDown(steps) press enter h elper.m…" at bounding box center [874, 338] width 336 height 214
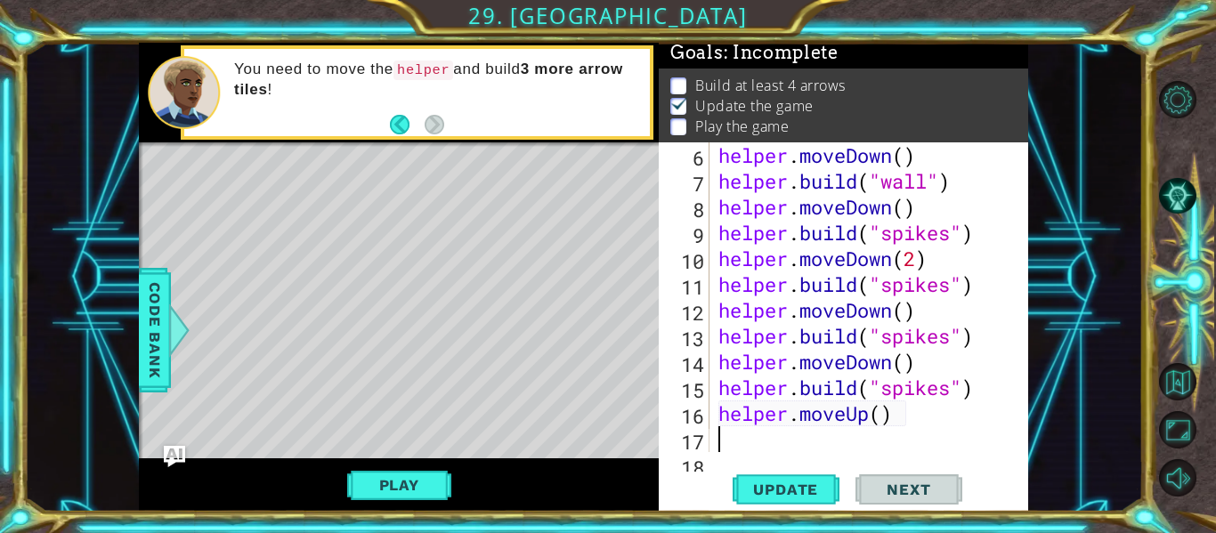
scroll to position [155, 0]
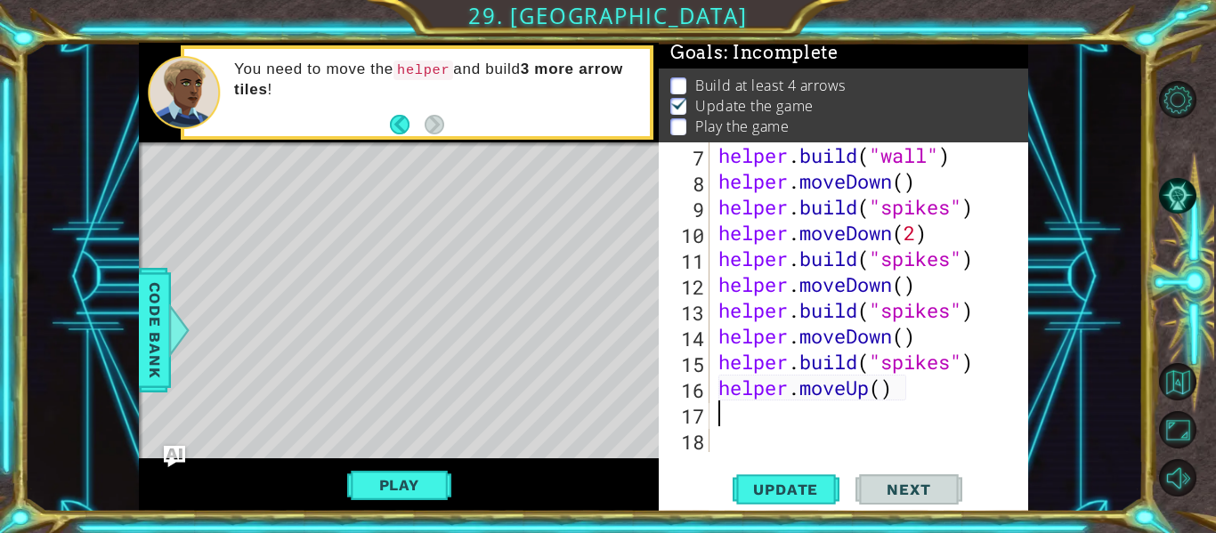
click at [891, 400] on div "helper . build ( "wall" ) helper . moveDown ( ) helper . build ( "spikes" ) hel…" at bounding box center [874, 322] width 319 height 361
click at [883, 397] on div "helper . build ( "wall" ) helper . moveDown ( ) helper . build ( "spikes" ) hel…" at bounding box center [874, 322] width 319 height 361
type textarea "helper.moveUp(3)"
click at [750, 491] on span "Update" at bounding box center [785, 490] width 101 height 18
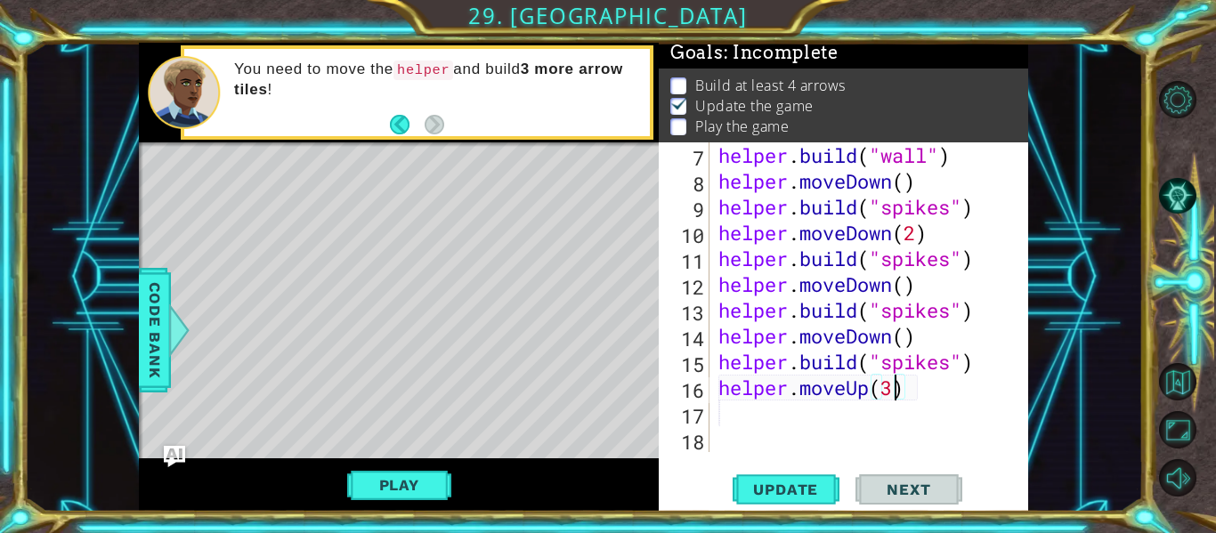
click at [725, 418] on div "helper . build ( "wall" ) helper . moveDown ( ) helper . build ( "spikes" ) hel…" at bounding box center [874, 322] width 319 height 361
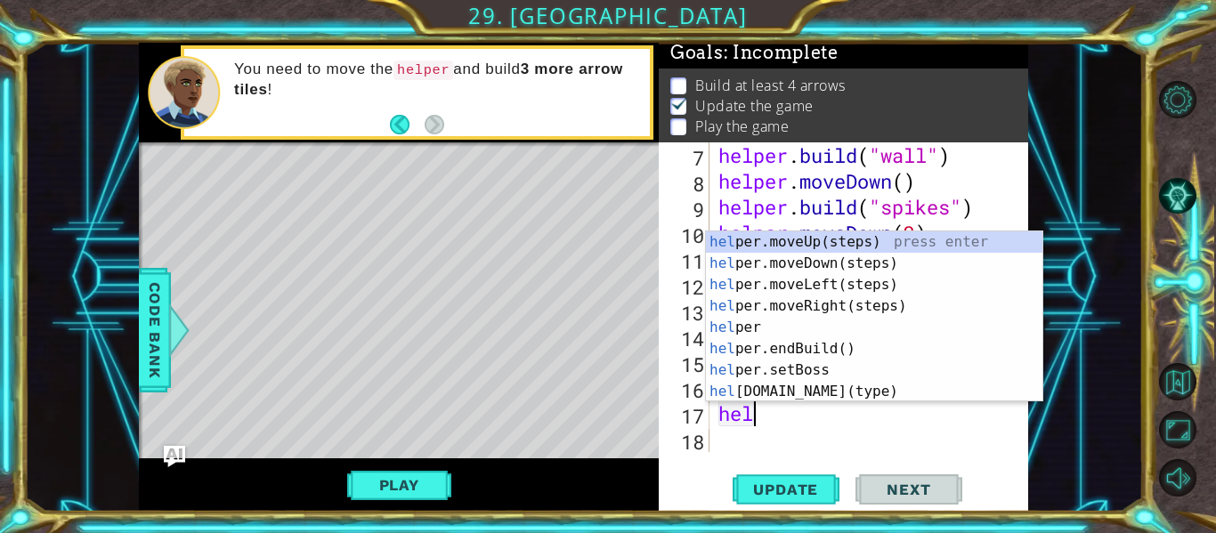
scroll to position [0, 1]
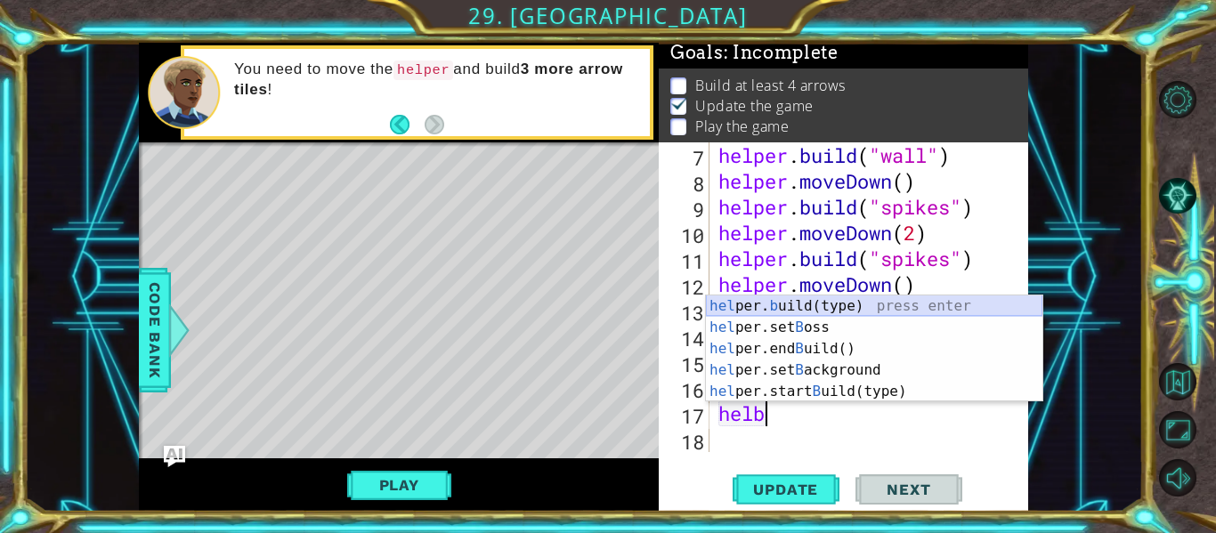
click at [847, 299] on div "hel per. b uild(type) press enter hel per.set B oss press enter [GEOGRAPHIC_DAT…" at bounding box center [874, 369] width 336 height 149
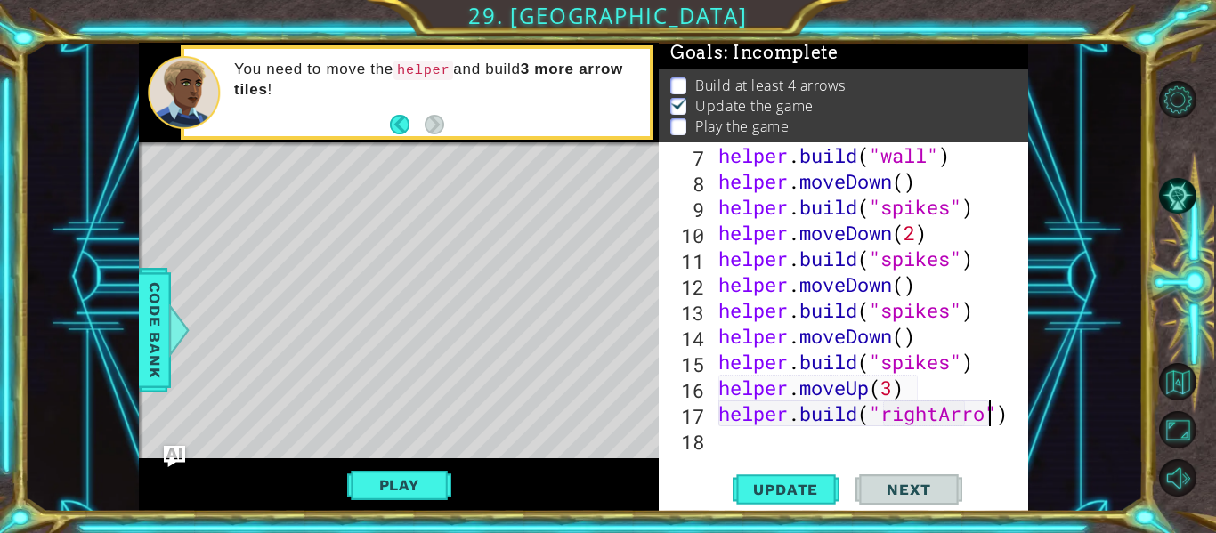
scroll to position [0, 13]
type textarea "[DOMAIN_NAME]("rightArrow")"
click at [786, 491] on span "Update" at bounding box center [785, 490] width 101 height 18
click at [705, 435] on div "18" at bounding box center [685, 442] width 47 height 26
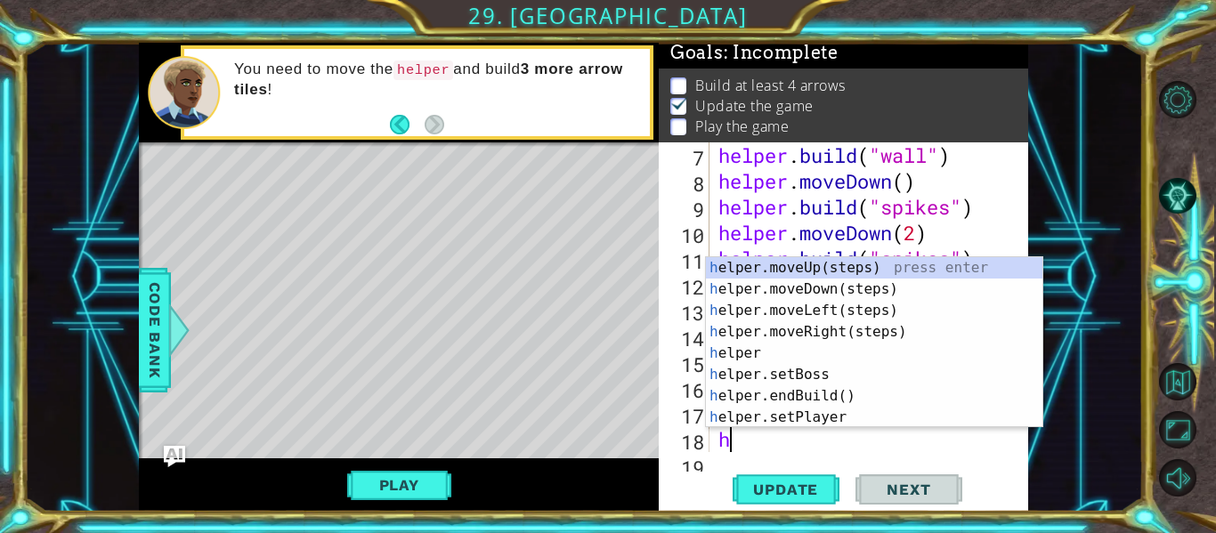
scroll to position [181, 0]
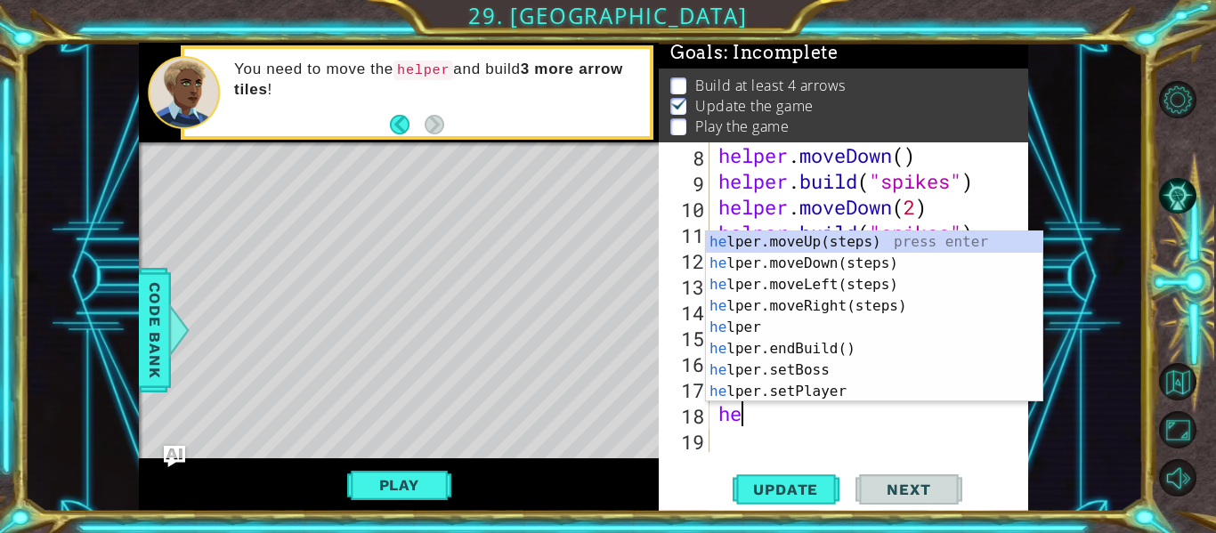
type textarea "hel"
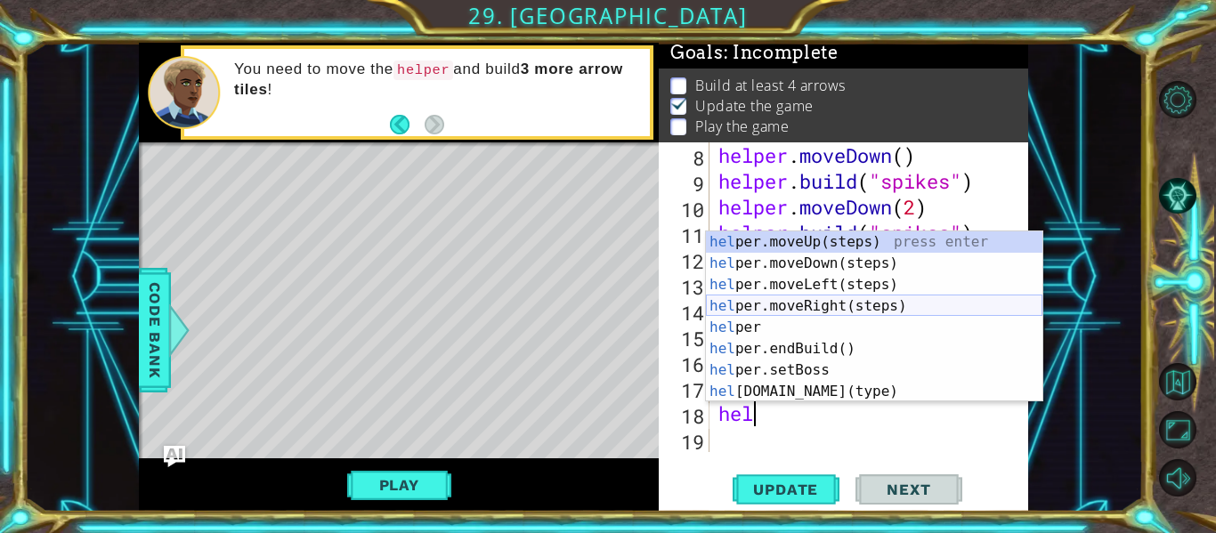
click at [771, 307] on div "hel per.moveUp(steps) press enter hel per.moveDown(steps) press enter hel per.m…" at bounding box center [874, 338] width 336 height 214
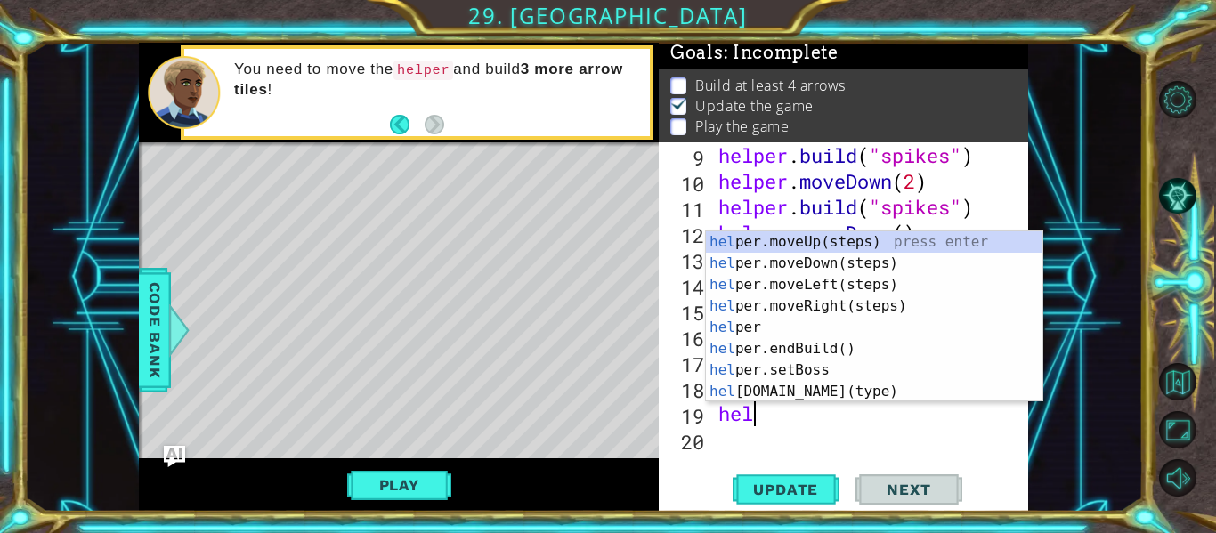
click at [832, 408] on div "helper . build ( "spikes" ) helper . moveDown ( 2 ) helper . build ( "spikes" )…" at bounding box center [874, 322] width 319 height 361
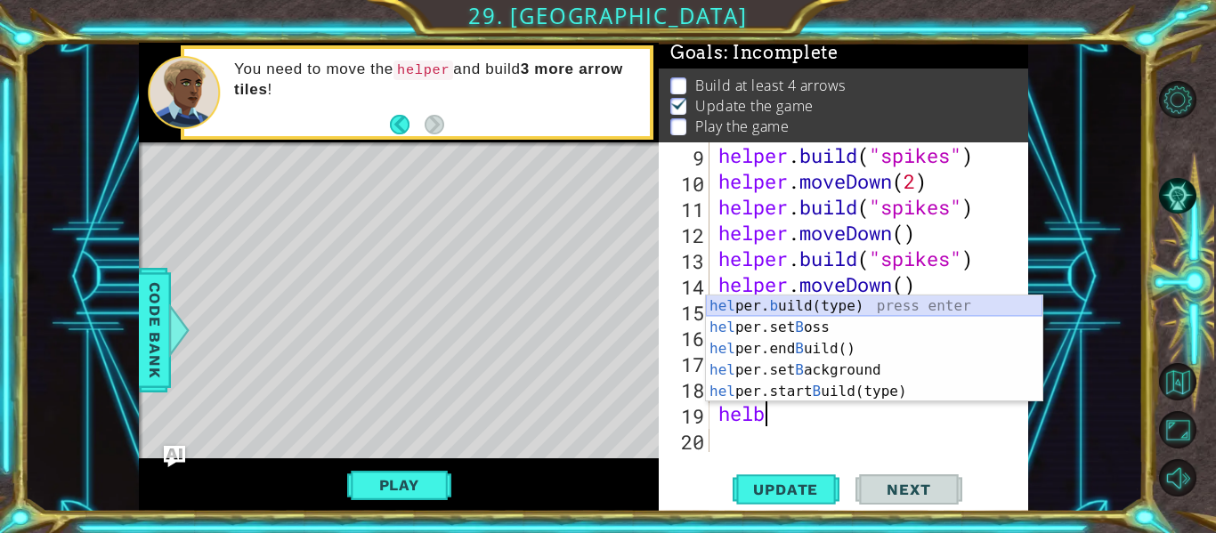
click at [843, 313] on div "hel per. b uild(type) press enter hel per.set B oss press enter [GEOGRAPHIC_DAT…" at bounding box center [874, 369] width 336 height 149
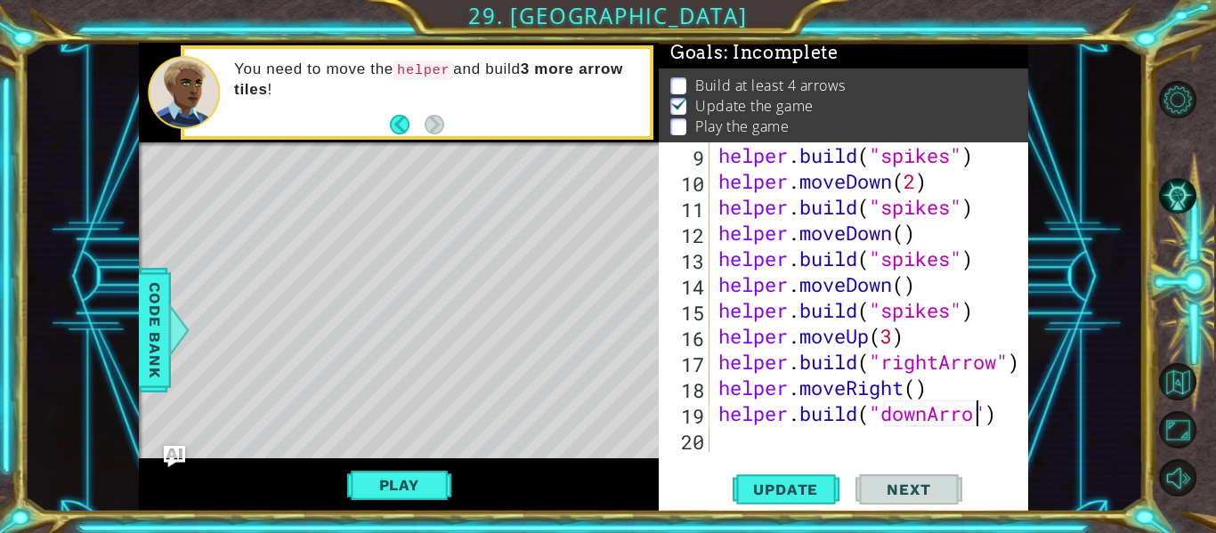
scroll to position [0, 12]
type textarea "[DOMAIN_NAME]("downArrow")"
click at [810, 493] on span "Update" at bounding box center [785, 490] width 101 height 18
click at [723, 442] on div "helper . build ( "spikes" ) helper . moveDown ( 2 ) helper . build ( "spikes" )…" at bounding box center [874, 322] width 319 height 361
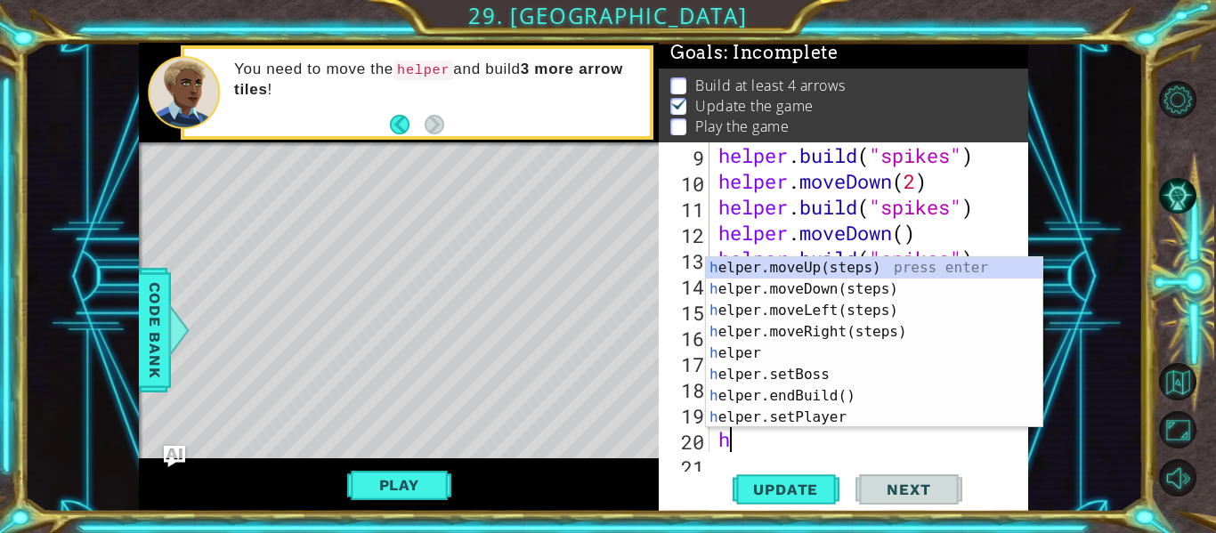
scroll to position [232, 0]
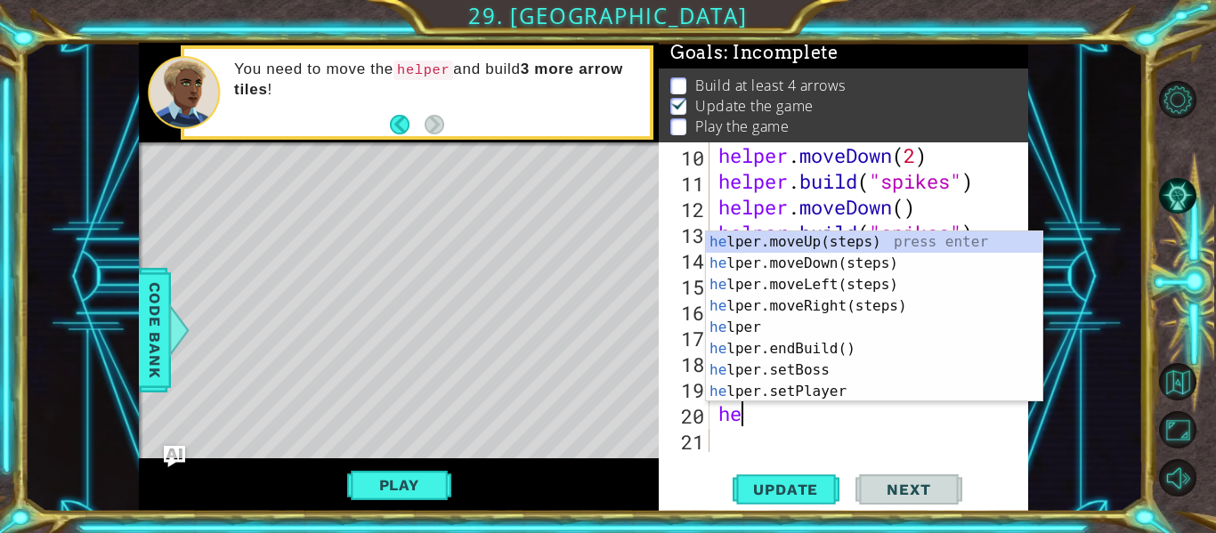
type textarea "her"
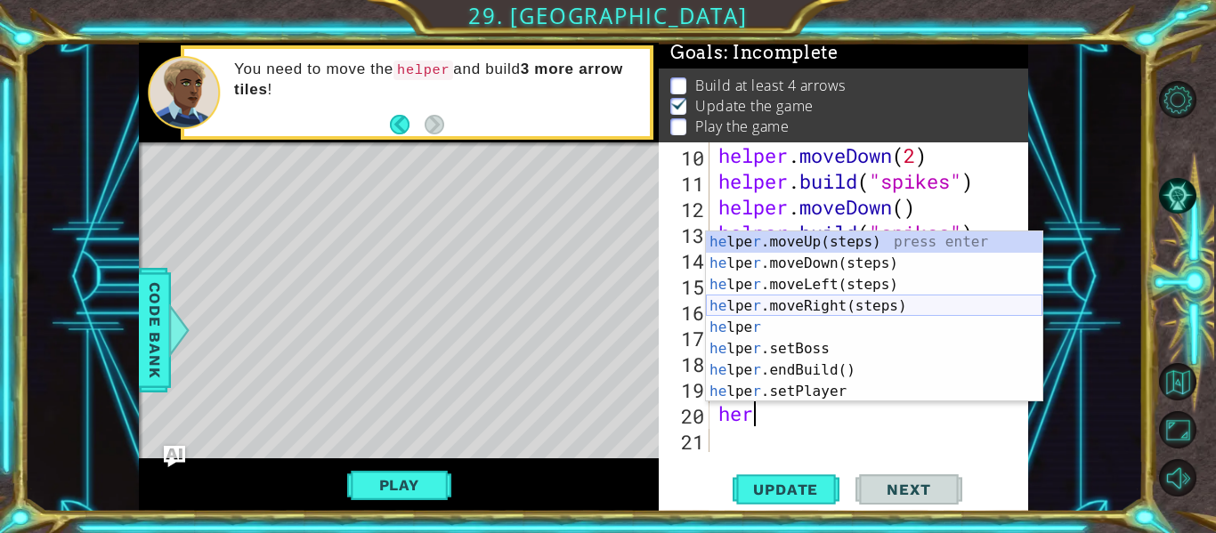
click at [879, 299] on div "he lpe r .moveUp(steps) press enter he lpe r .moveDown(steps) press enter he lp…" at bounding box center [874, 338] width 336 height 214
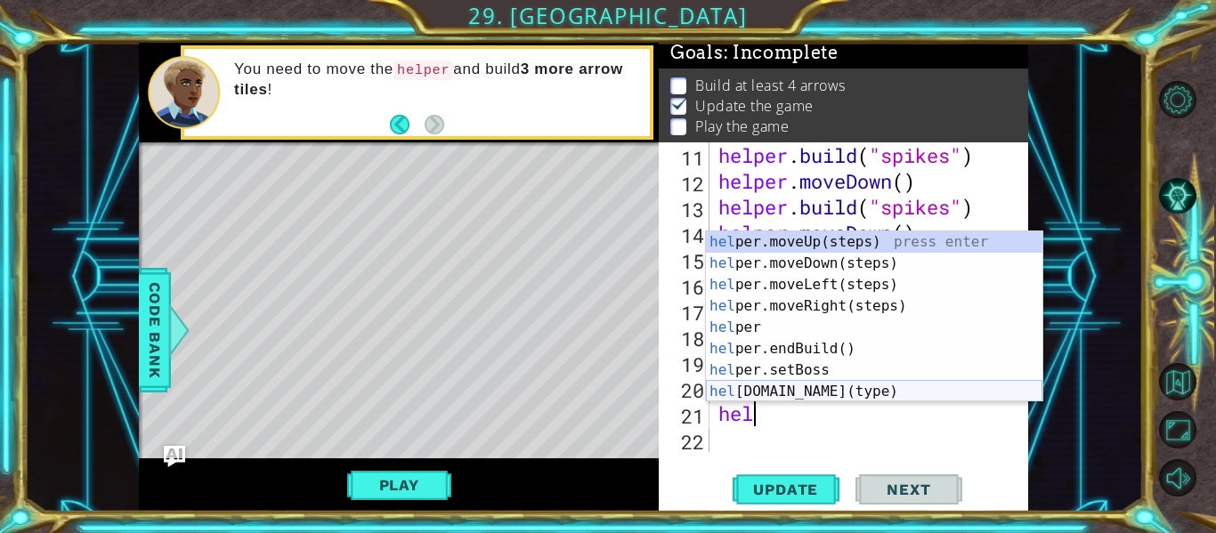
click at [830, 399] on div "hel per.moveUp(steps) press enter hel per.moveDown(steps) press enter hel per.m…" at bounding box center [874, 338] width 336 height 214
type textarea "[DOMAIN_NAME]("wall")"
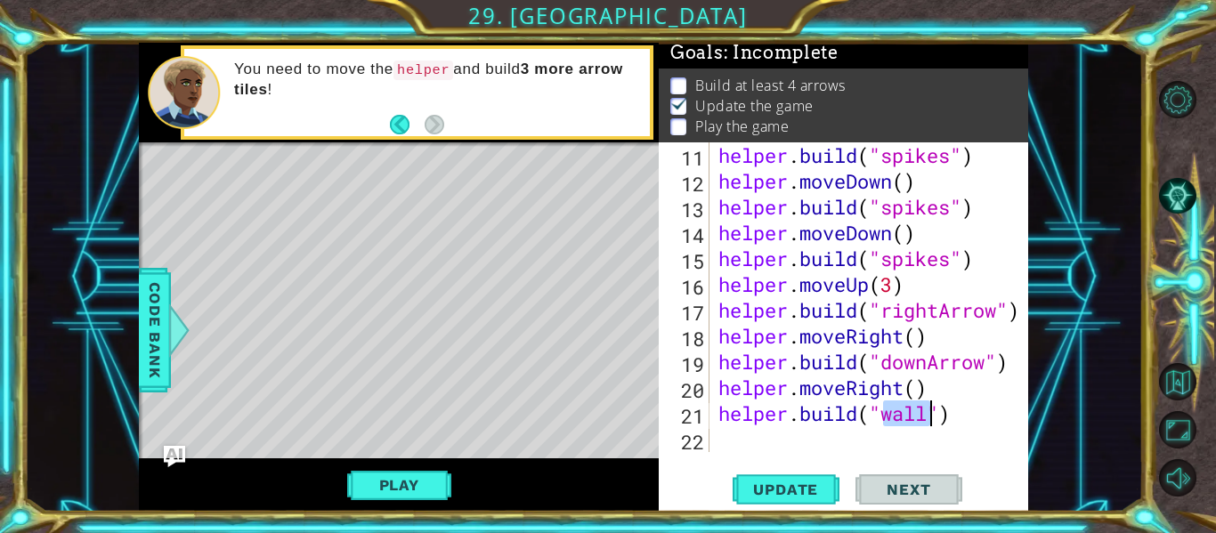
click at [739, 439] on div "helper . build ( "spikes" ) helper . moveDown ( ) helper . build ( "spikes" ) h…" at bounding box center [874, 322] width 319 height 361
type textarea "he"
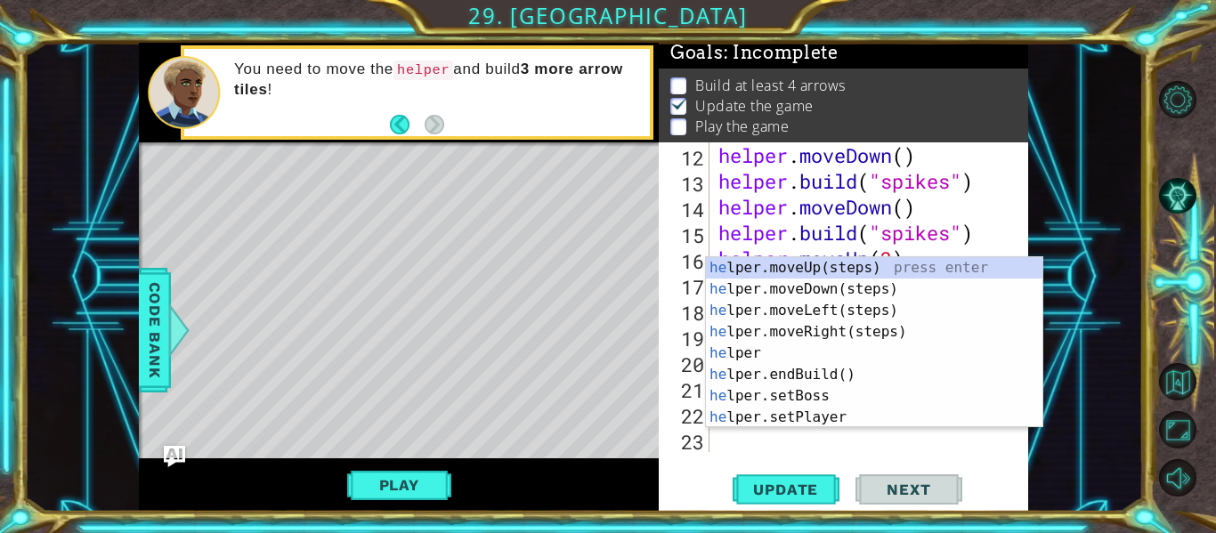
scroll to position [284, 0]
click at [849, 300] on div "he lper.moveUp(steps) press enter he lper.moveDown(steps) press enter he lper.m…" at bounding box center [874, 364] width 336 height 214
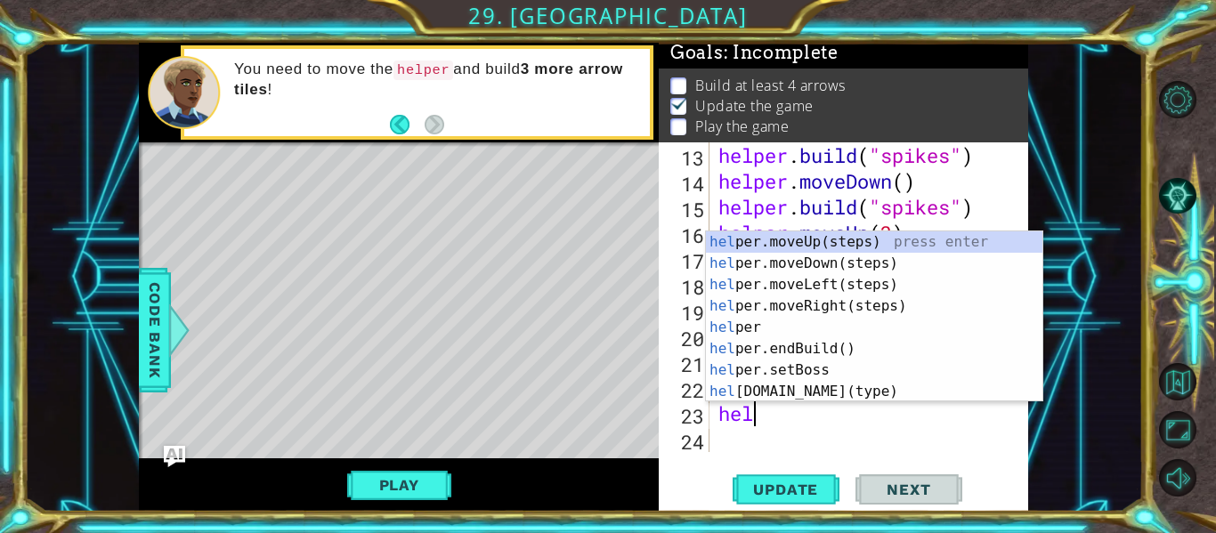
scroll to position [0, 1]
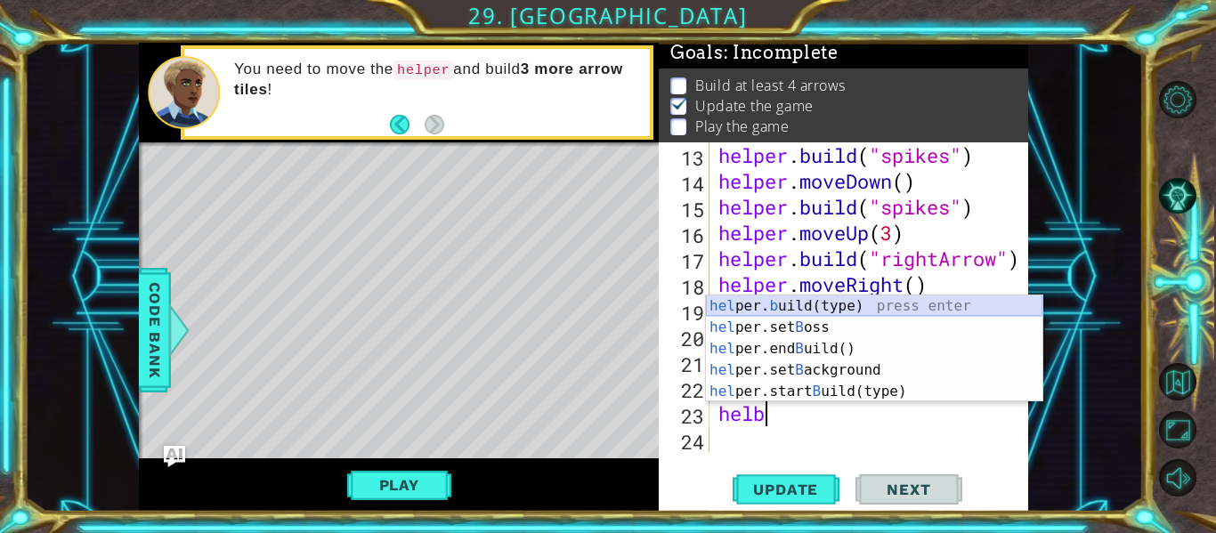
click at [785, 312] on div "hel per. b uild(type) press enter hel per.set B oss press enter [GEOGRAPHIC_DAT…" at bounding box center [874, 369] width 336 height 149
type textarea "[DOMAIN_NAME]("wall")"
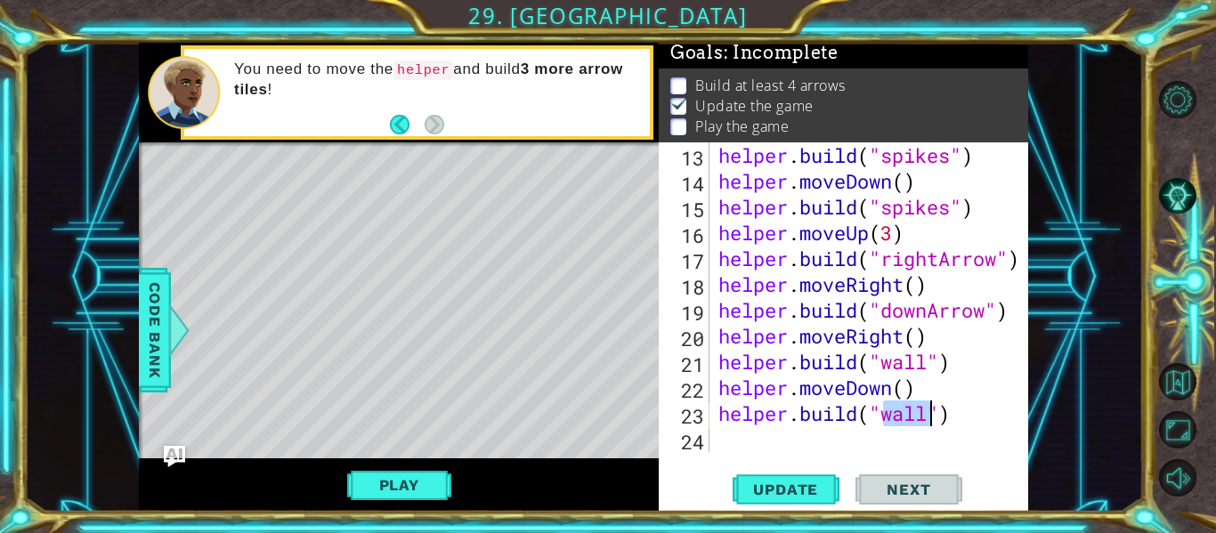
click at [724, 440] on div "helper . build ( "spikes" ) helper . moveDown ( ) helper . build ( "spikes" ) h…" at bounding box center [874, 322] width 319 height 361
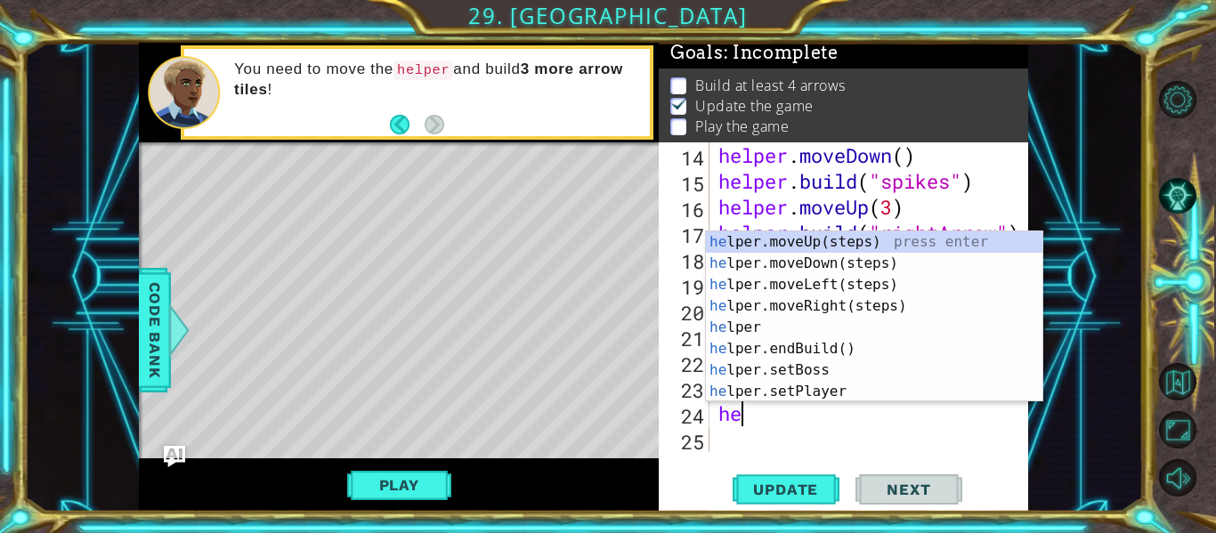
scroll to position [0, 0]
type textarea "h"
click at [853, 264] on div "h elper.moveUp(steps) press enter h elper.moveDown(steps) press enter h elper.m…" at bounding box center [874, 338] width 336 height 214
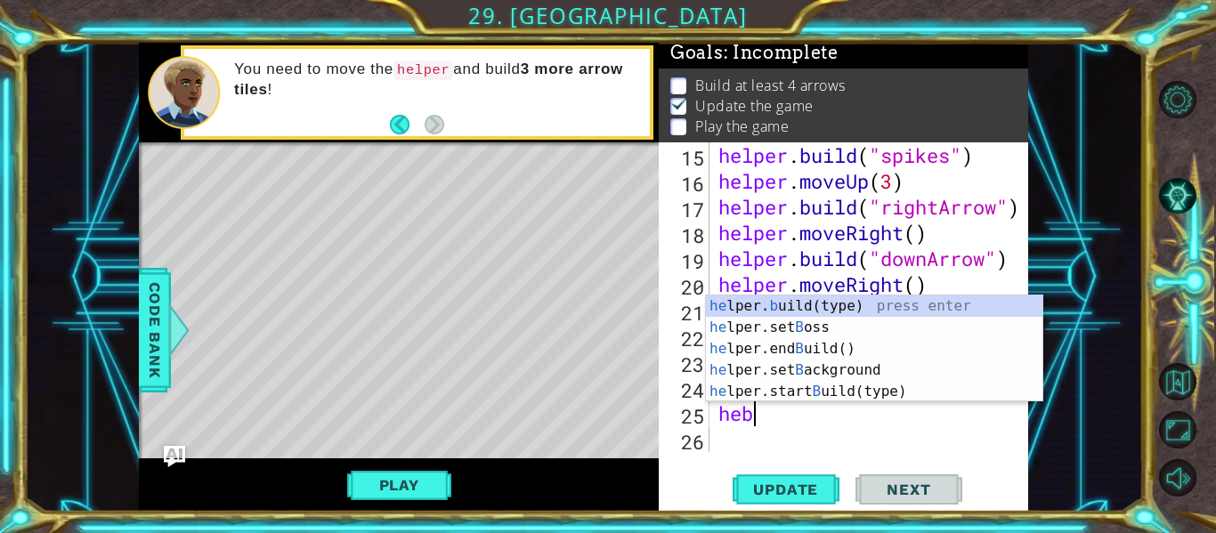
scroll to position [0, 1]
click at [832, 298] on div "he lper. b uild(type) press enter he lper.set B oss press enter he lper.end B u…" at bounding box center [874, 369] width 336 height 149
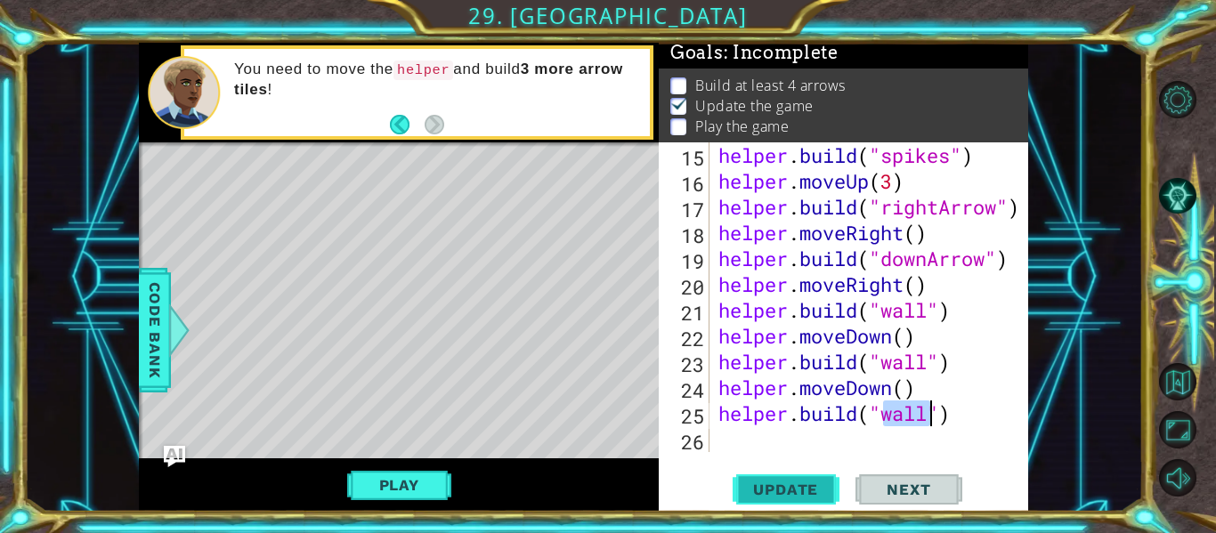
type textarea "[DOMAIN_NAME]("wall")"
click at [826, 494] on span "Update" at bounding box center [785, 490] width 101 height 18
click at [406, 492] on button "Play" at bounding box center [399, 485] width 104 height 34
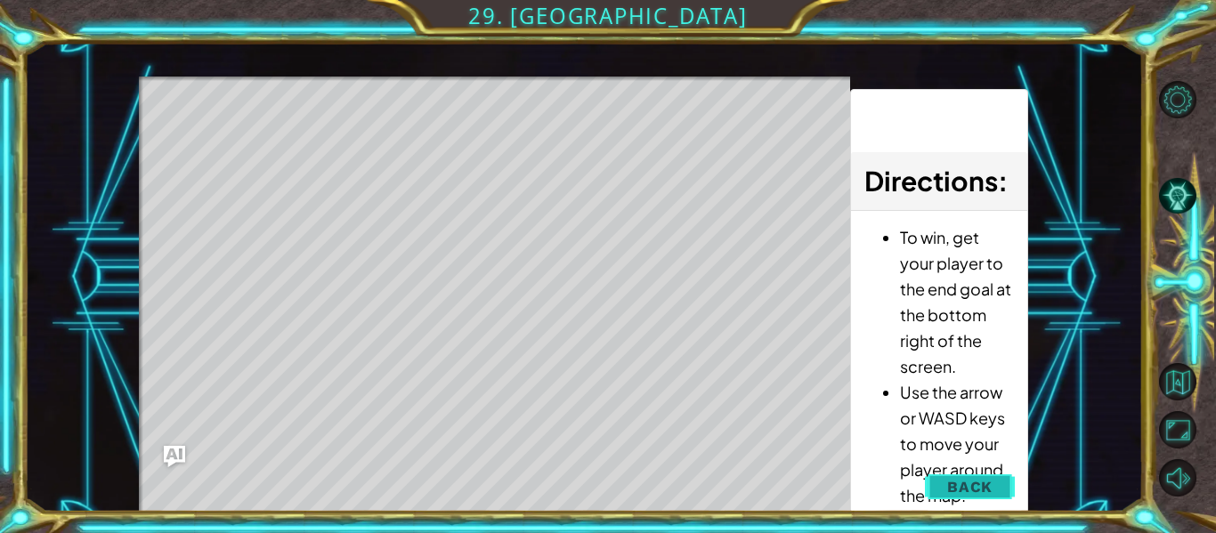
click at [967, 484] on span "Back" at bounding box center [969, 487] width 45 height 18
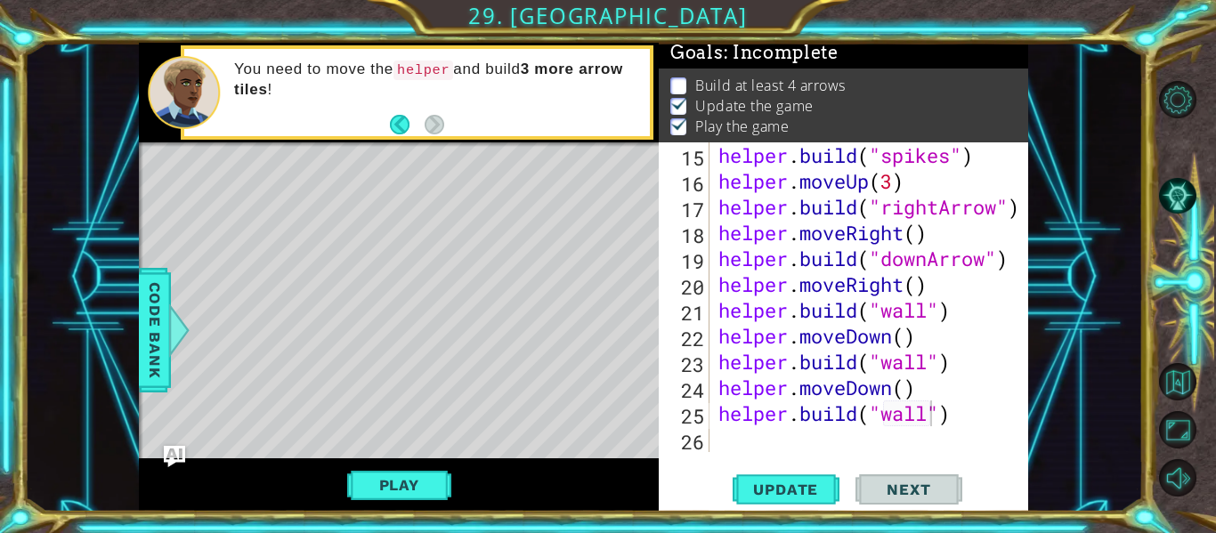
click at [715, 439] on div "helper . build ( "spikes" ) helper . moveUp ( 3 ) helper . build ( "rightArrow"…" at bounding box center [874, 322] width 319 height 361
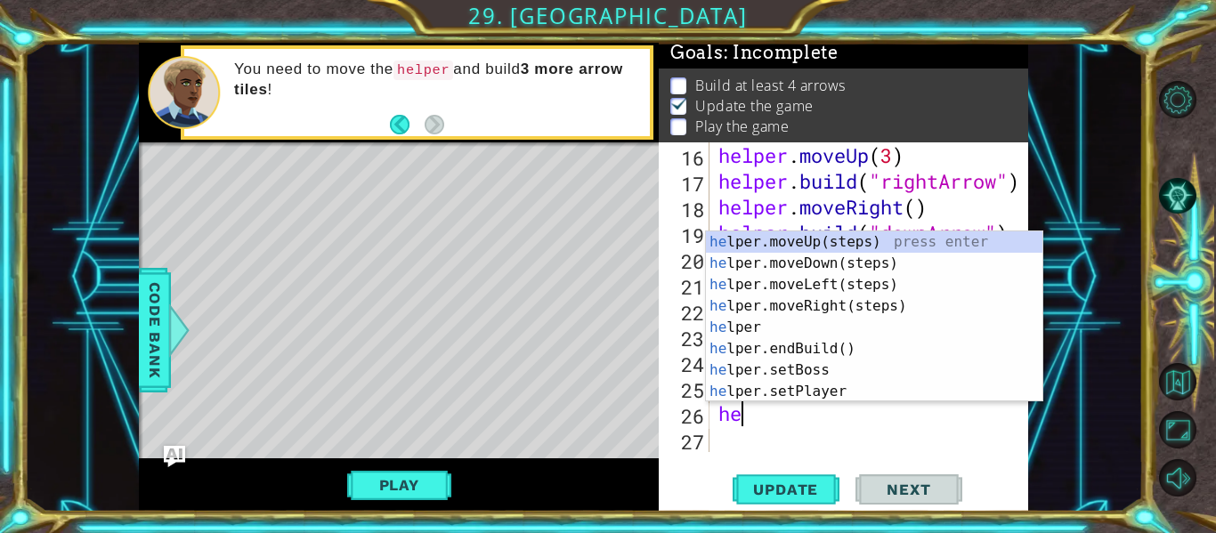
scroll to position [387, 0]
type textarea "hel"
click at [824, 245] on div "hel per.moveUp(steps) press enter hel per.moveDown(steps) press enter hel per.m…" at bounding box center [874, 338] width 336 height 214
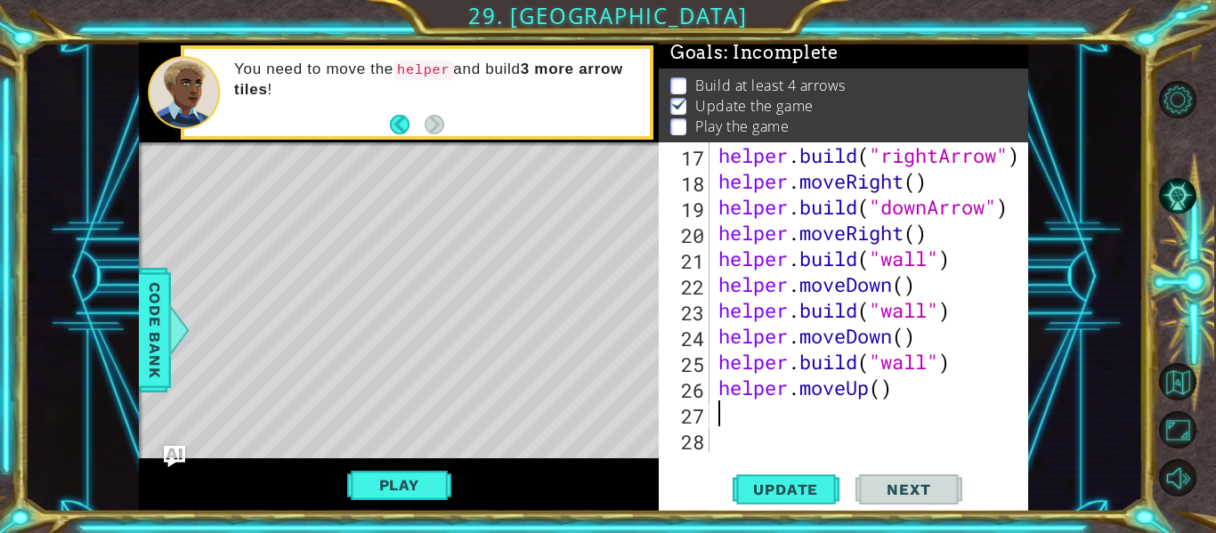
scroll to position [413, 0]
click at [879, 392] on div "helper . build ( "rightArrow" ) helper . moveRight ( ) helper . build ( "downAr…" at bounding box center [874, 322] width 319 height 361
type textarea "helper.moveUp(3`)"
